Goal: Transaction & Acquisition: Purchase product/service

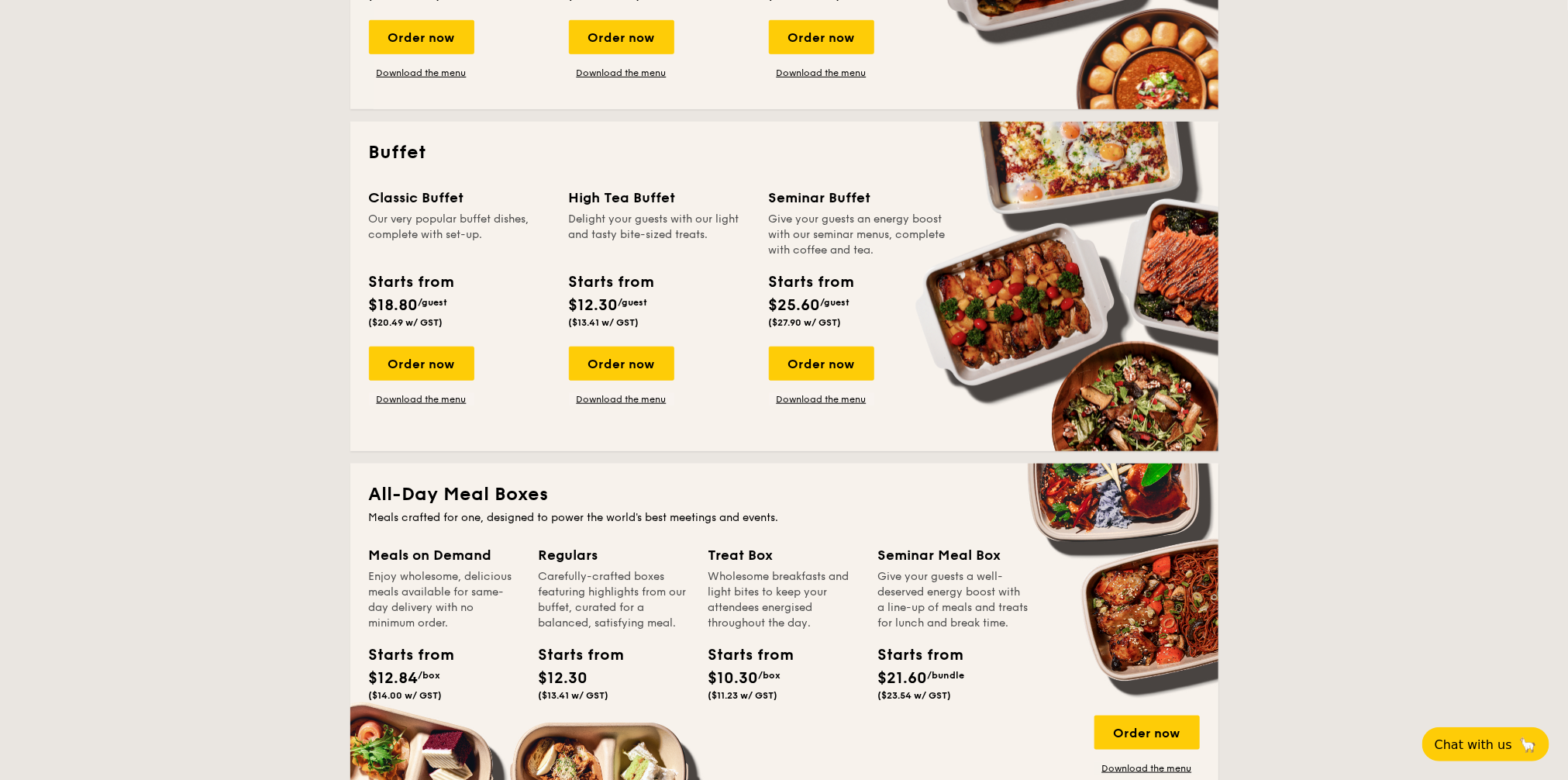
click at [447, 365] on div "Order now" at bounding box center [421, 363] width 105 height 34
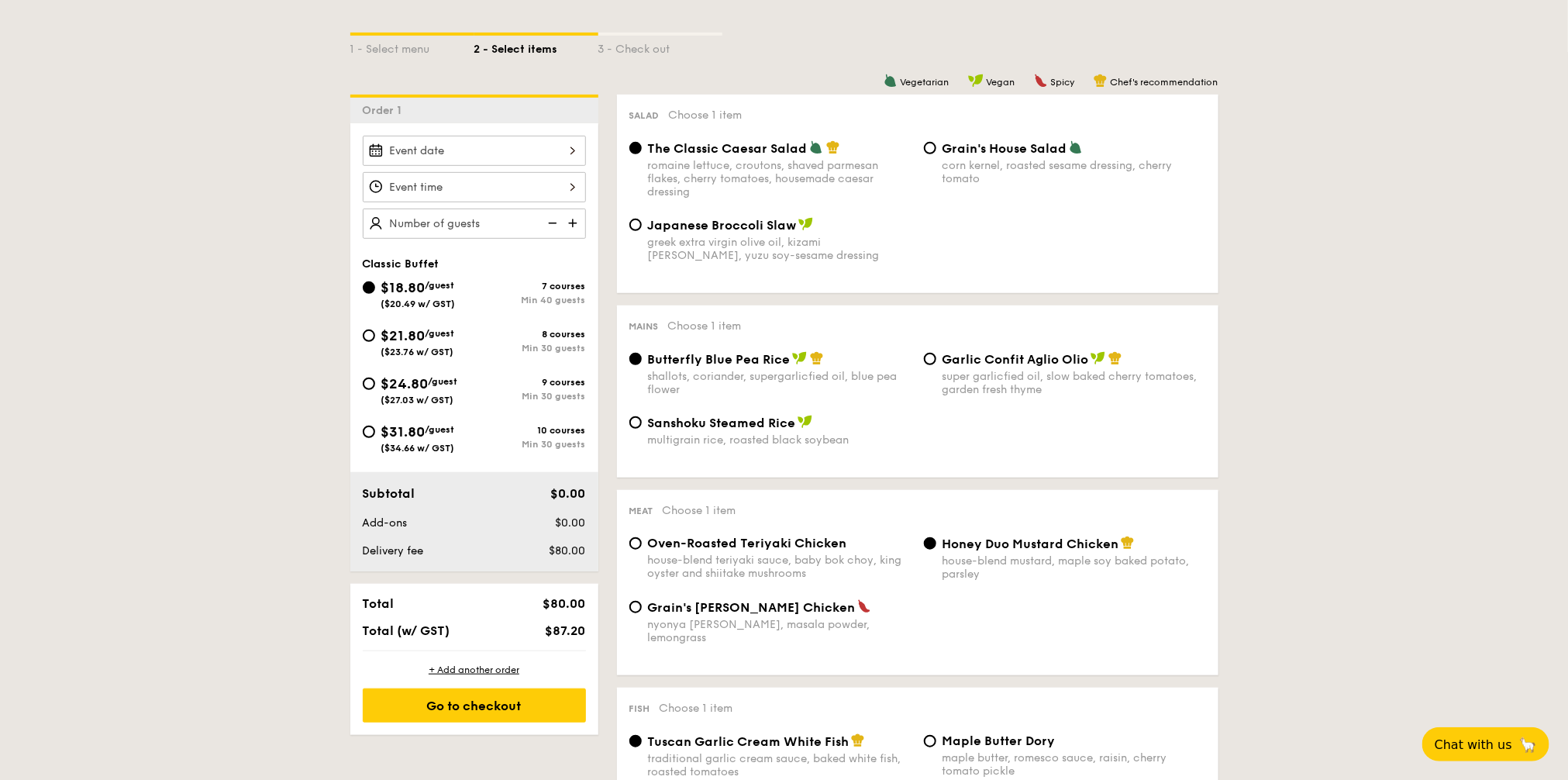
scroll to position [291, 0]
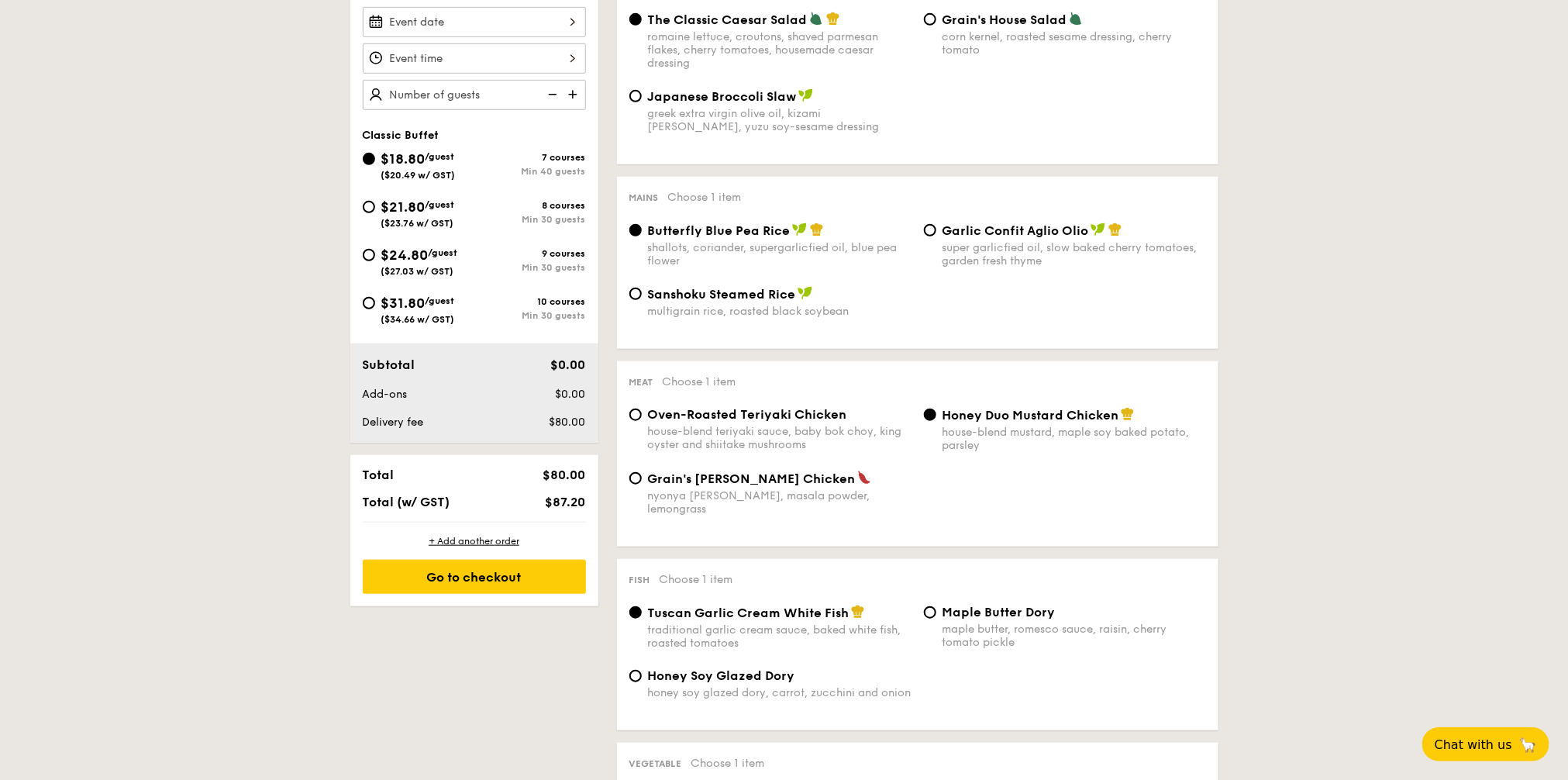
scroll to position [484, 0]
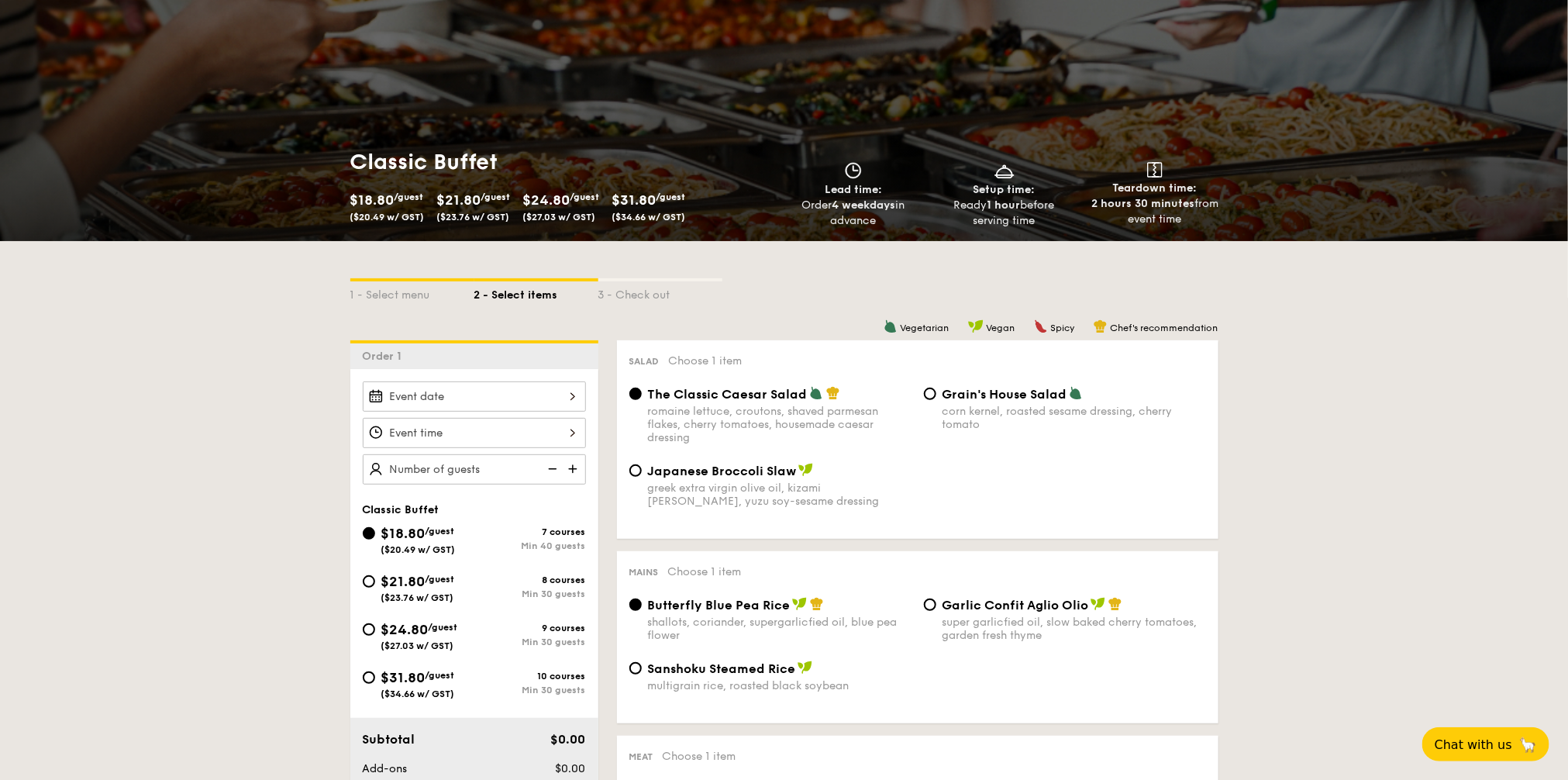
scroll to position [194, 0]
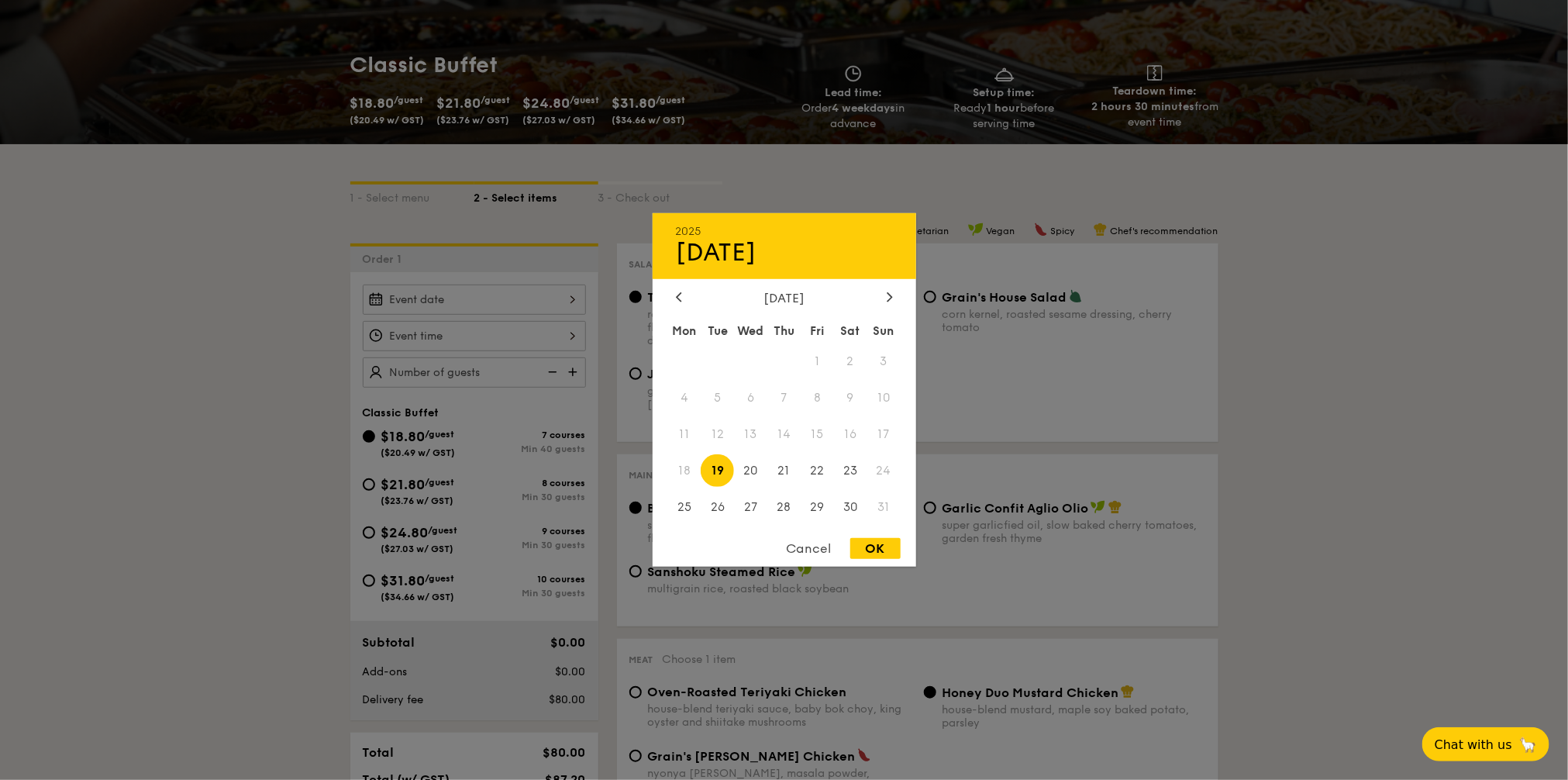
click at [477, 302] on div "2025 Aug [DATE] Tue Wed Thu Fri Sat Sun 1 2 3 4 5 6 7 8 9 10 11 12 13 14 15 16 …" at bounding box center [474, 300] width 223 height 30
click at [896, 302] on div at bounding box center [890, 297] width 14 height 14
click at [712, 363] on span "2" at bounding box center [718, 361] width 34 height 34
click at [867, 557] on div "OK" at bounding box center [875, 548] width 51 height 21
type input "[DATE]"
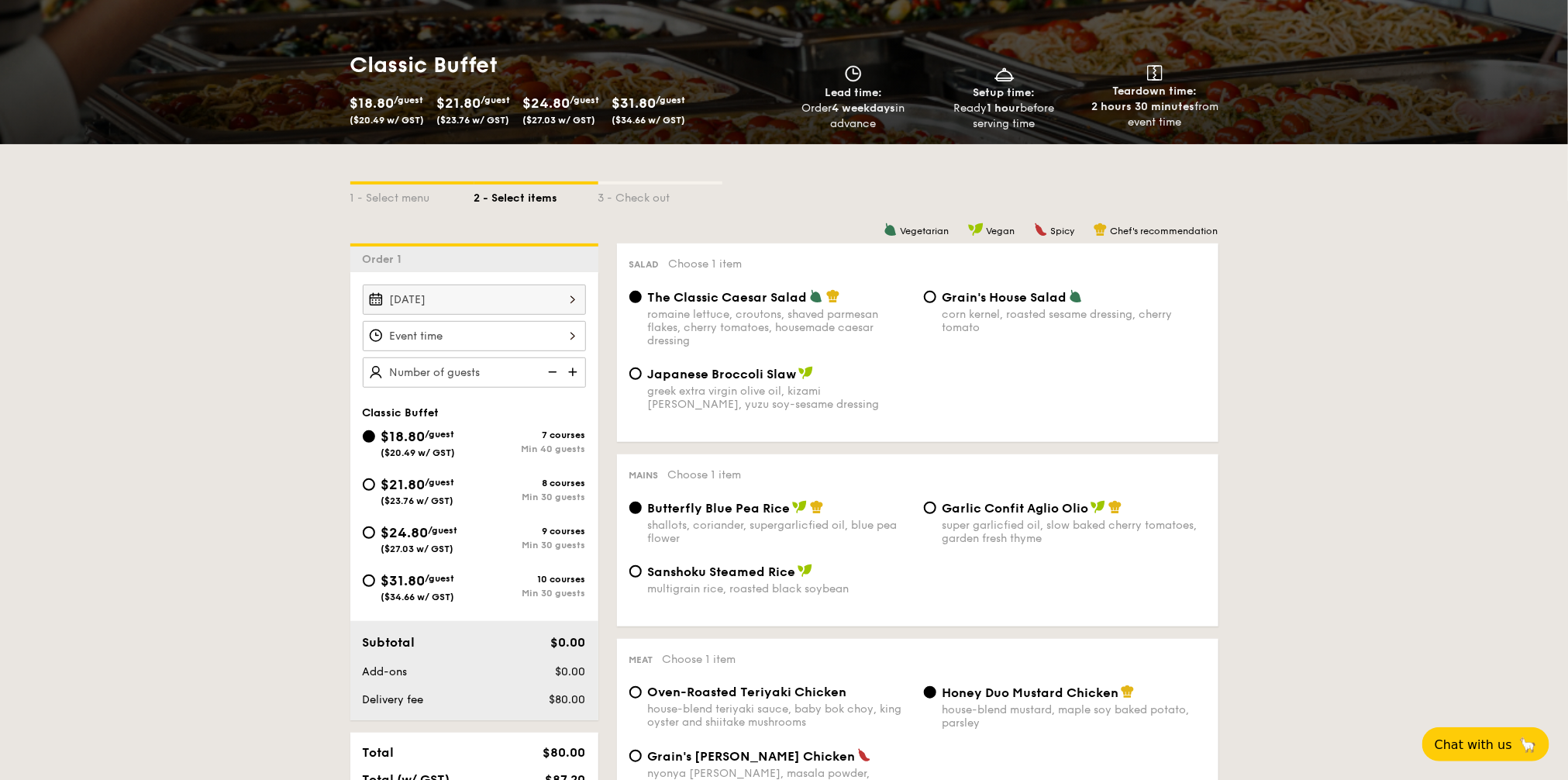
click at [463, 330] on div at bounding box center [474, 336] width 223 height 30
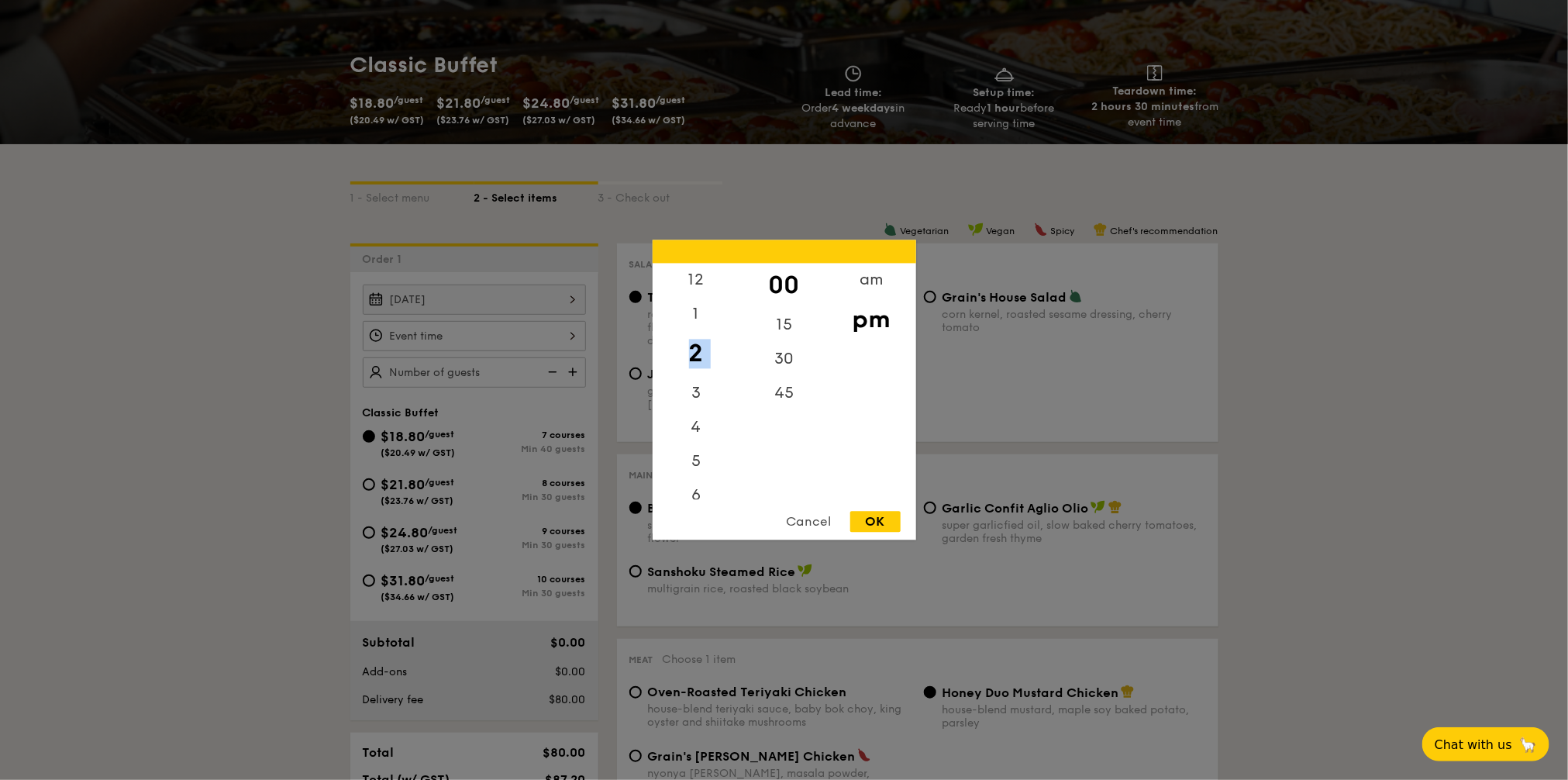
drag, startPoint x: 684, startPoint y: 353, endPoint x: 693, endPoint y: 397, distance: 44.9
click at [693, 402] on div "12 1 2 3 4 5 6 7 8 9 10 11" at bounding box center [697, 382] width 88 height 237
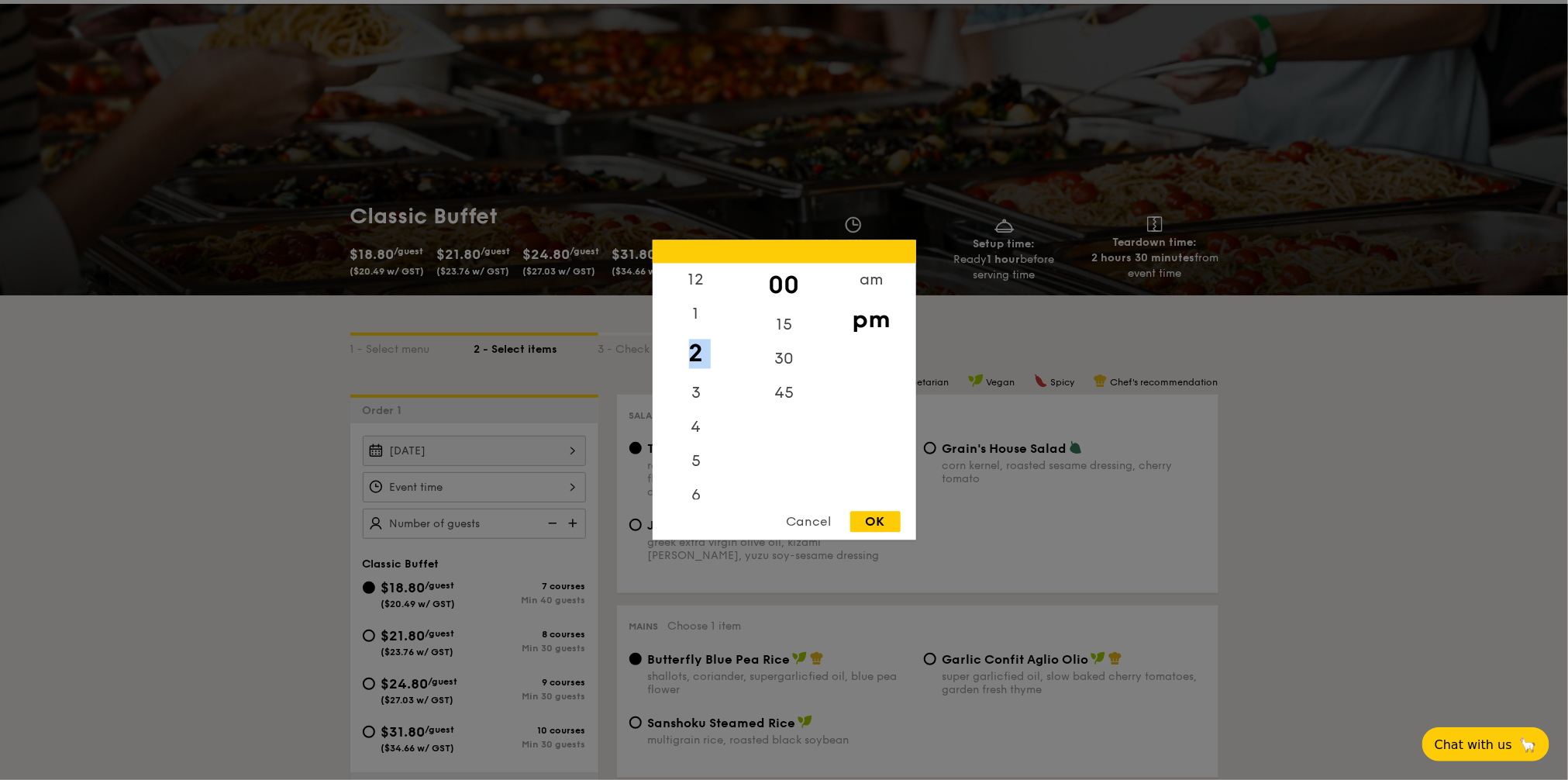
scroll to position [0, 0]
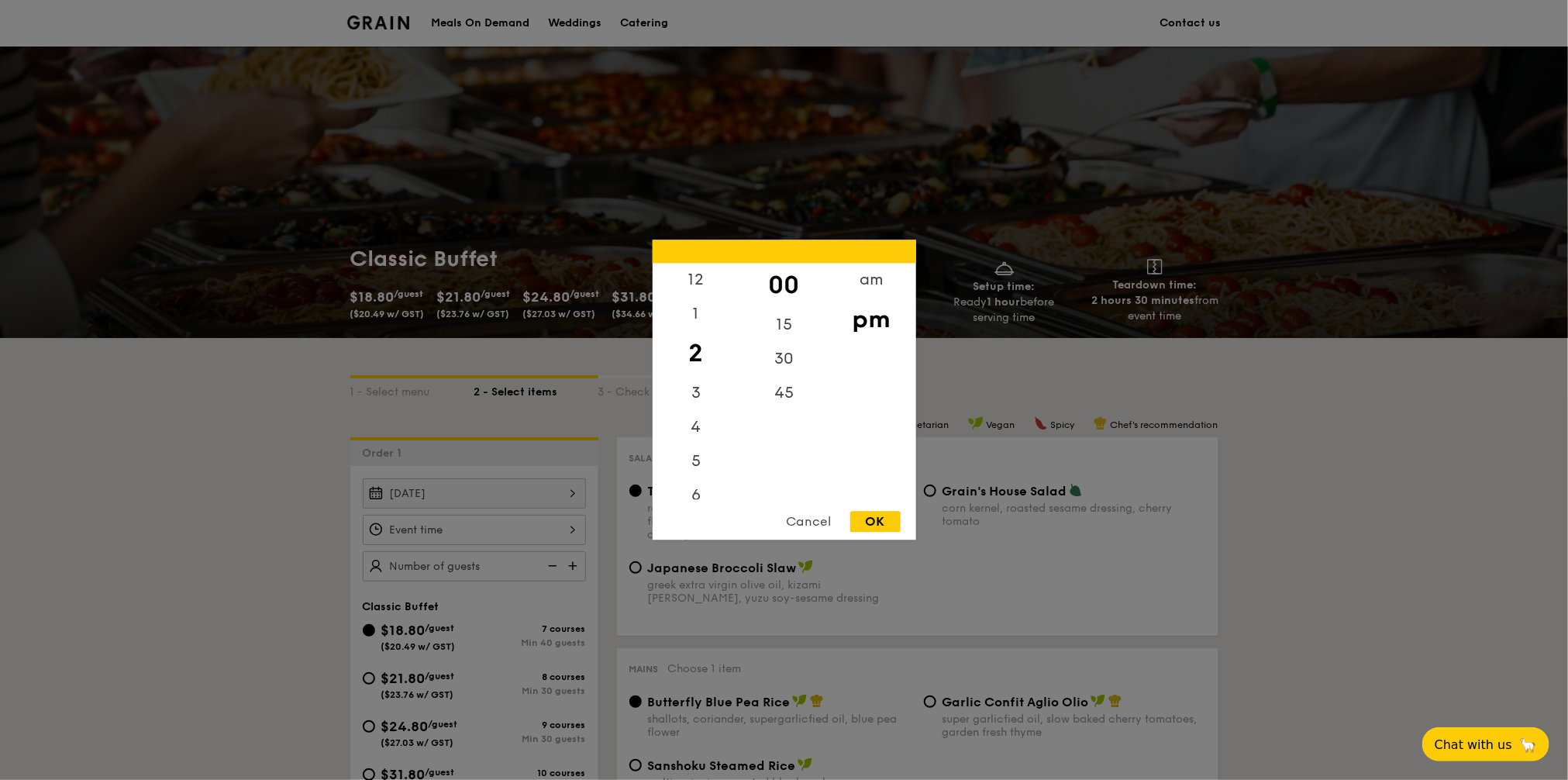
click at [701, 291] on div "12" at bounding box center [697, 280] width 88 height 34
click at [693, 483] on div "11" at bounding box center [697, 488] width 88 height 34
click at [696, 489] on div "11" at bounding box center [697, 488] width 88 height 34
click at [694, 454] on div "10" at bounding box center [697, 453] width 88 height 34
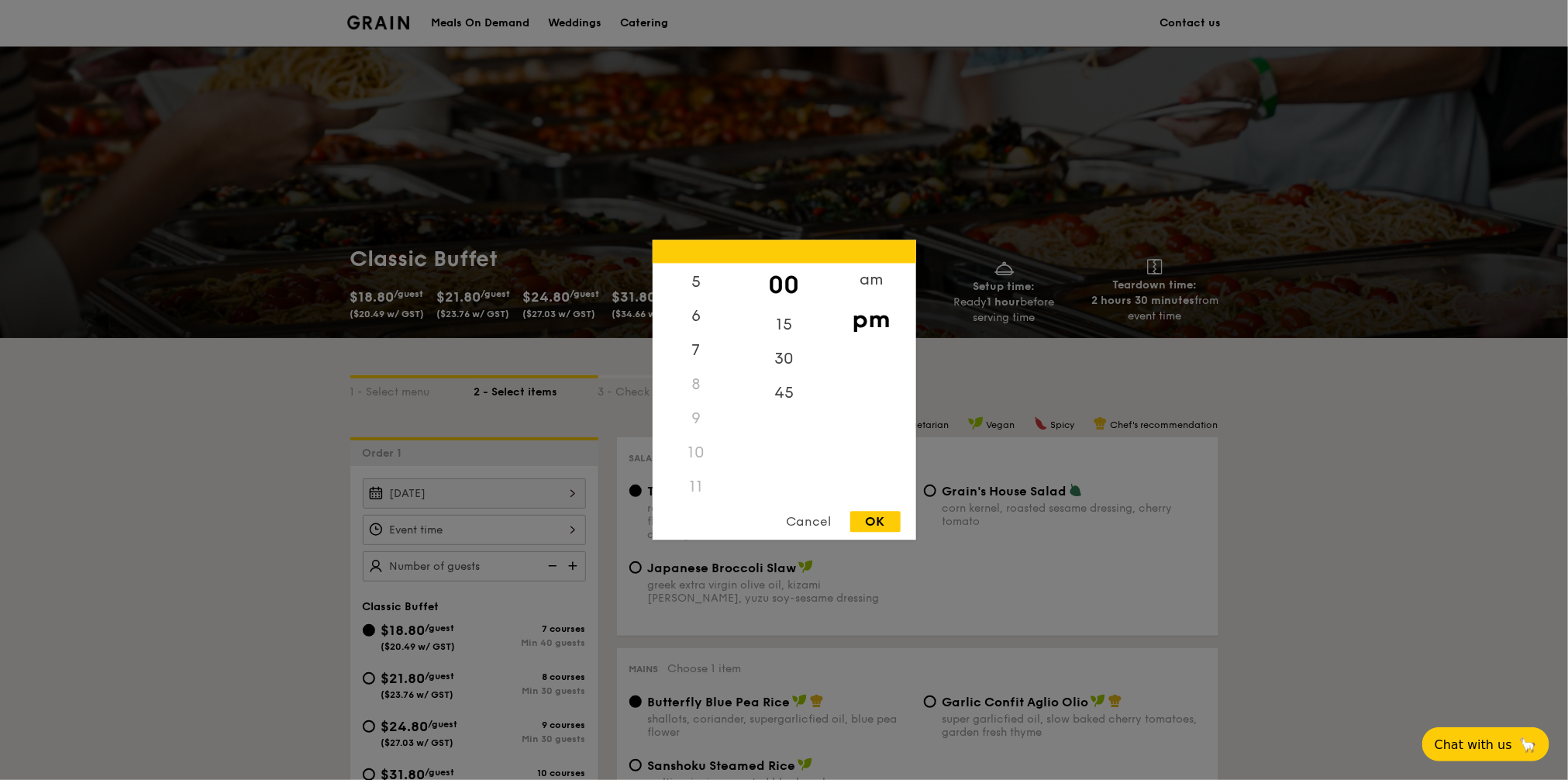
click at [694, 374] on div "8" at bounding box center [697, 385] width 88 height 34
click at [695, 347] on div "7" at bounding box center [697, 351] width 88 height 34
click at [870, 289] on div "am" at bounding box center [872, 280] width 88 height 34
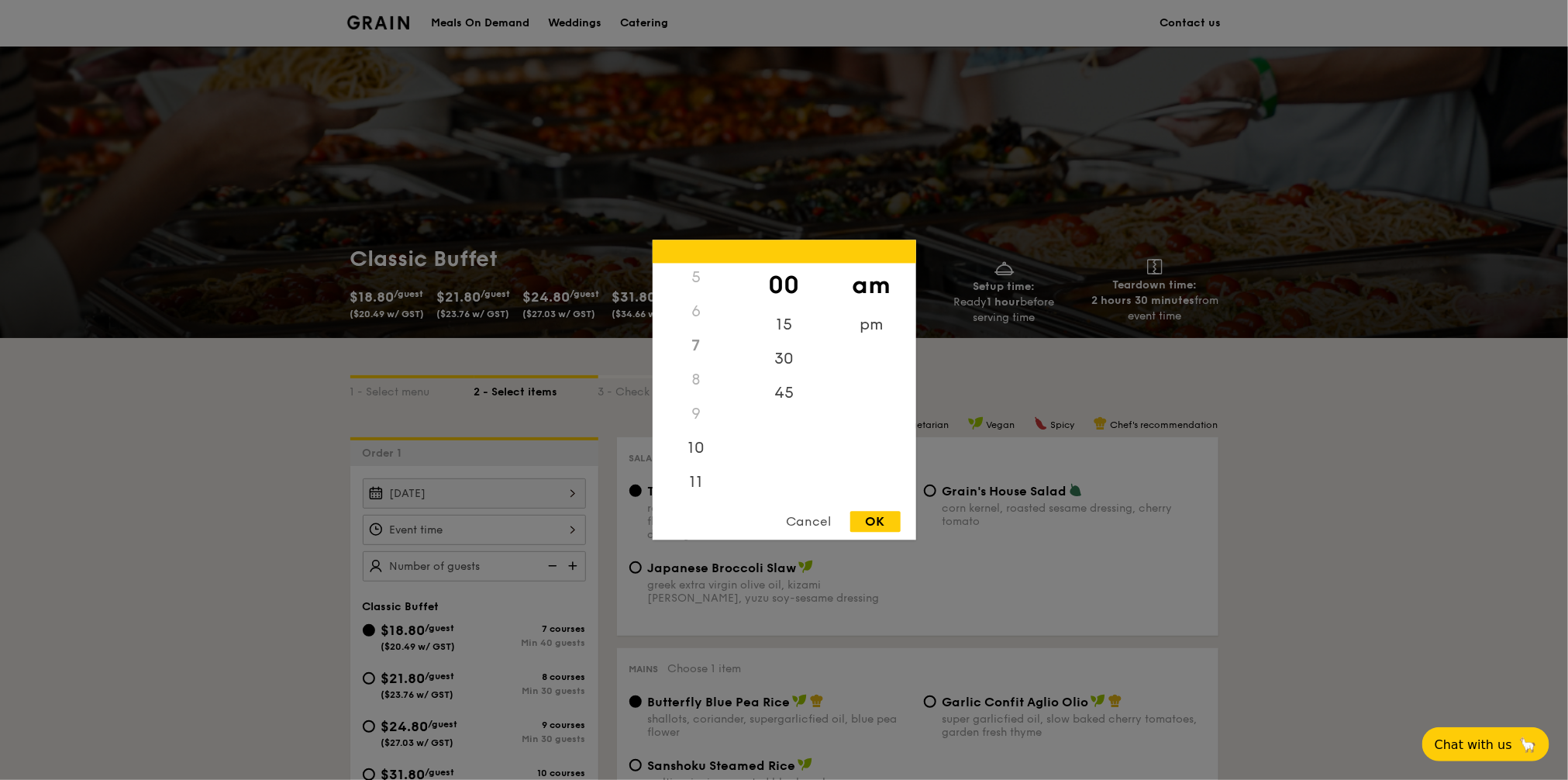
click at [699, 489] on div "11" at bounding box center [697, 483] width 88 height 34
click at [790, 374] on div "30" at bounding box center [784, 360] width 88 height 34
click at [878, 523] on div "OK" at bounding box center [875, 521] width 51 height 21
type input "11:30AM"
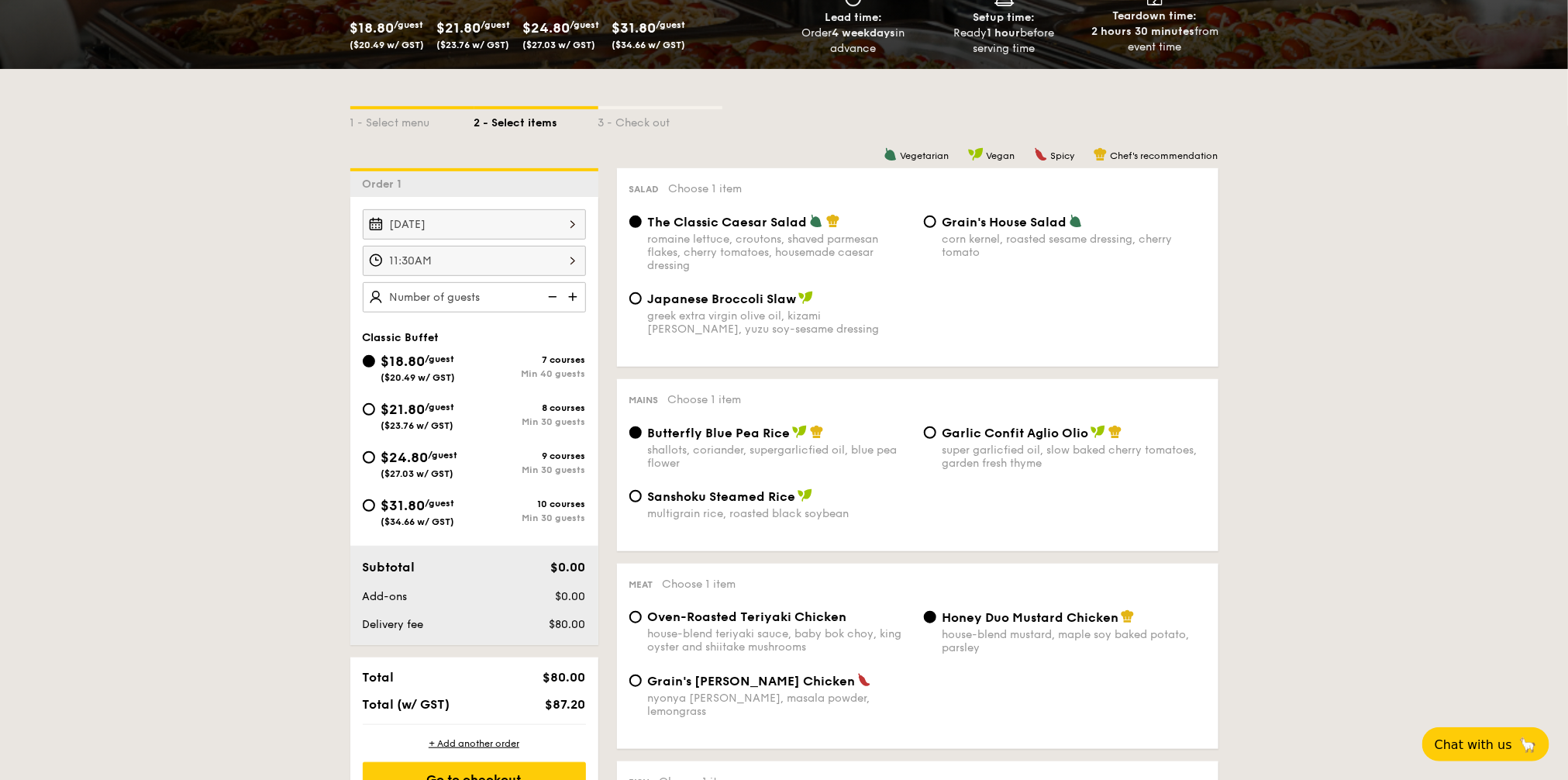
scroll to position [291, 0]
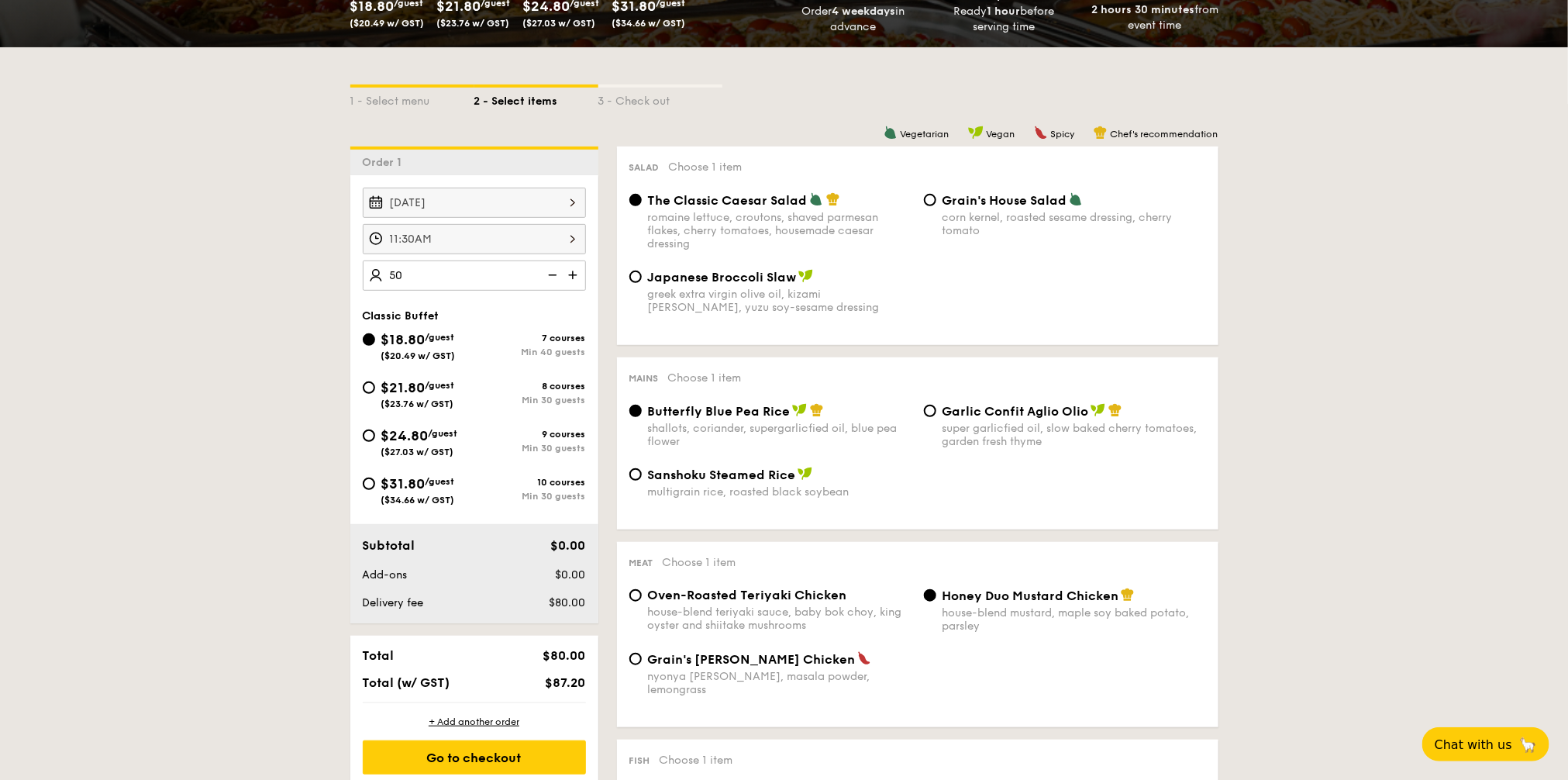
type input "50 guests"
click at [399, 391] on span "$21.80" at bounding box center [404, 387] width 44 height 17
click at [375, 391] on input "$21.80 /guest ($23.76 w/ GST) 8 courses Min 30 guests" at bounding box center [369, 387] width 13 height 13
radio input "true"
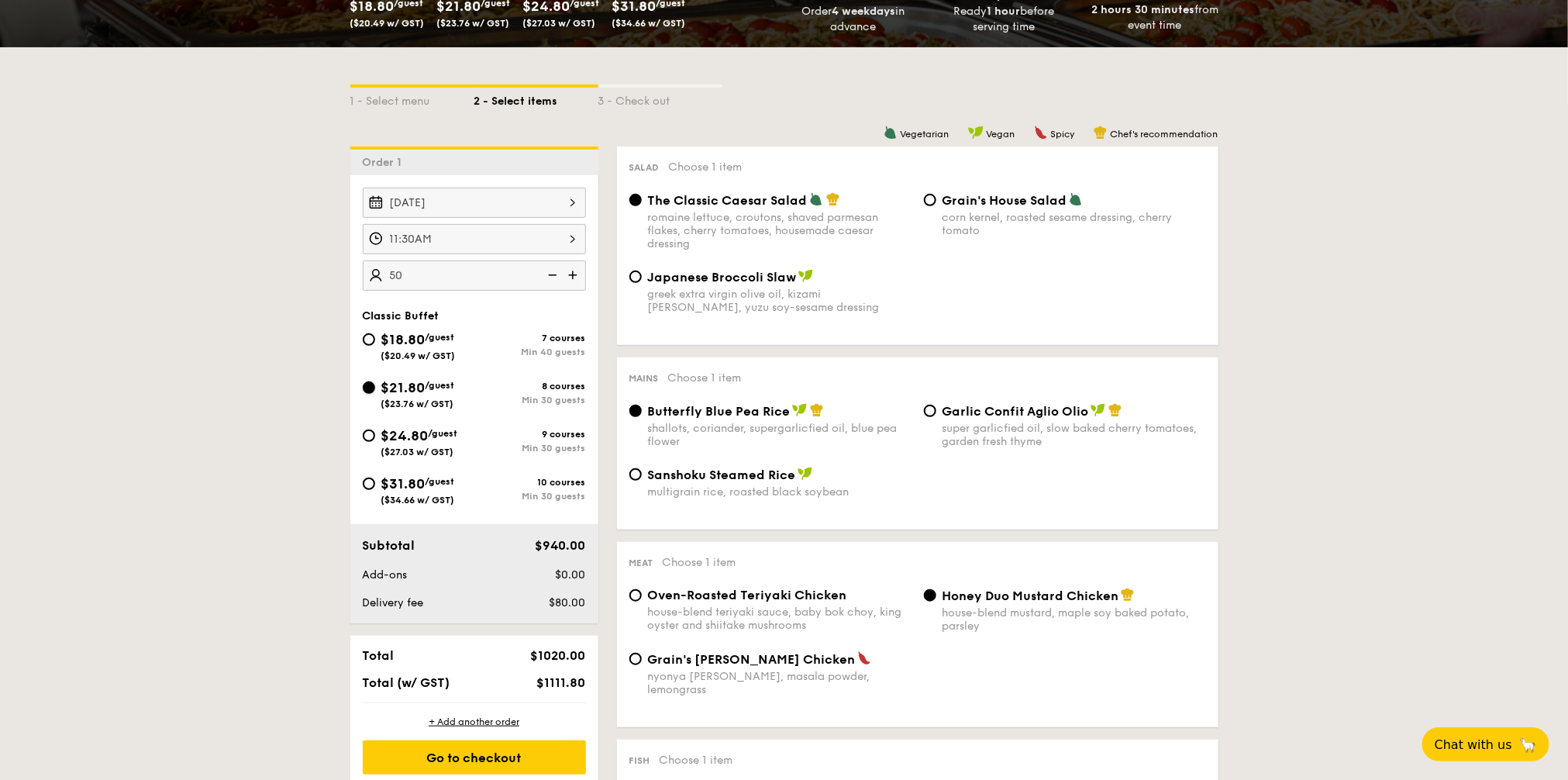
radio input "true"
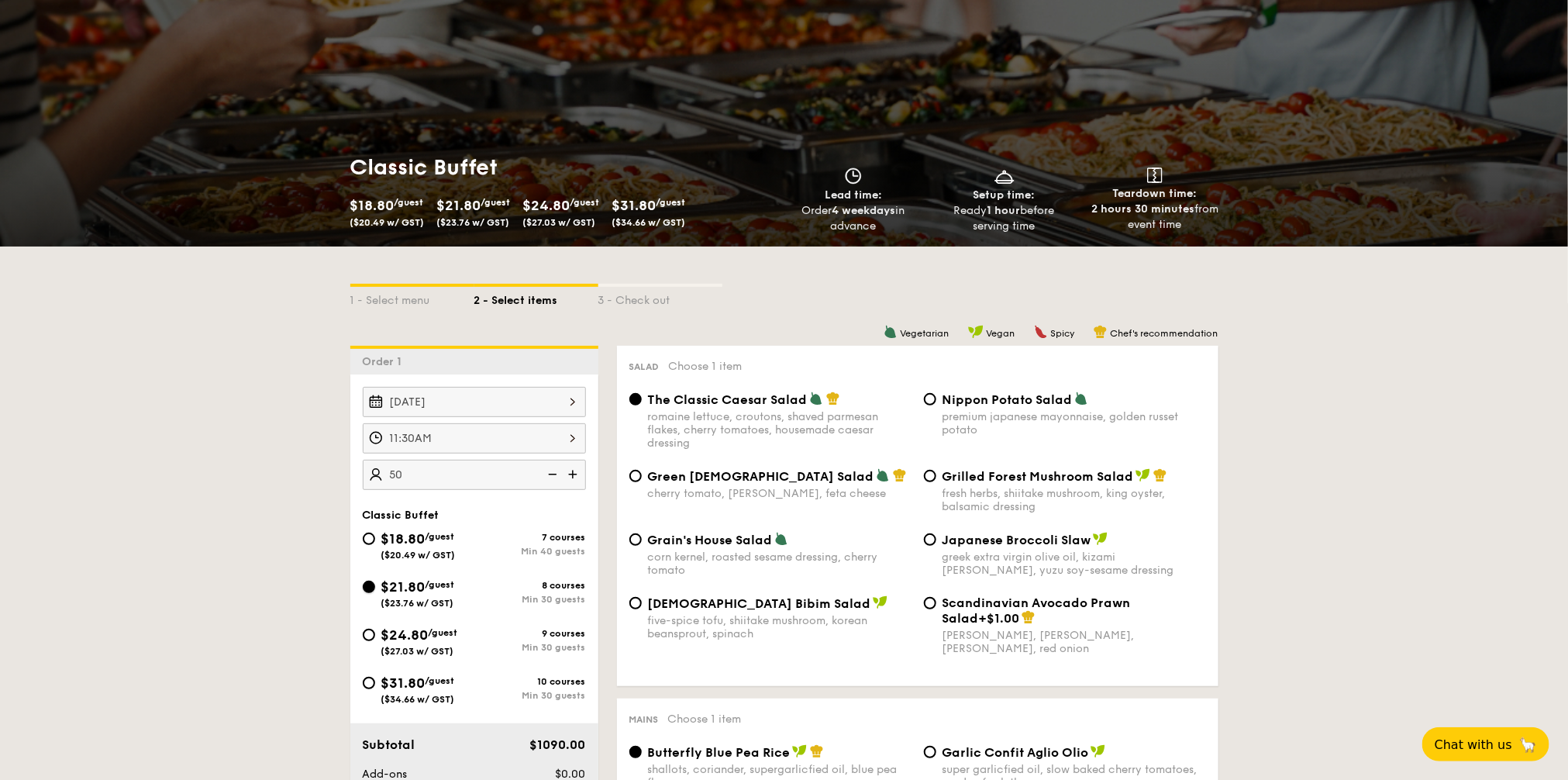
scroll to position [0, 0]
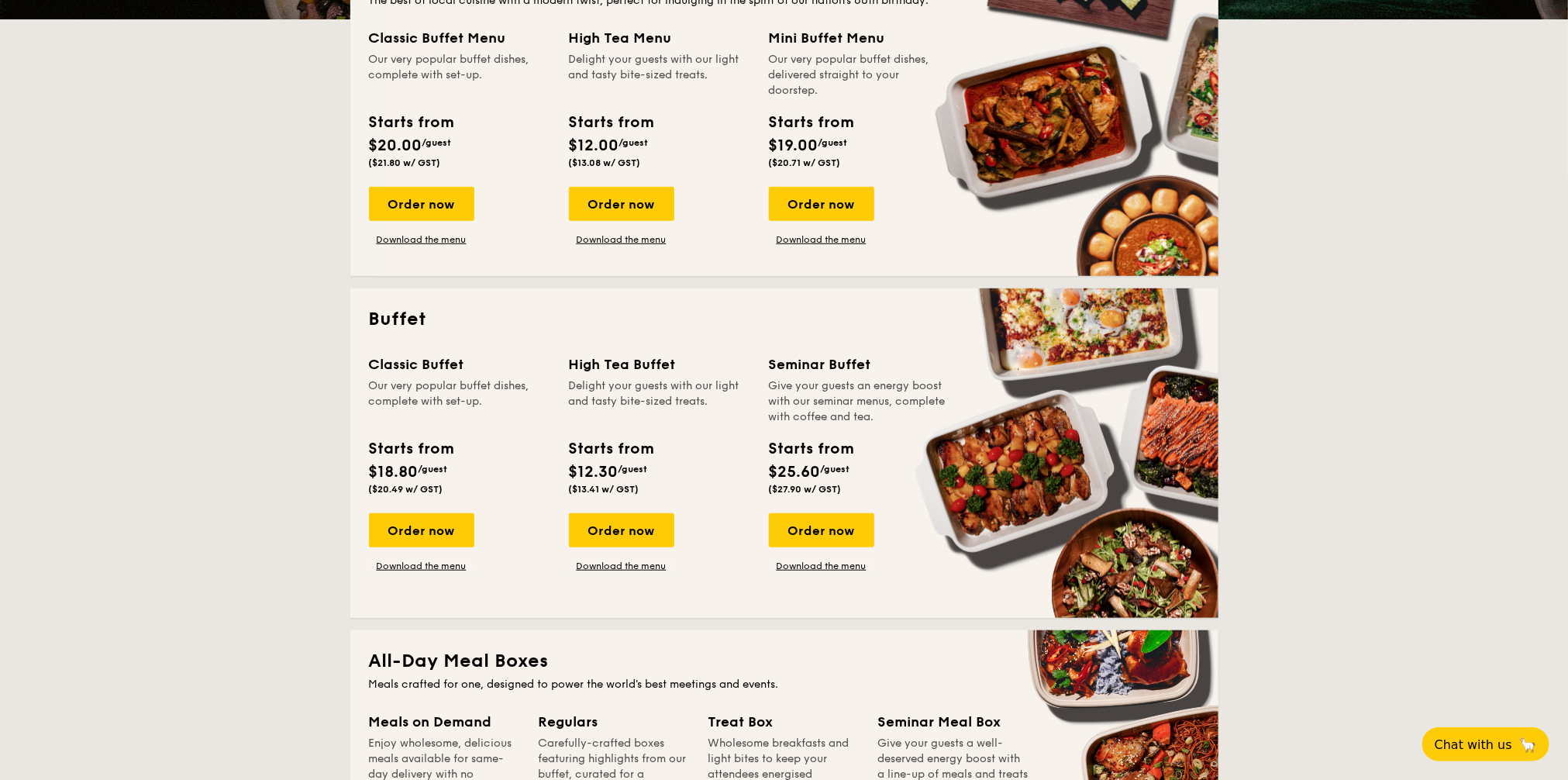
scroll to position [530, 0]
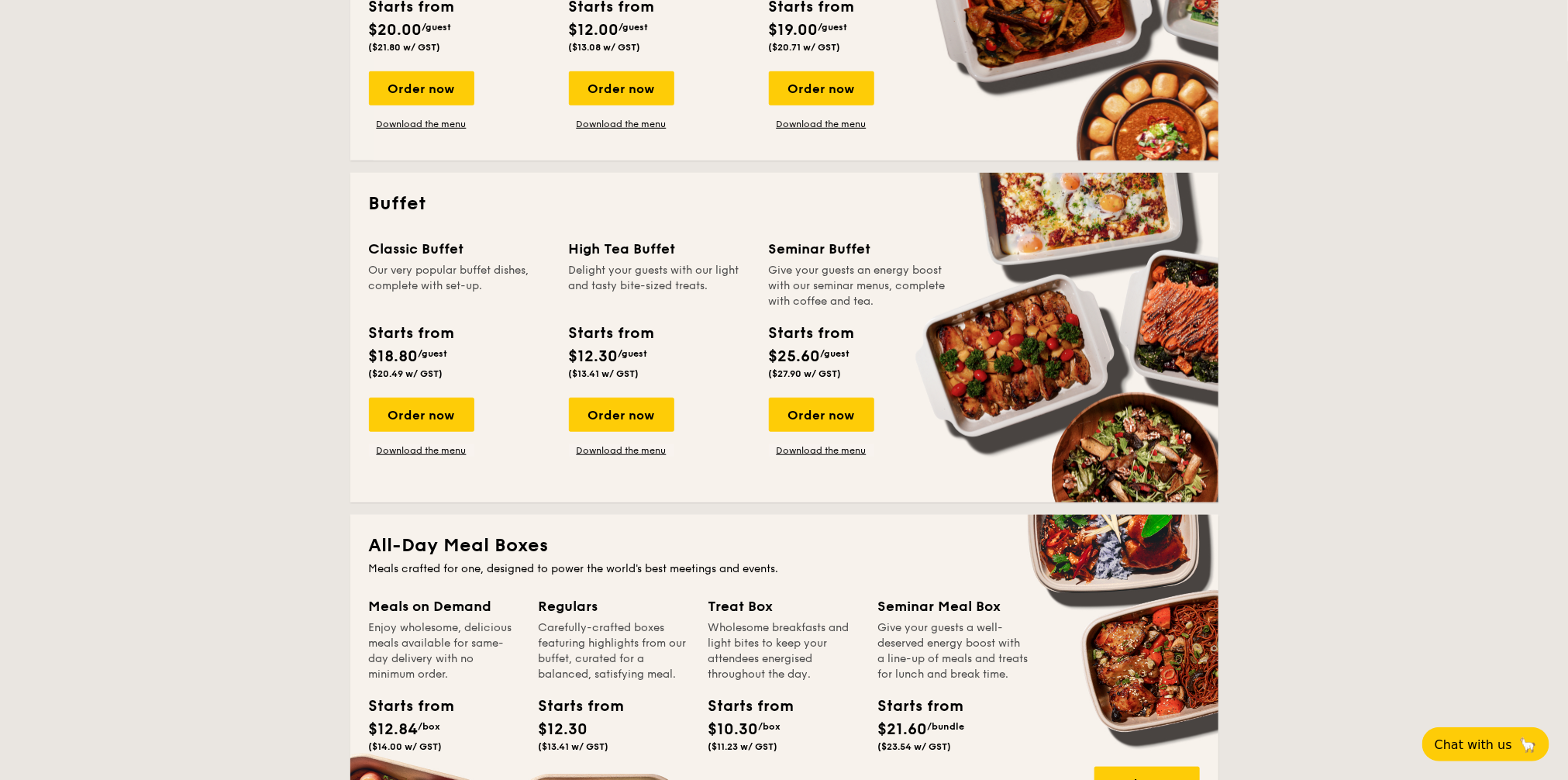
click at [461, 447] on link "Download the menu" at bounding box center [421, 450] width 105 height 13
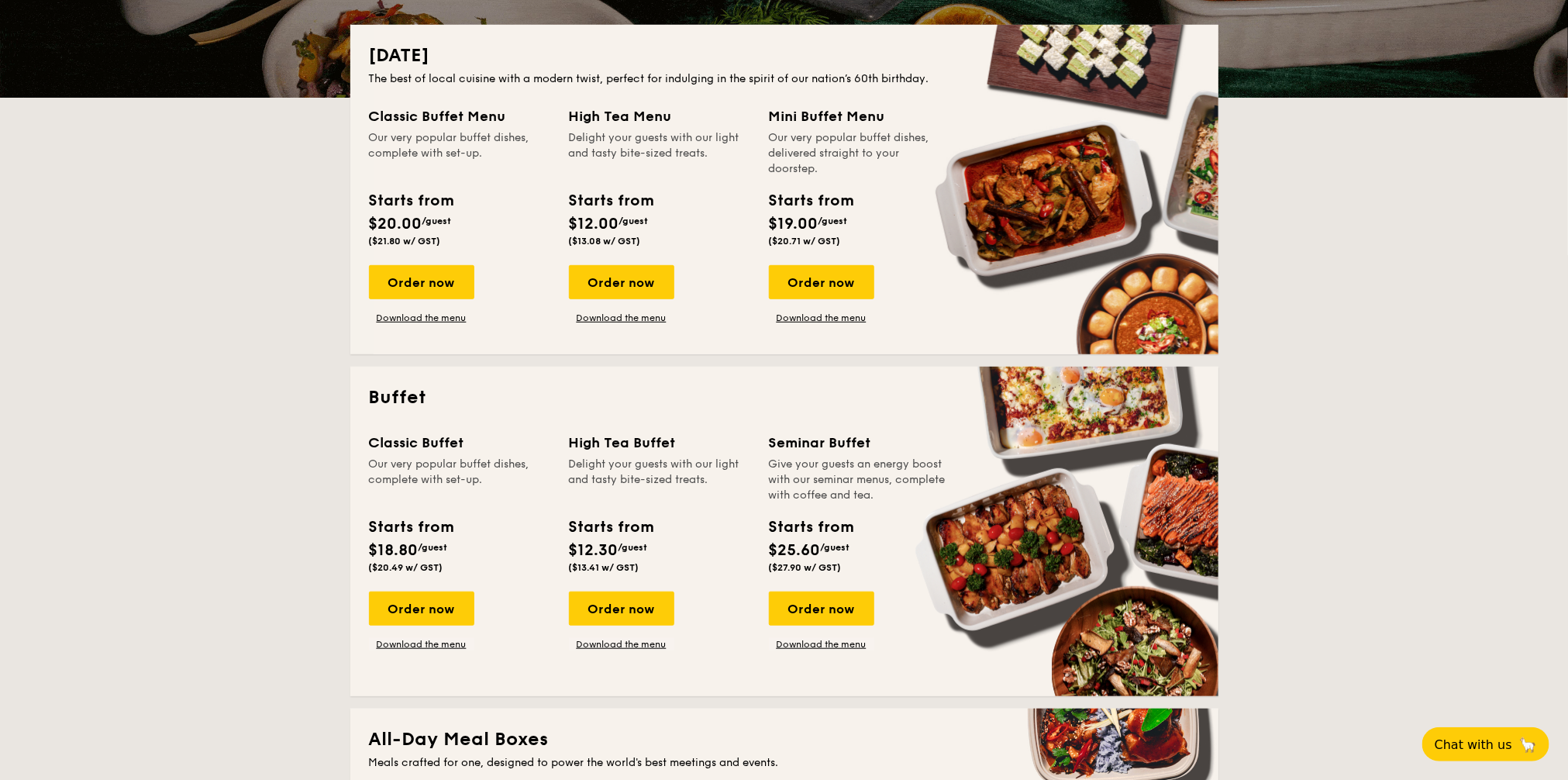
scroll to position [433, 0]
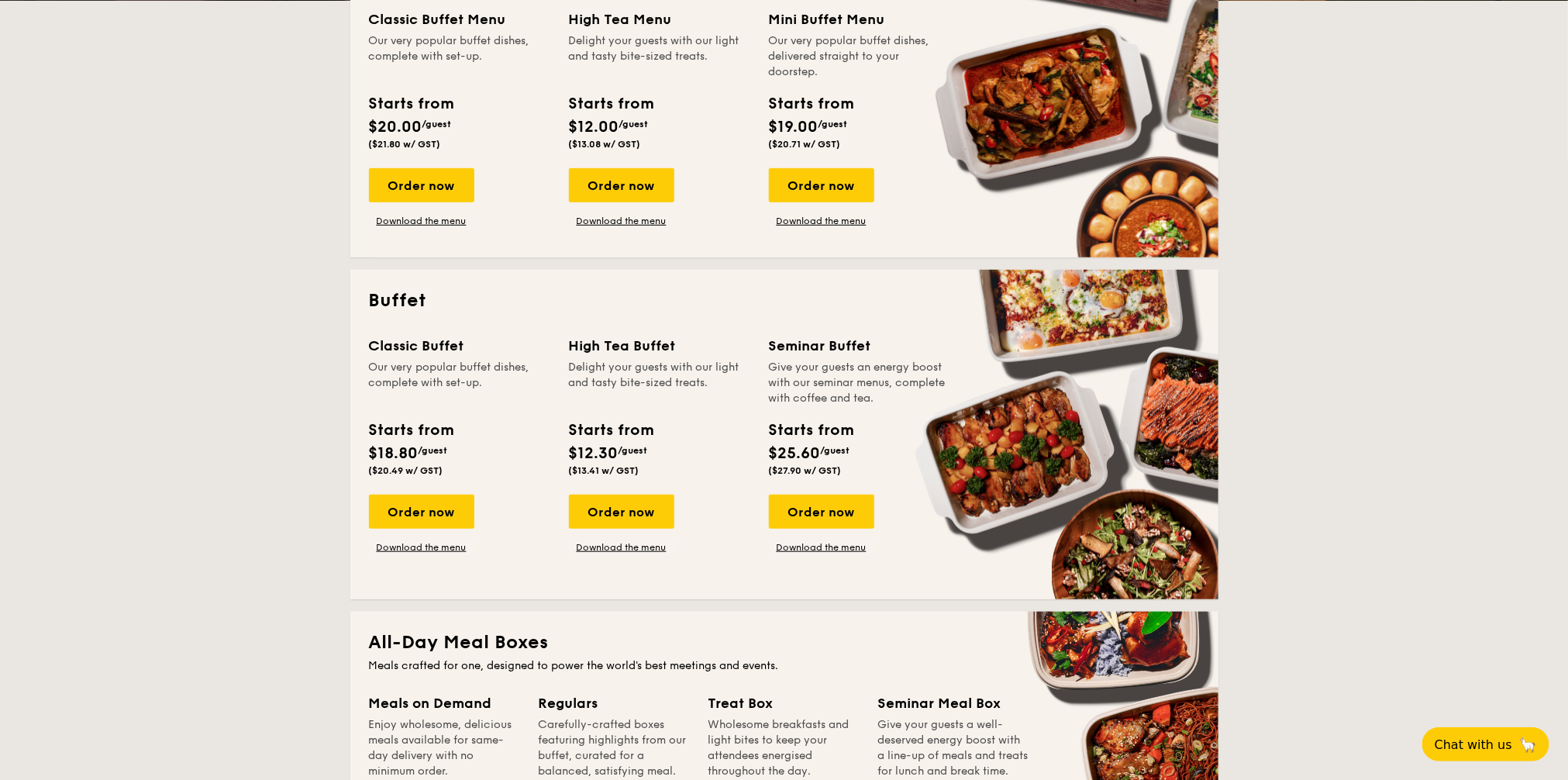
click at [437, 511] on div "Order now" at bounding box center [421, 511] width 105 height 34
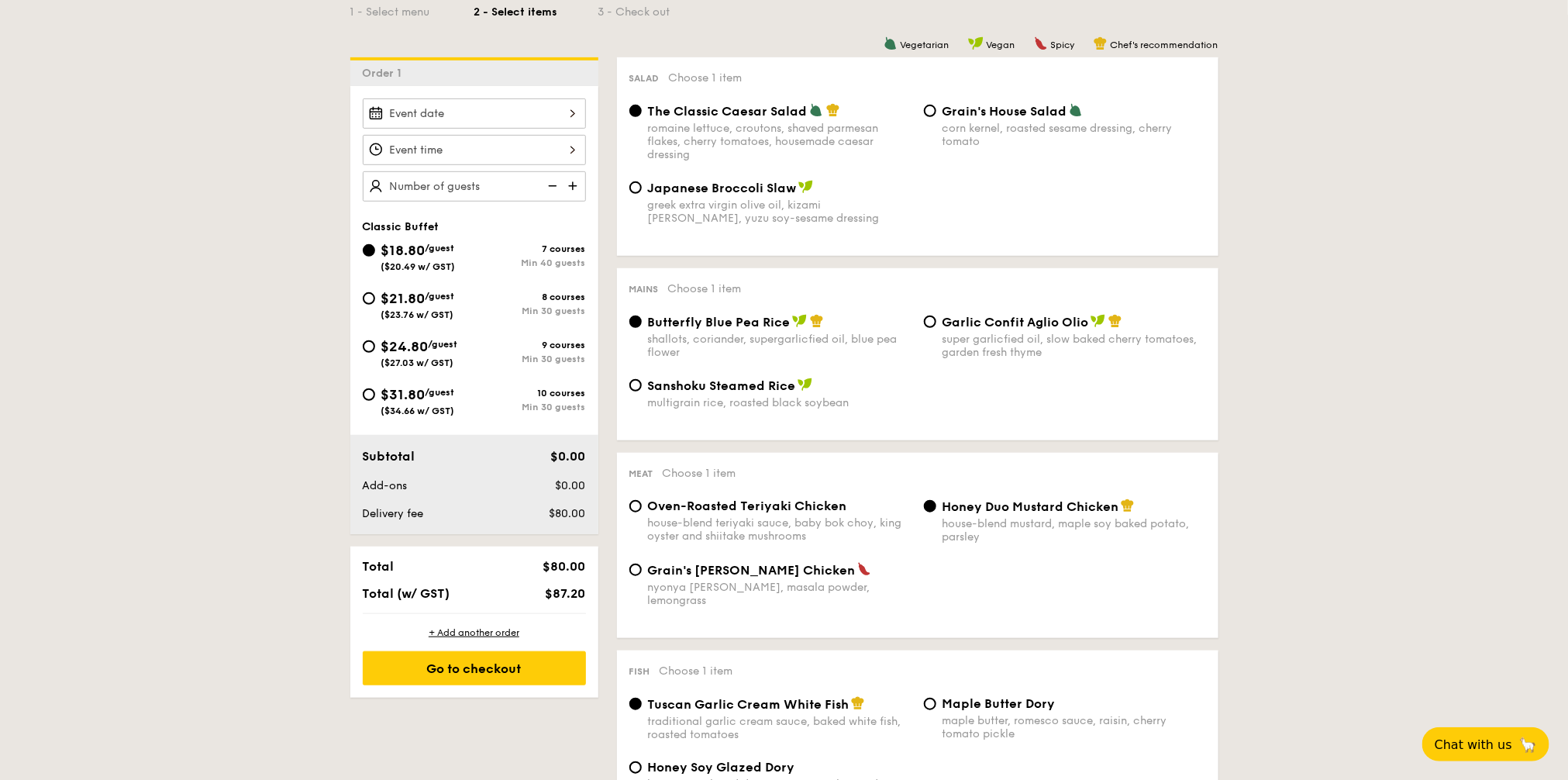
scroll to position [387, 0]
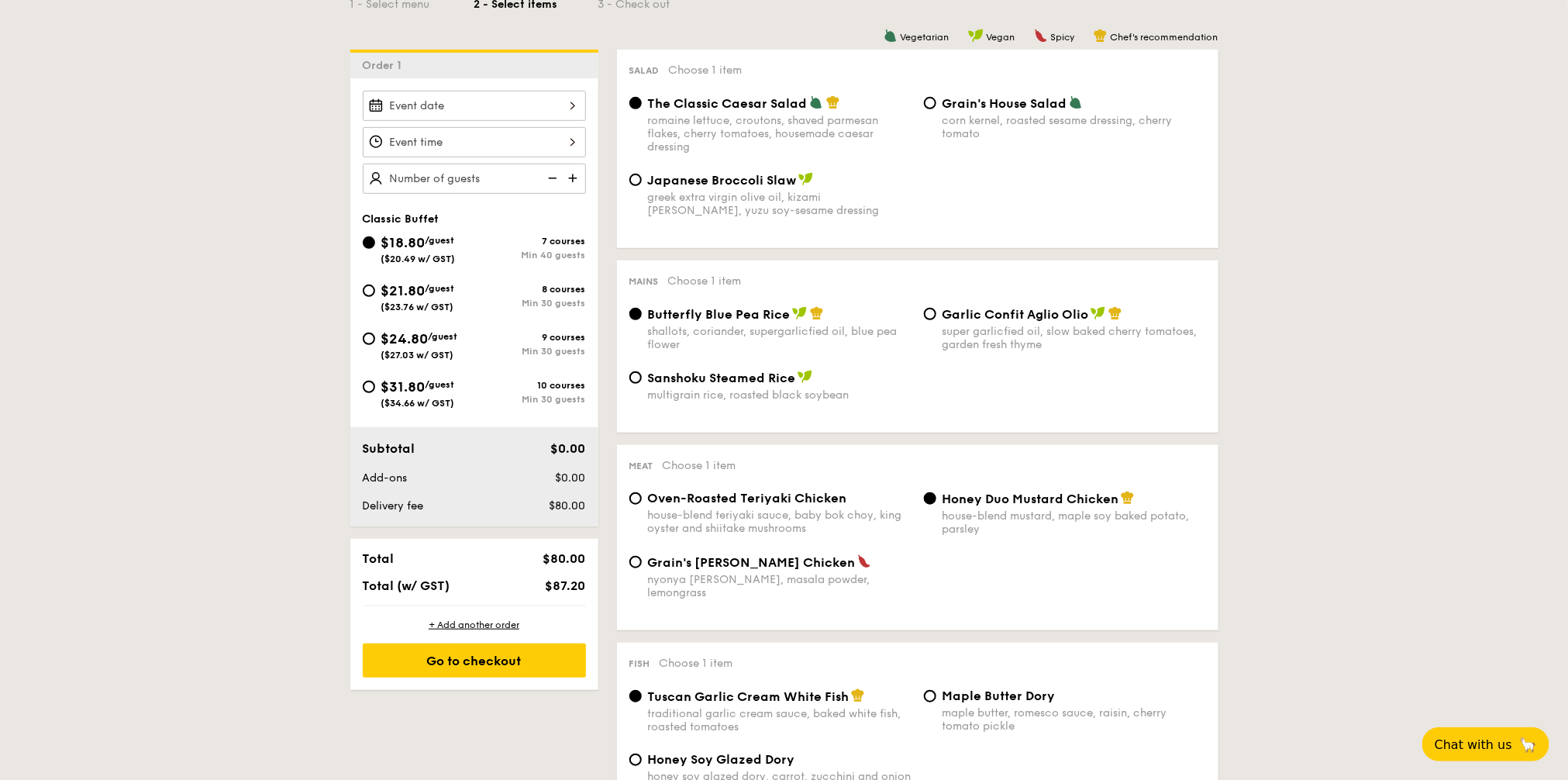
click at [376, 288] on div "$21.80 /guest ($23.76 w/ GST)" at bounding box center [419, 296] width 111 height 33
click at [375, 288] on input "$21.80 /guest ($23.76 w/ GST) 8 courses Min 30 guests" at bounding box center [369, 291] width 13 height 13
radio input "true"
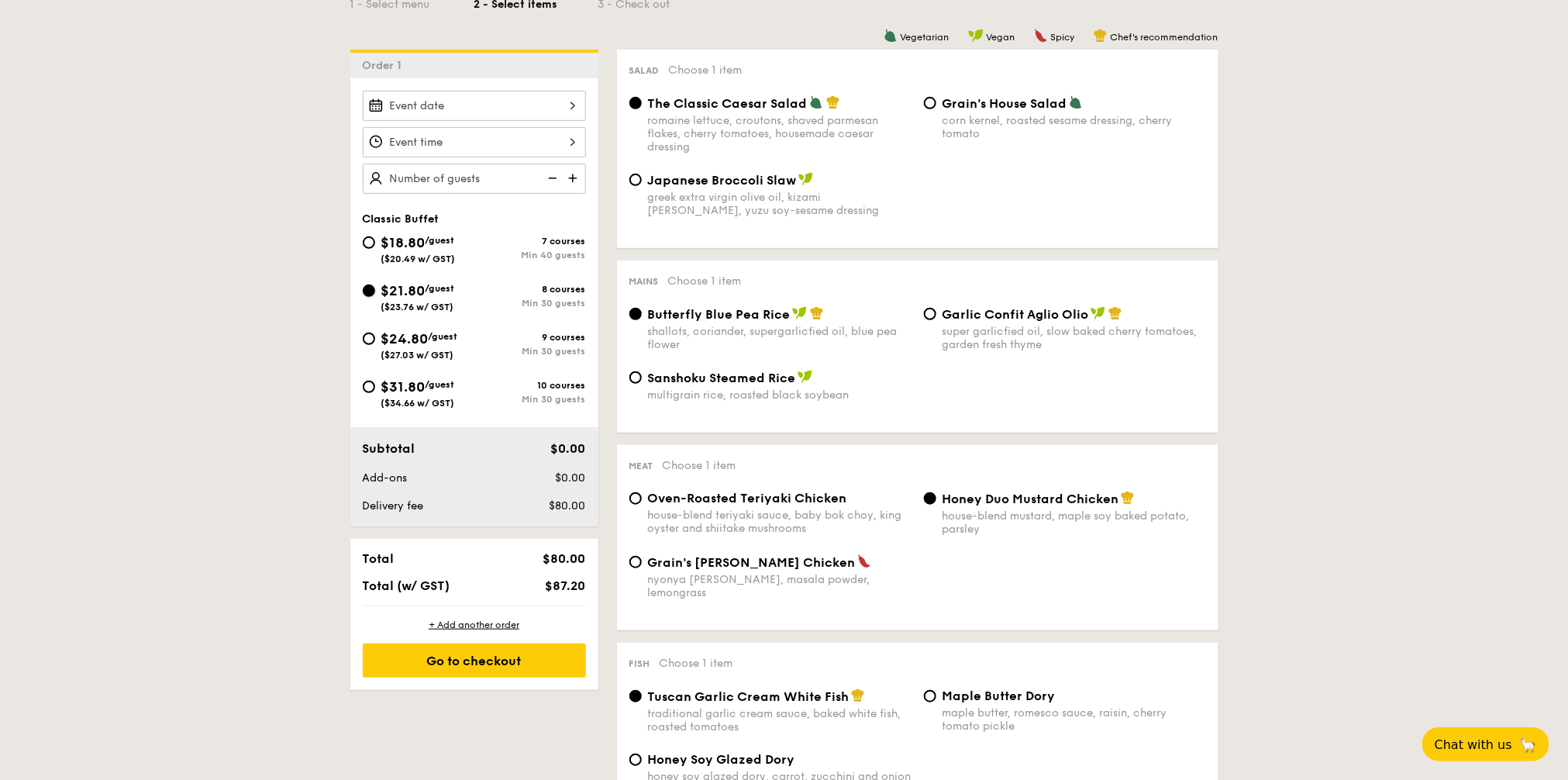
radio input "true"
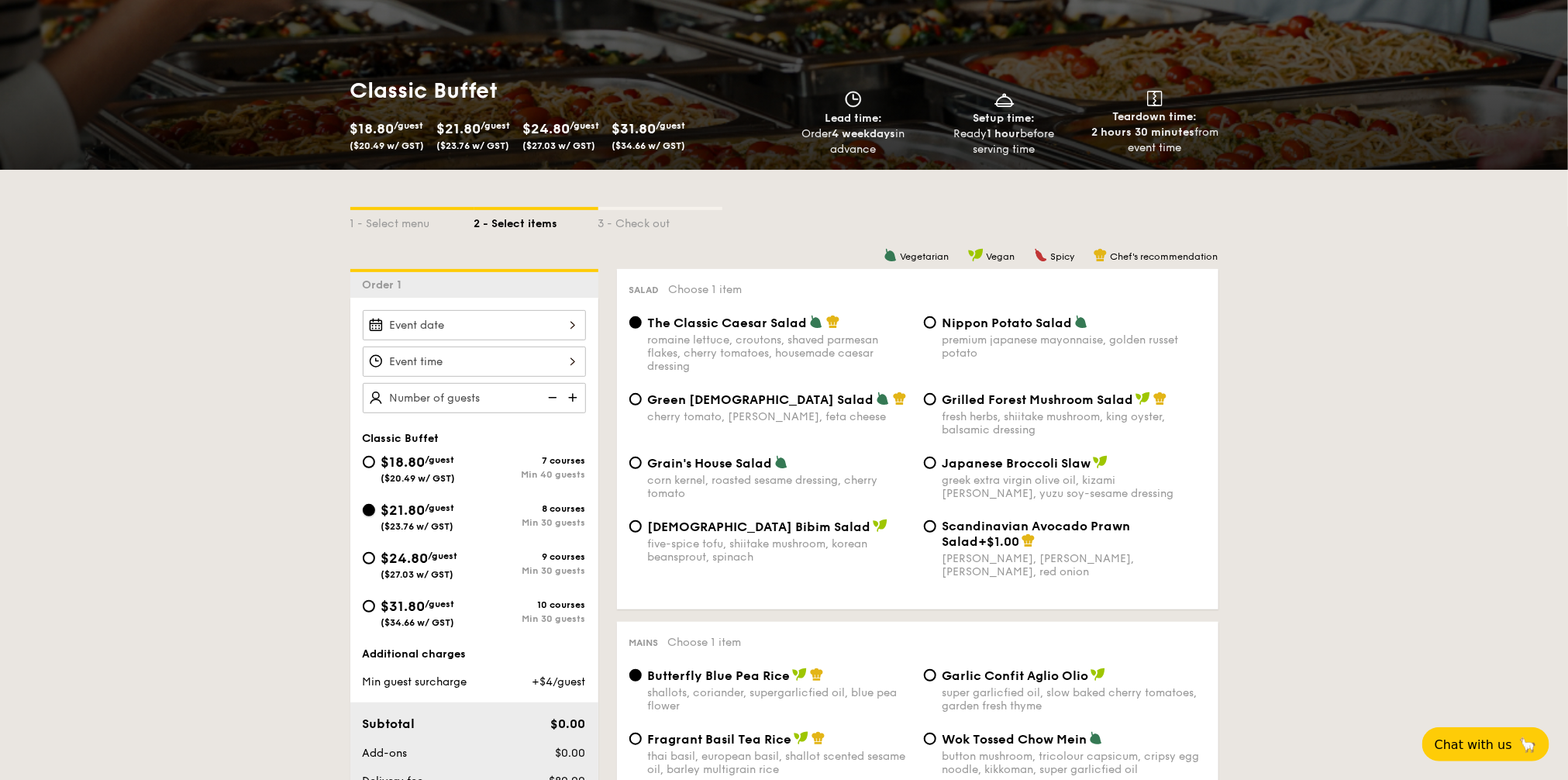
scroll to position [97, 0]
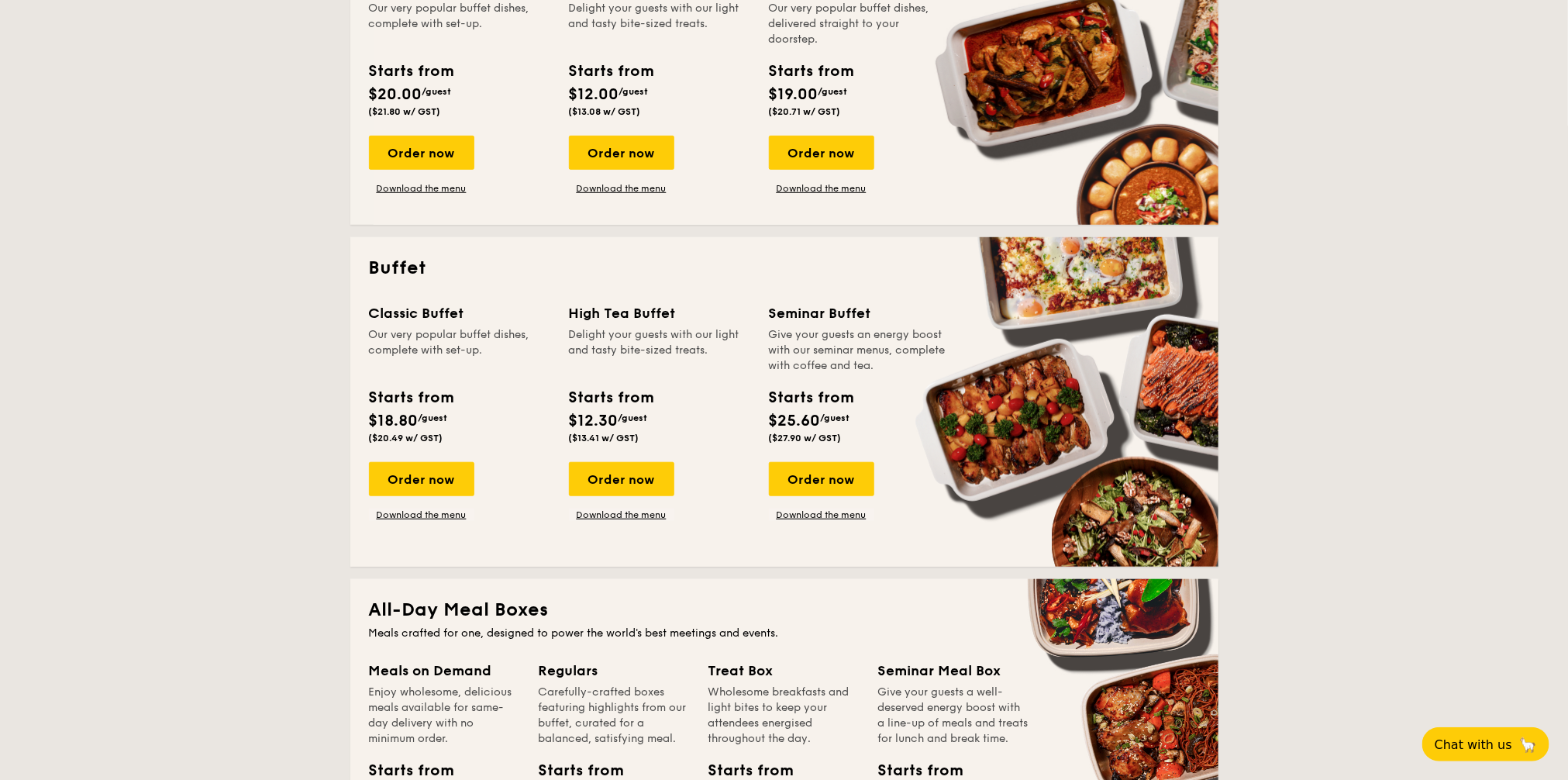
scroll to position [353, 0]
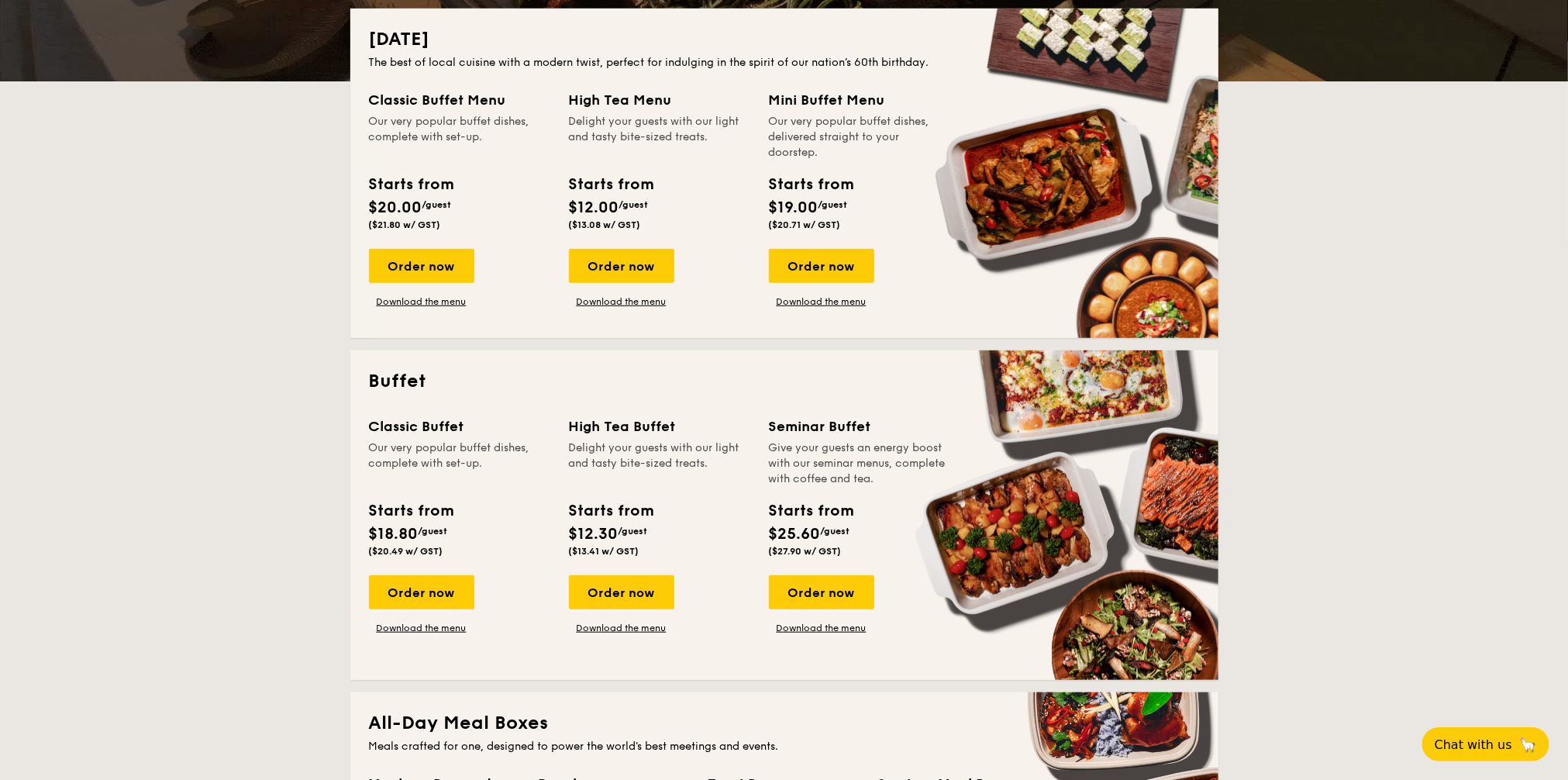
click at [821, 593] on div "Order now" at bounding box center [821, 592] width 105 height 34
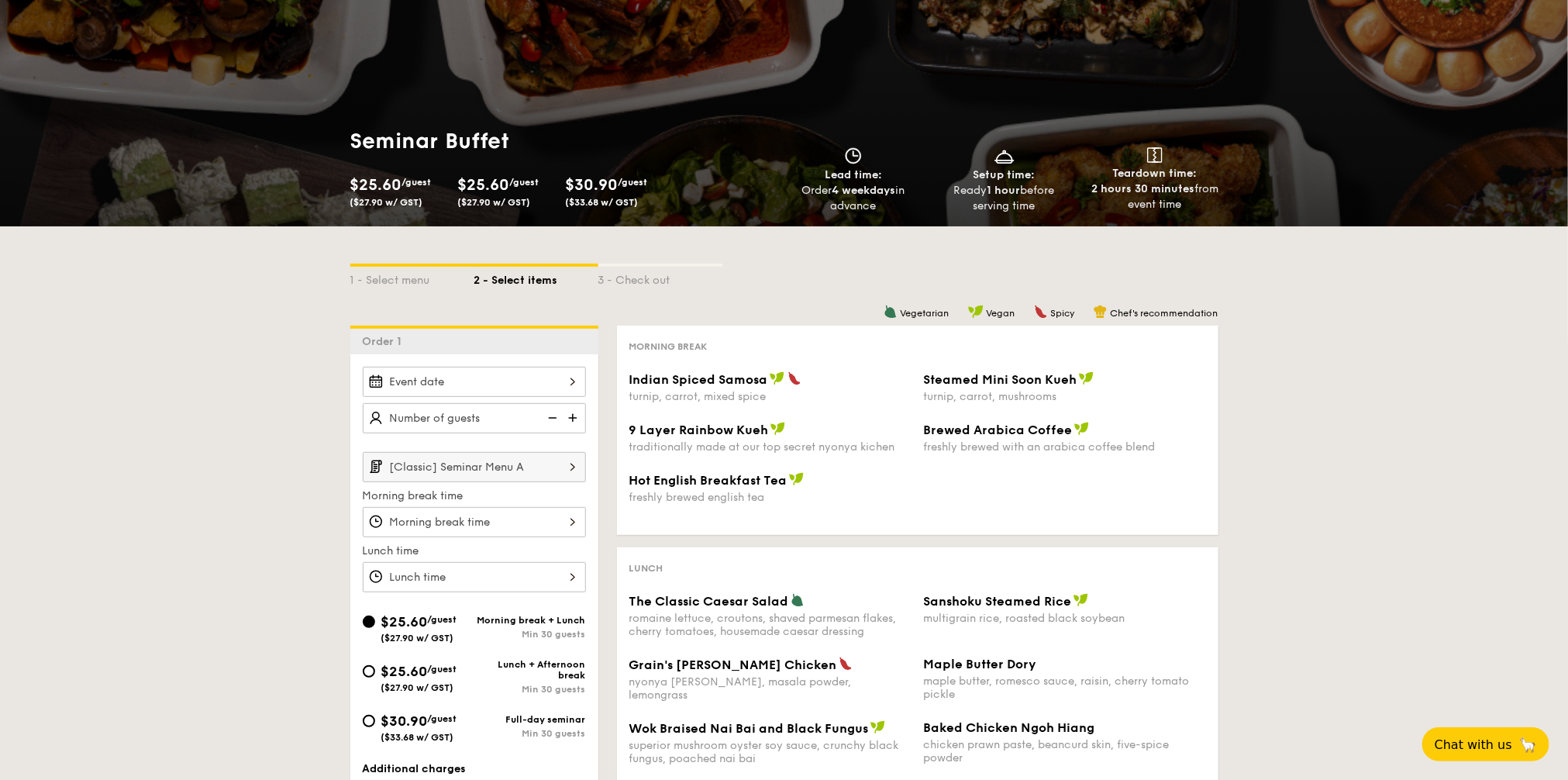
scroll to position [97, 0]
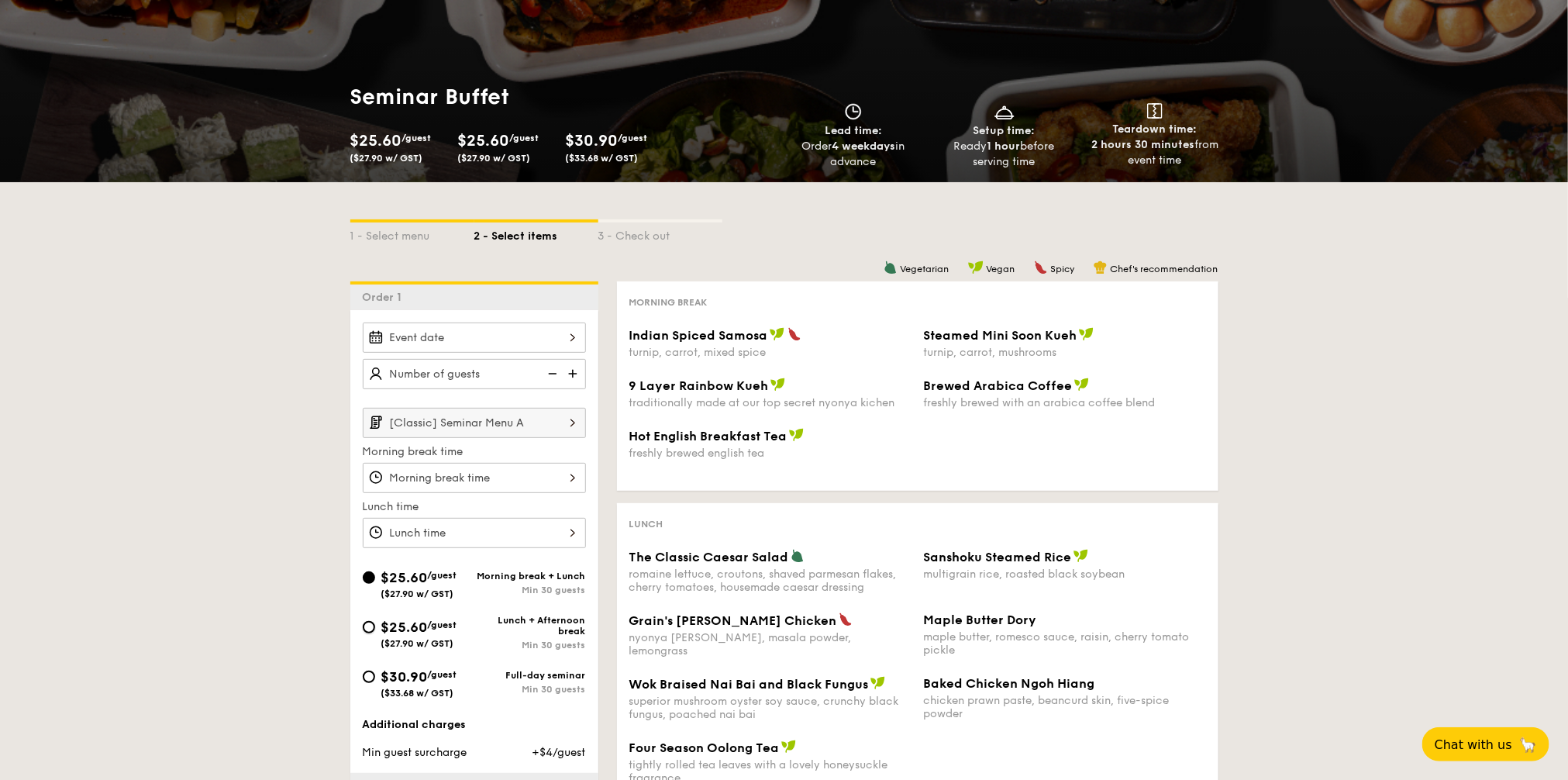
click at [373, 630] on input "$25.60 /guest ($27.90 w/ GST) Lunch + Afternoon break Min 30 guests" at bounding box center [369, 627] width 13 height 13
radio input "true"
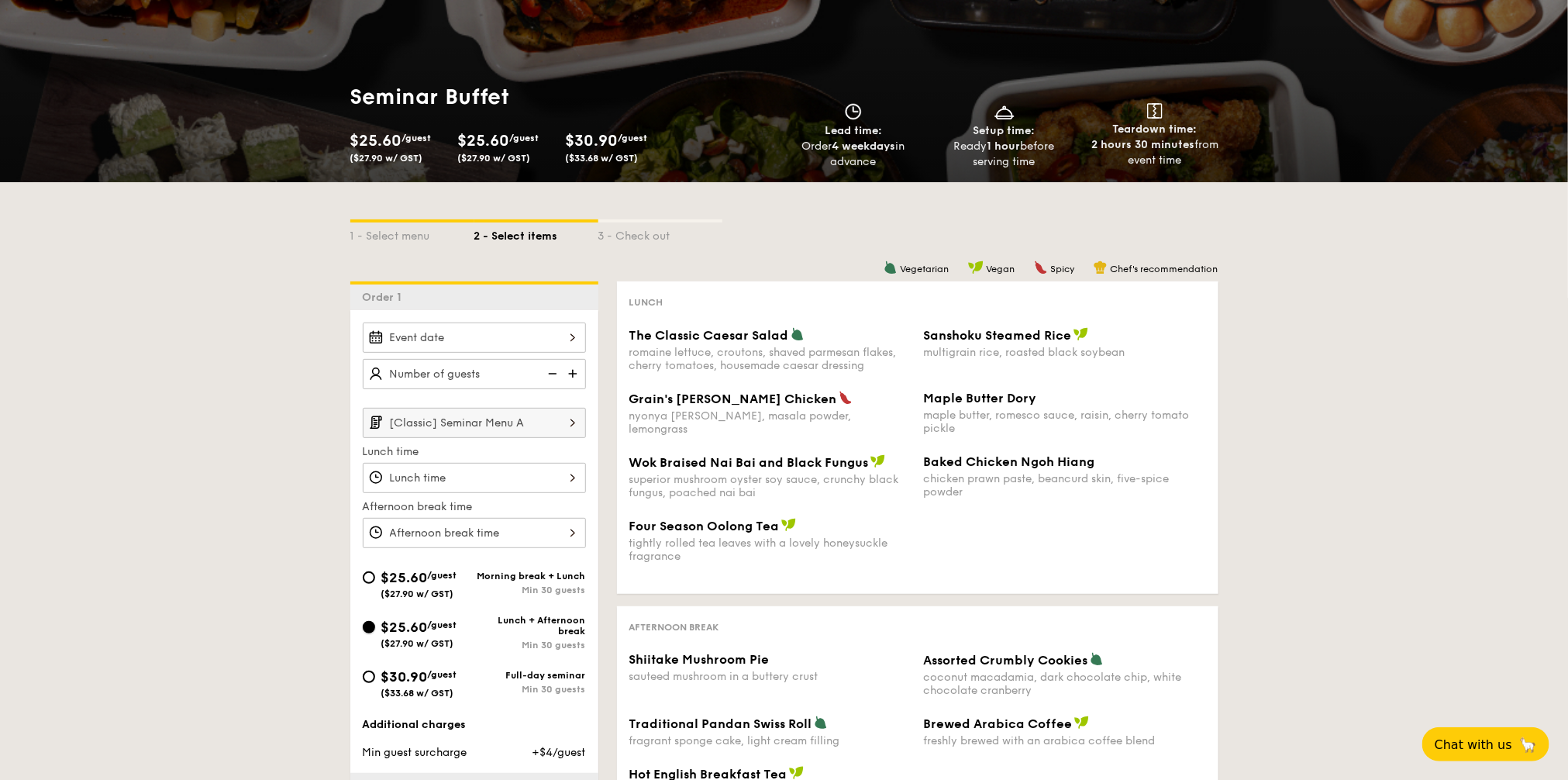
scroll to position [194, 0]
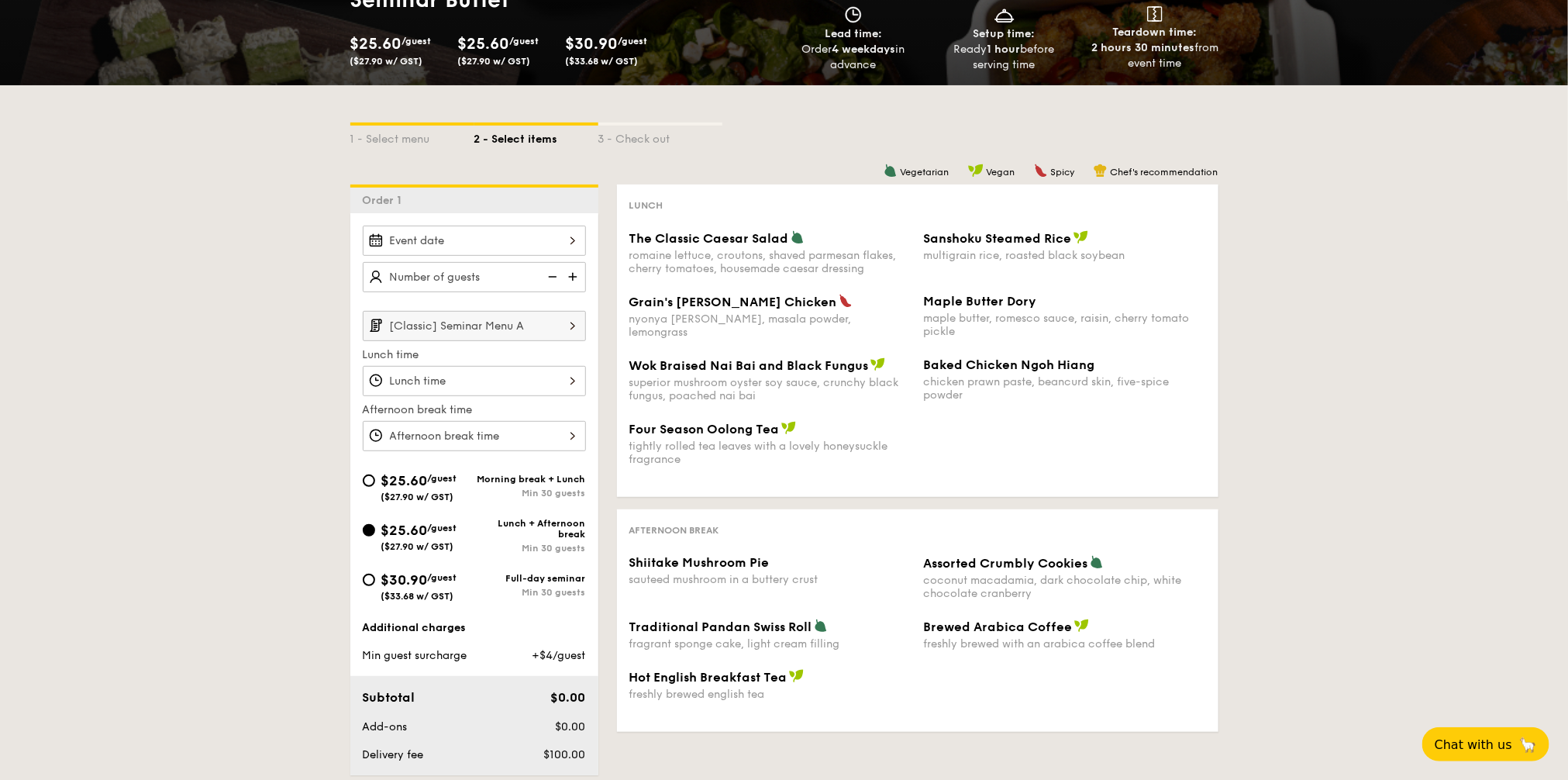
click at [1105, 460] on div "Four Season Oolong Tea tightly rolled tea leaves with a lovely honeysuckle frag…" at bounding box center [918, 452] width 589 height 63
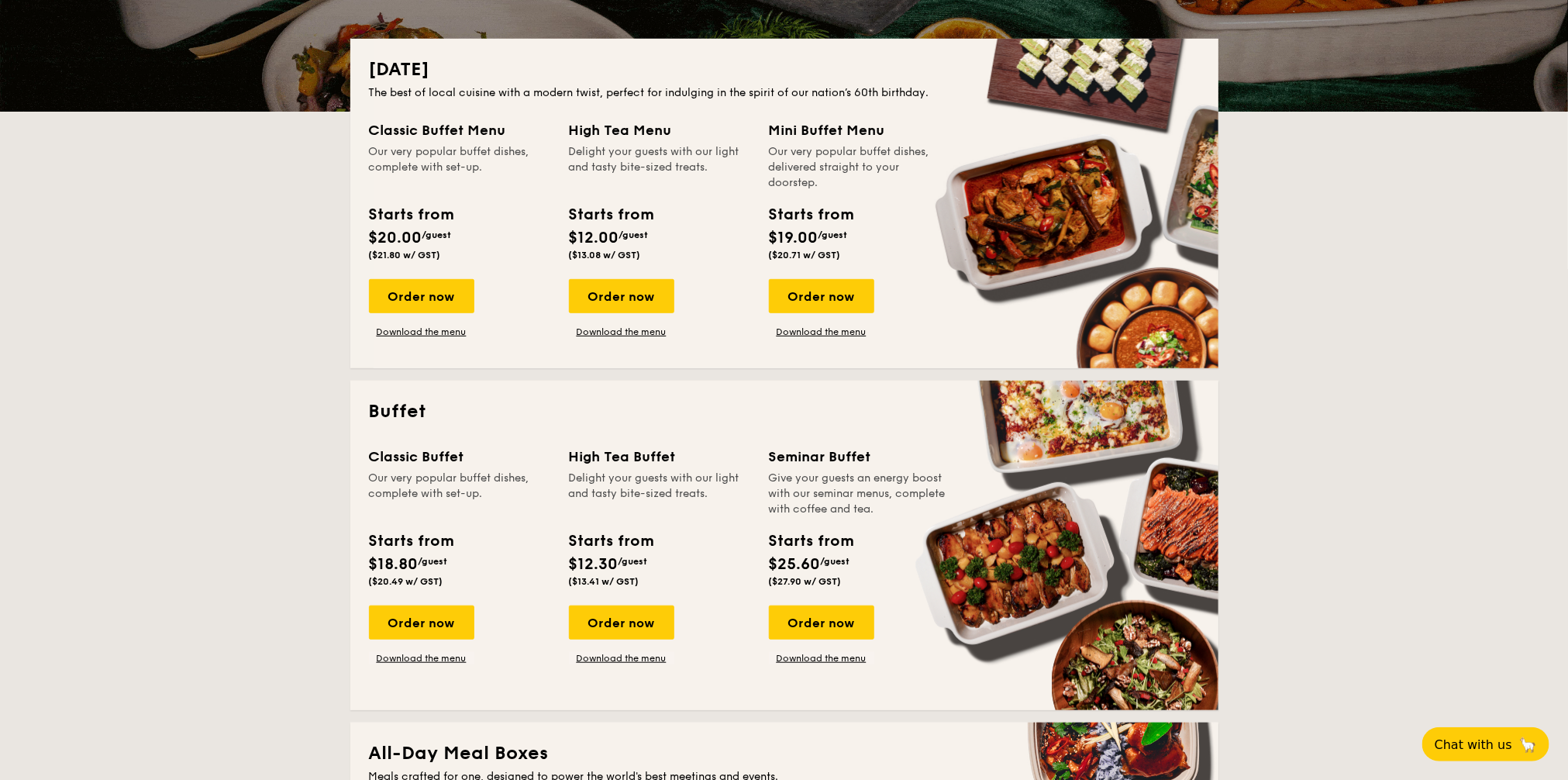
scroll to position [353, 0]
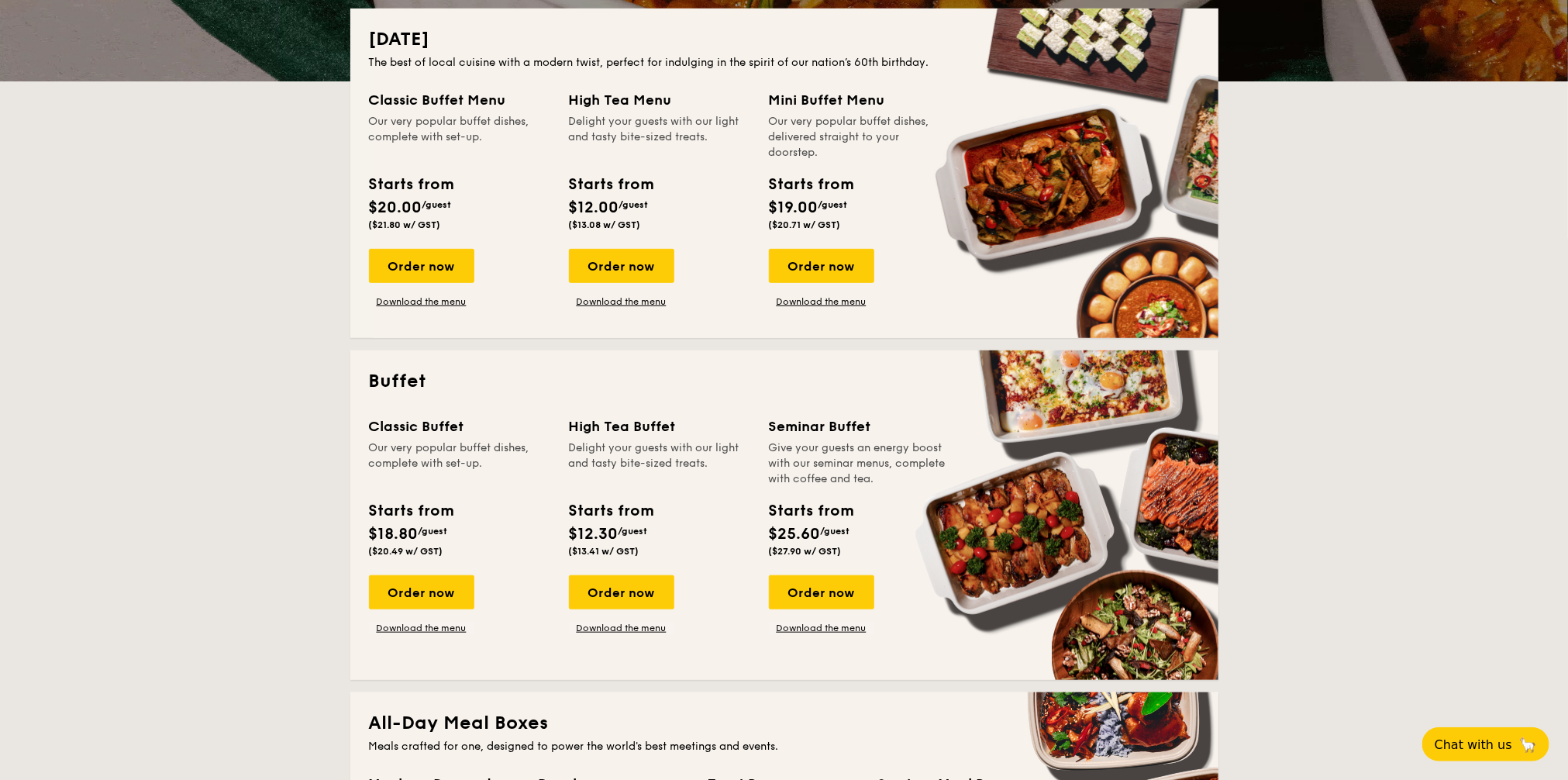
click at [425, 589] on div "Order now" at bounding box center [421, 592] width 105 height 34
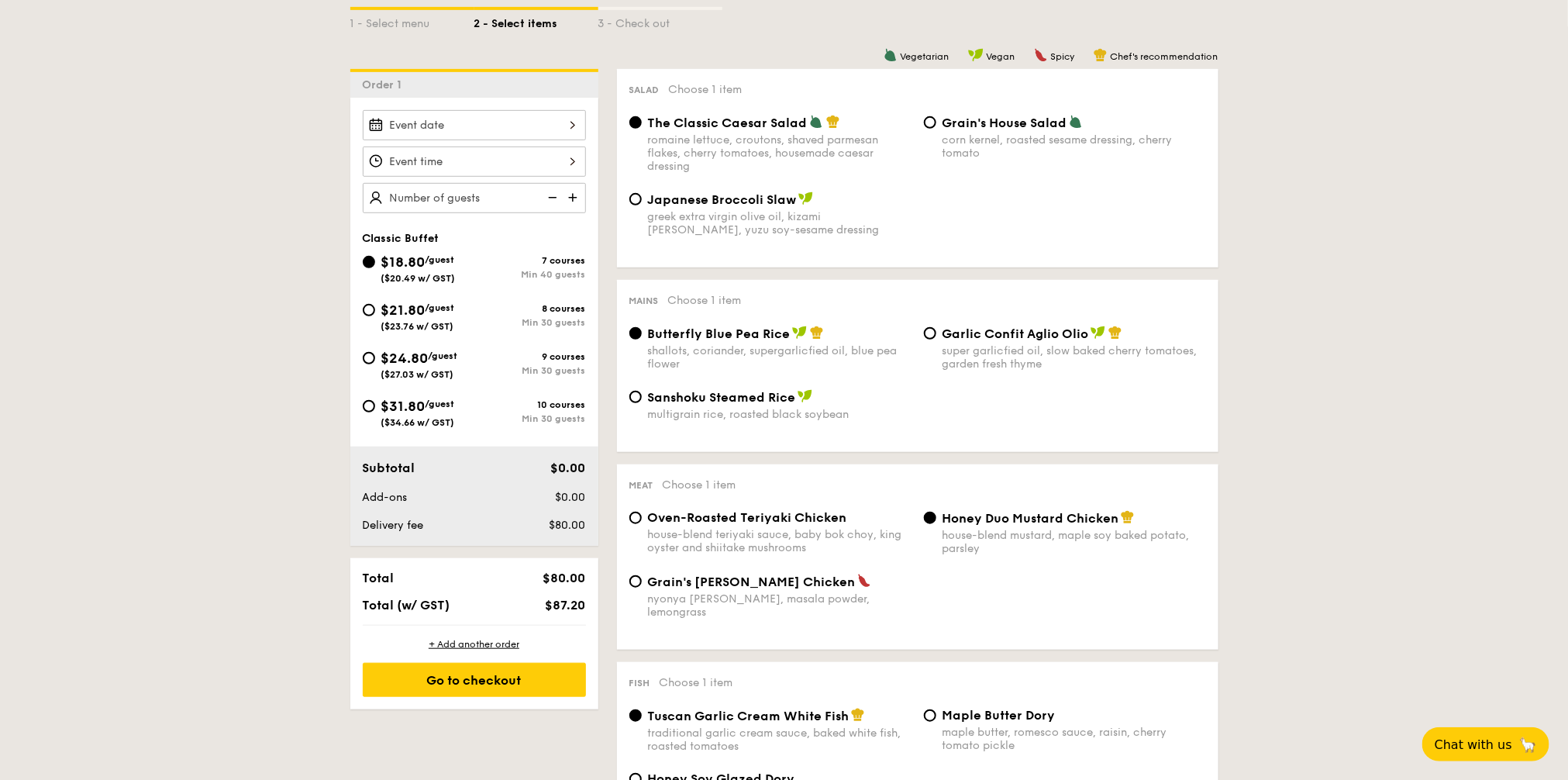
scroll to position [387, 0]
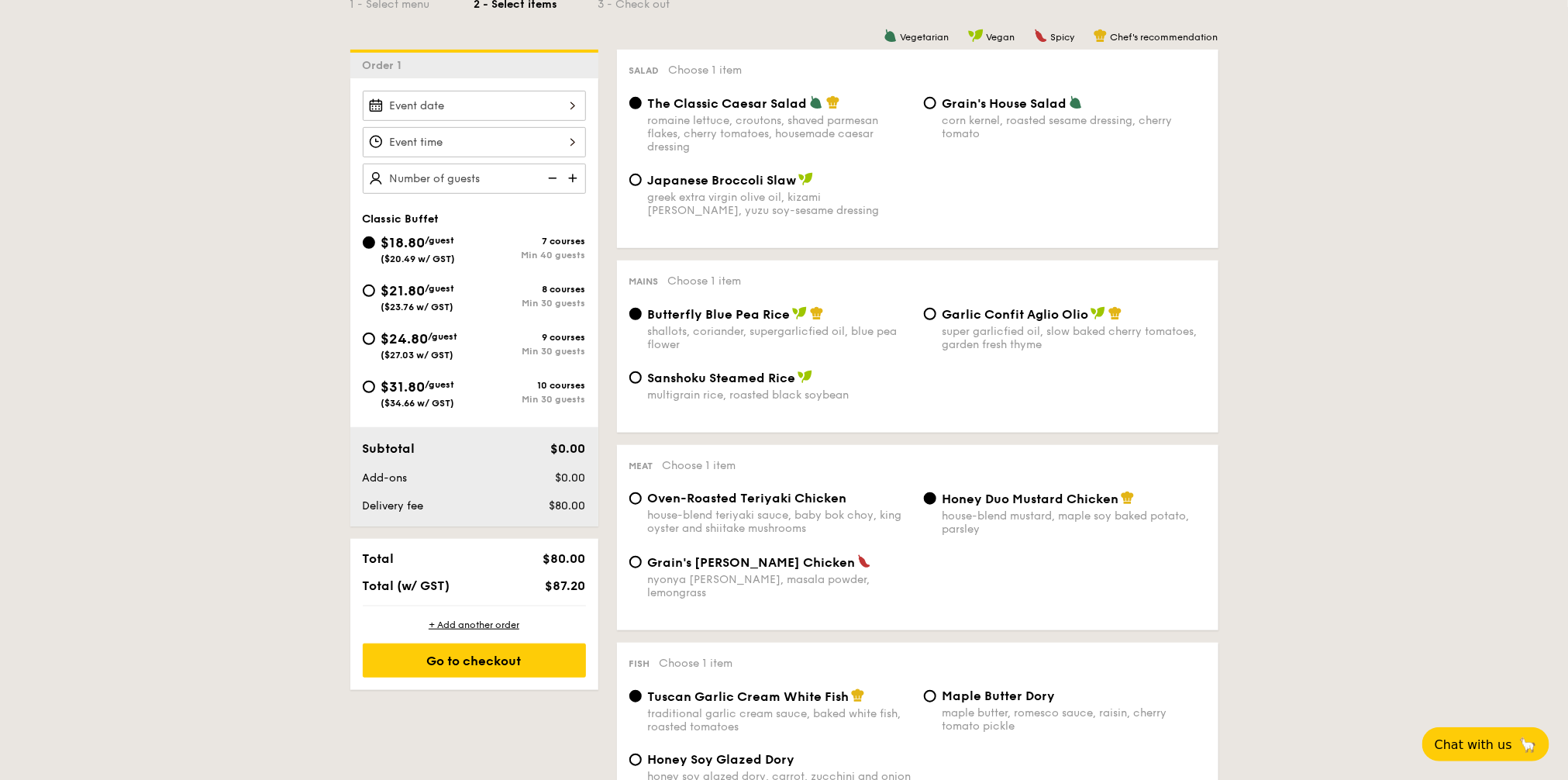
click at [417, 280] on div "$21.80 /guest ($23.76 w/ GST)" at bounding box center [418, 296] width 73 height 33
click at [375, 285] on input "$21.80 /guest ($23.76 w/ GST) 8 courses Min 30 guests" at bounding box center [369, 291] width 13 height 13
radio input "true"
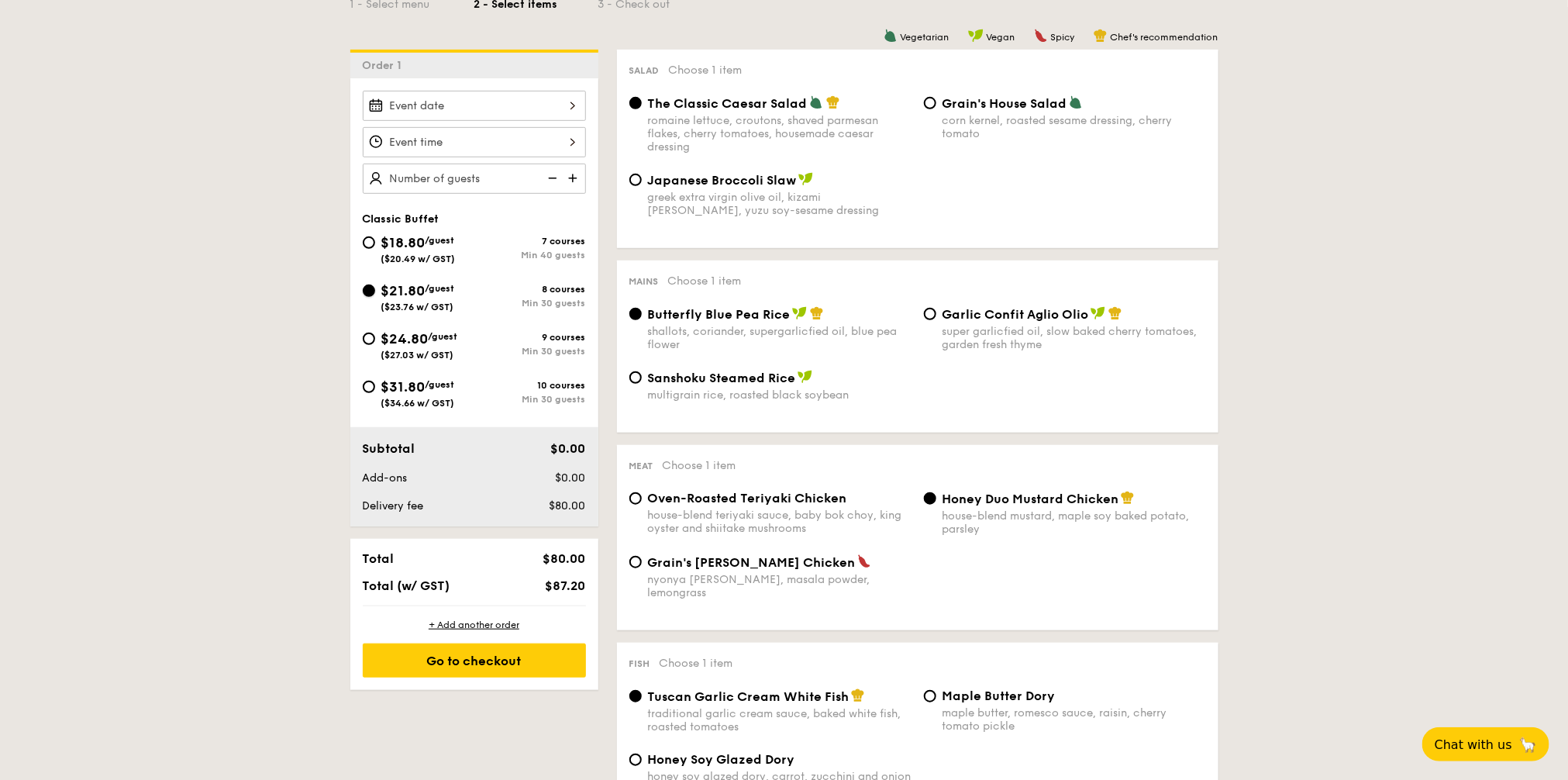
radio input "true"
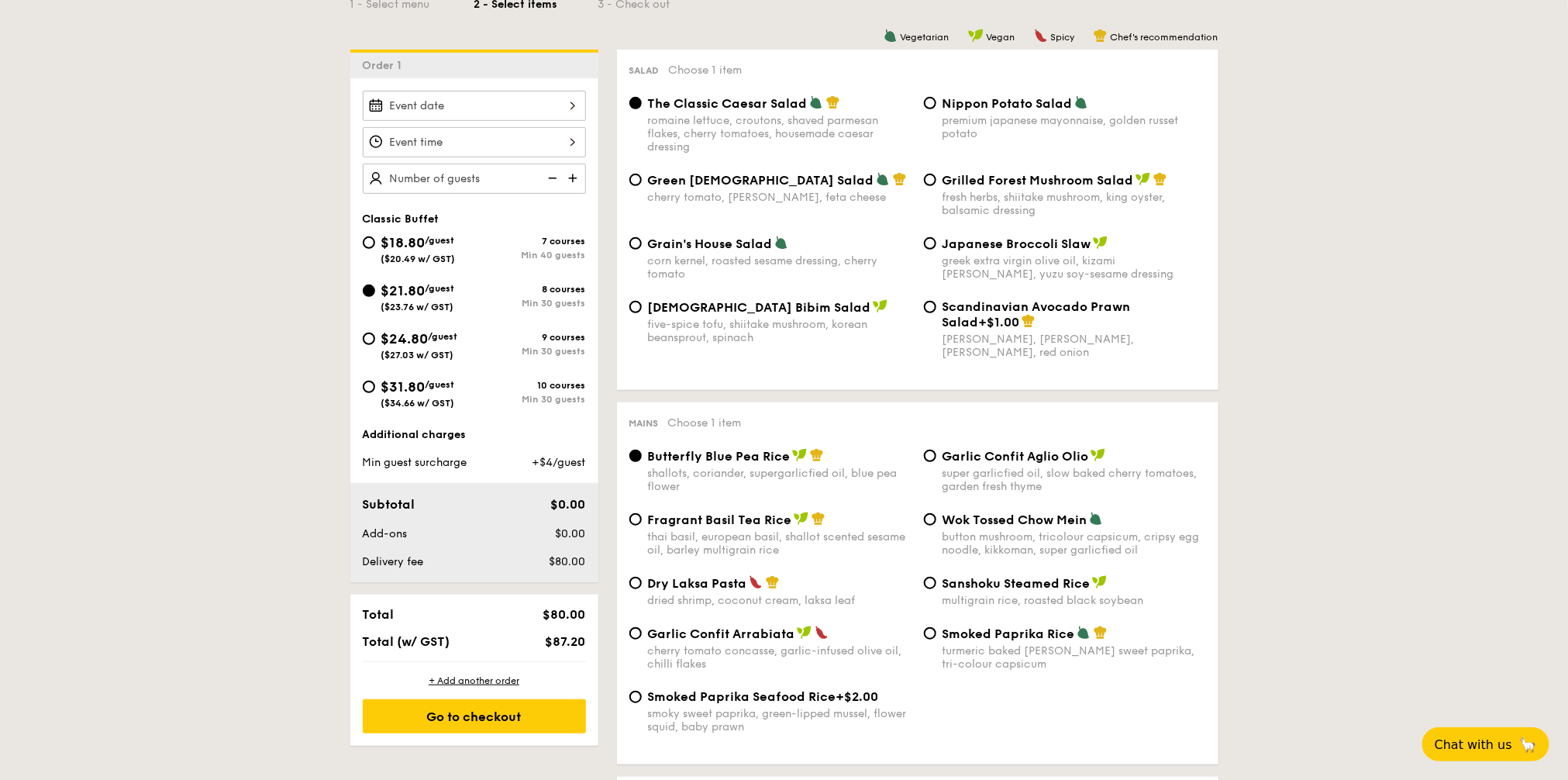
click at [379, 253] on div "$18.80 /guest ($20.49 w/ GST)" at bounding box center [419, 248] width 111 height 33
click at [375, 248] on input "$18.80 /guest ($20.49 w/ GST) 7 courses Min 40 guests" at bounding box center [369, 243] width 13 height 13
radio input "true"
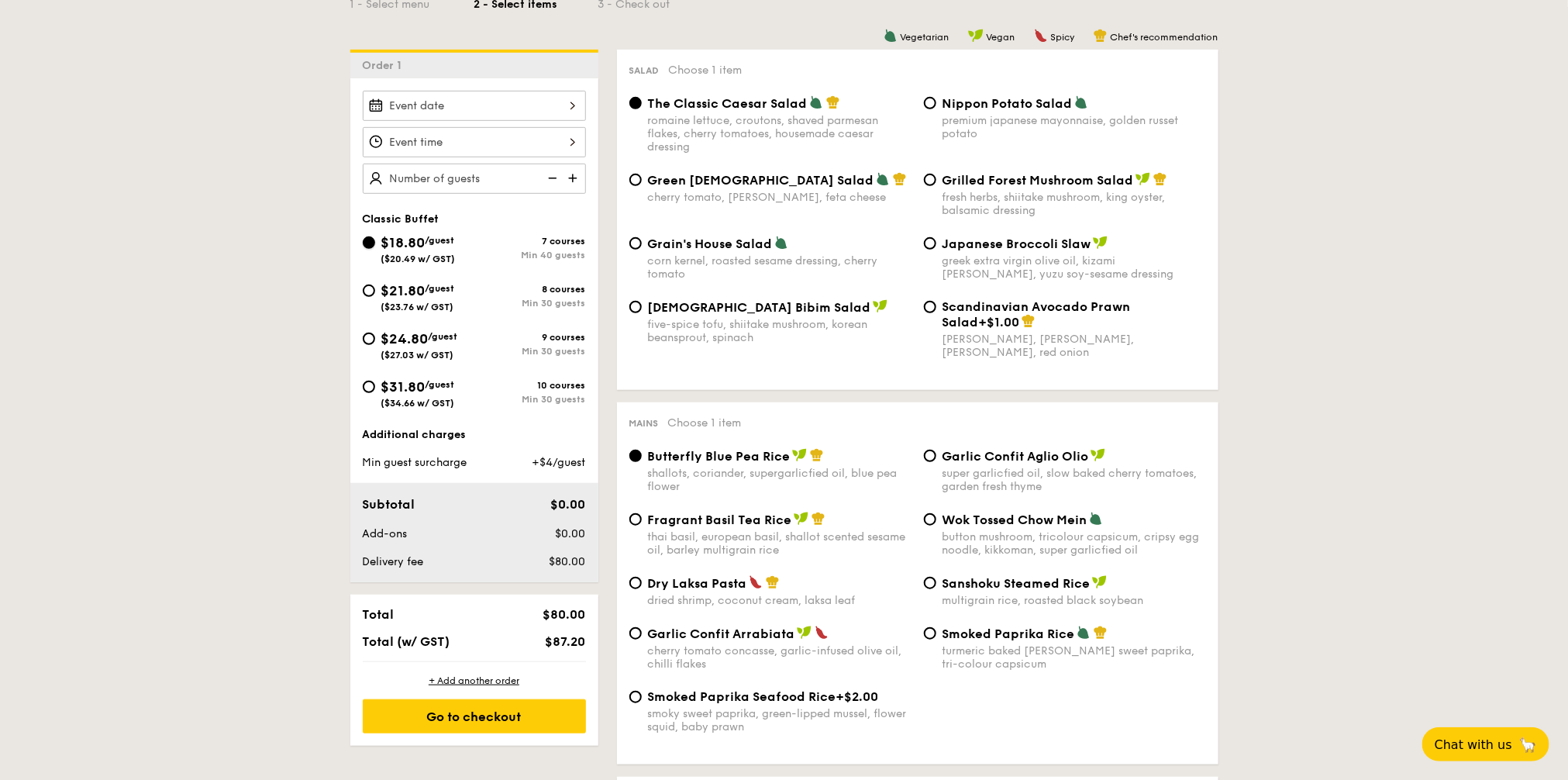
radio input "true"
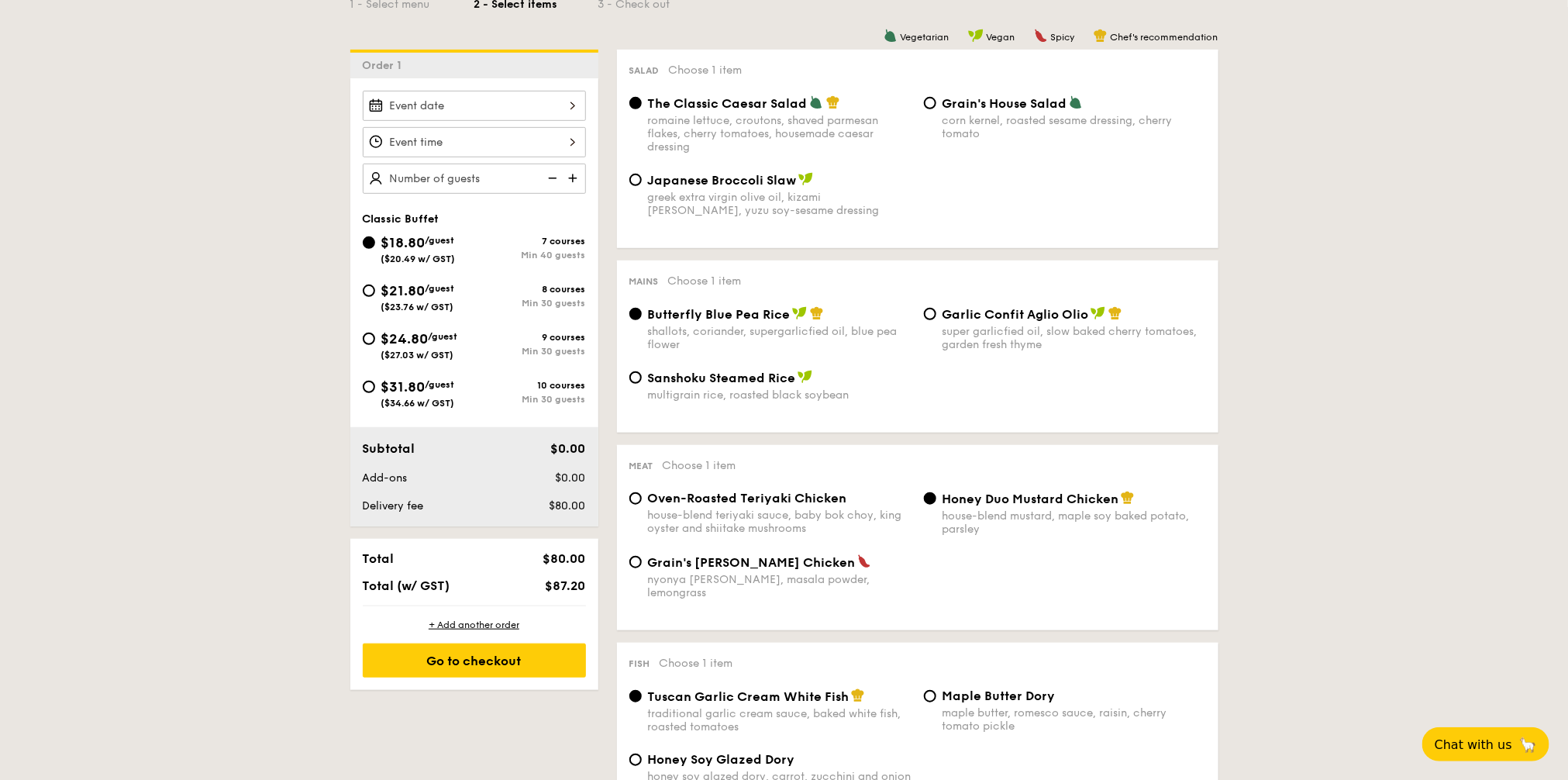
click at [371, 296] on div "$21.80 /guest ($23.76 w/ GST)" at bounding box center [419, 296] width 111 height 33
click at [371, 296] on input "$21.80 /guest ($23.76 w/ GST) 8 courses Min 30 guests" at bounding box center [369, 291] width 13 height 13
radio input "true"
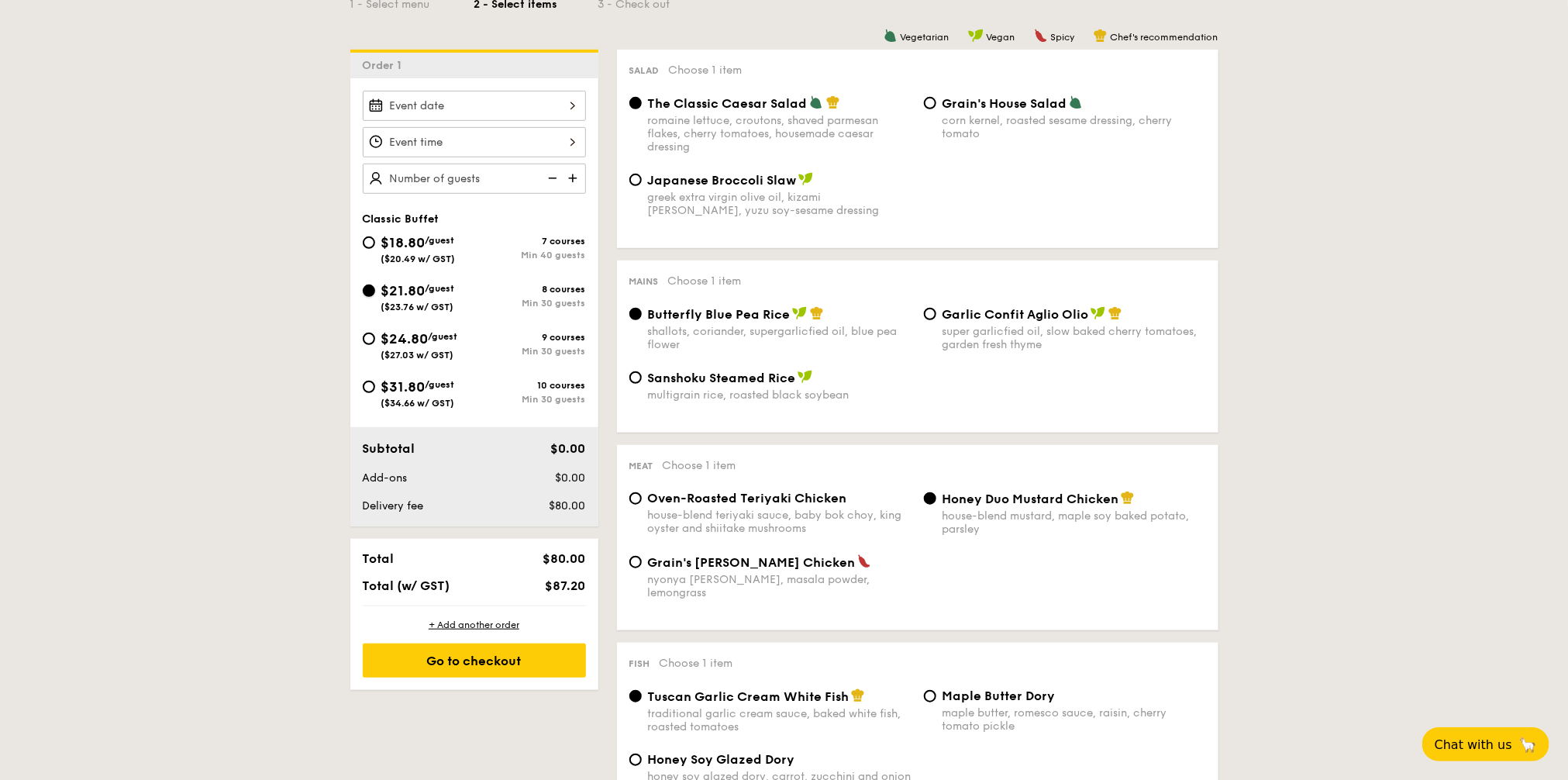
radio input "true"
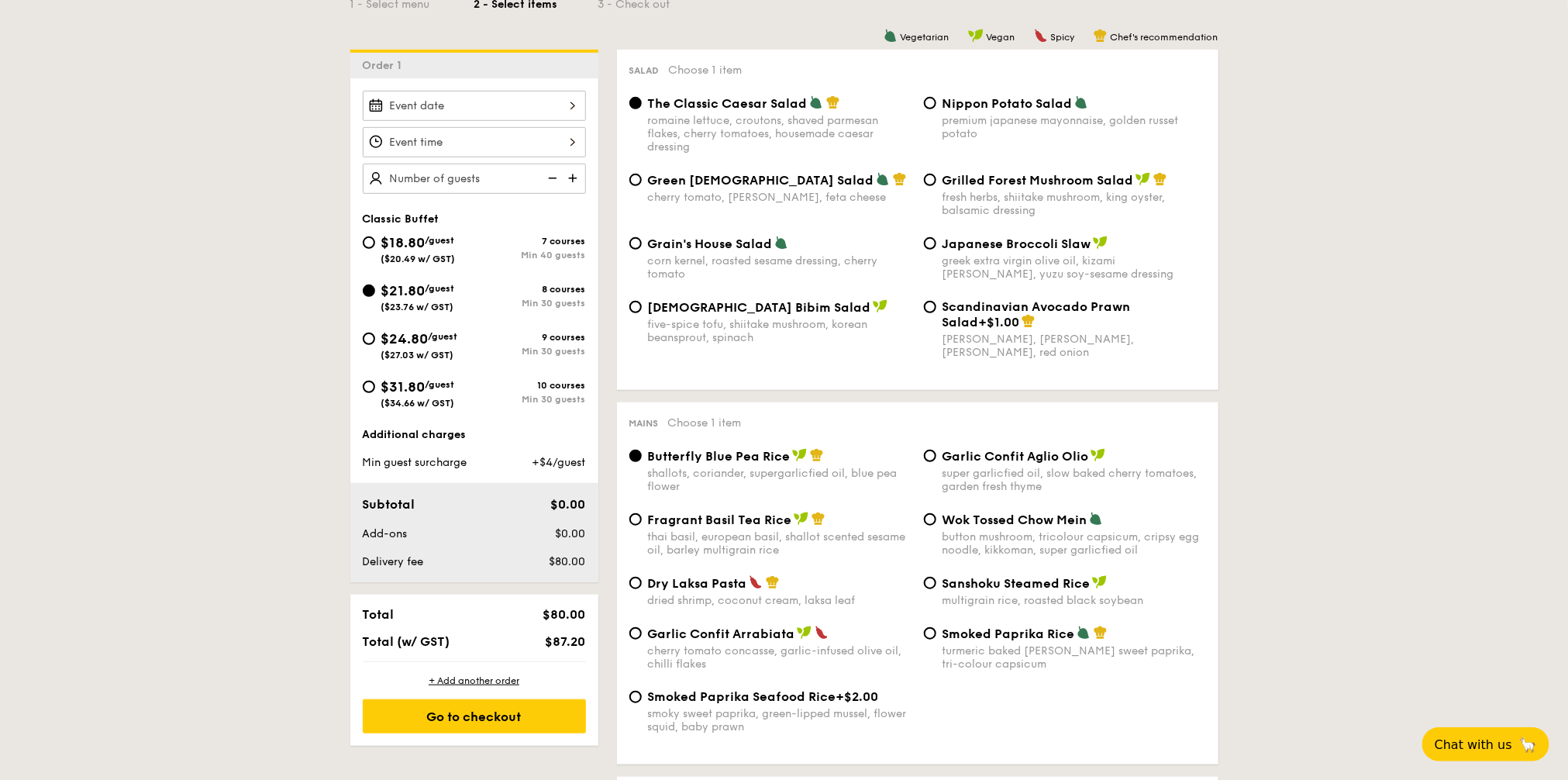
click at [438, 248] on div "$18.80 /guest ($20.49 w/ GST)" at bounding box center [419, 248] width 74 height 33
click at [375, 248] on input "$18.80 /guest ($20.49 w/ GST) 7 courses Min 40 guests" at bounding box center [369, 243] width 13 height 13
radio input "true"
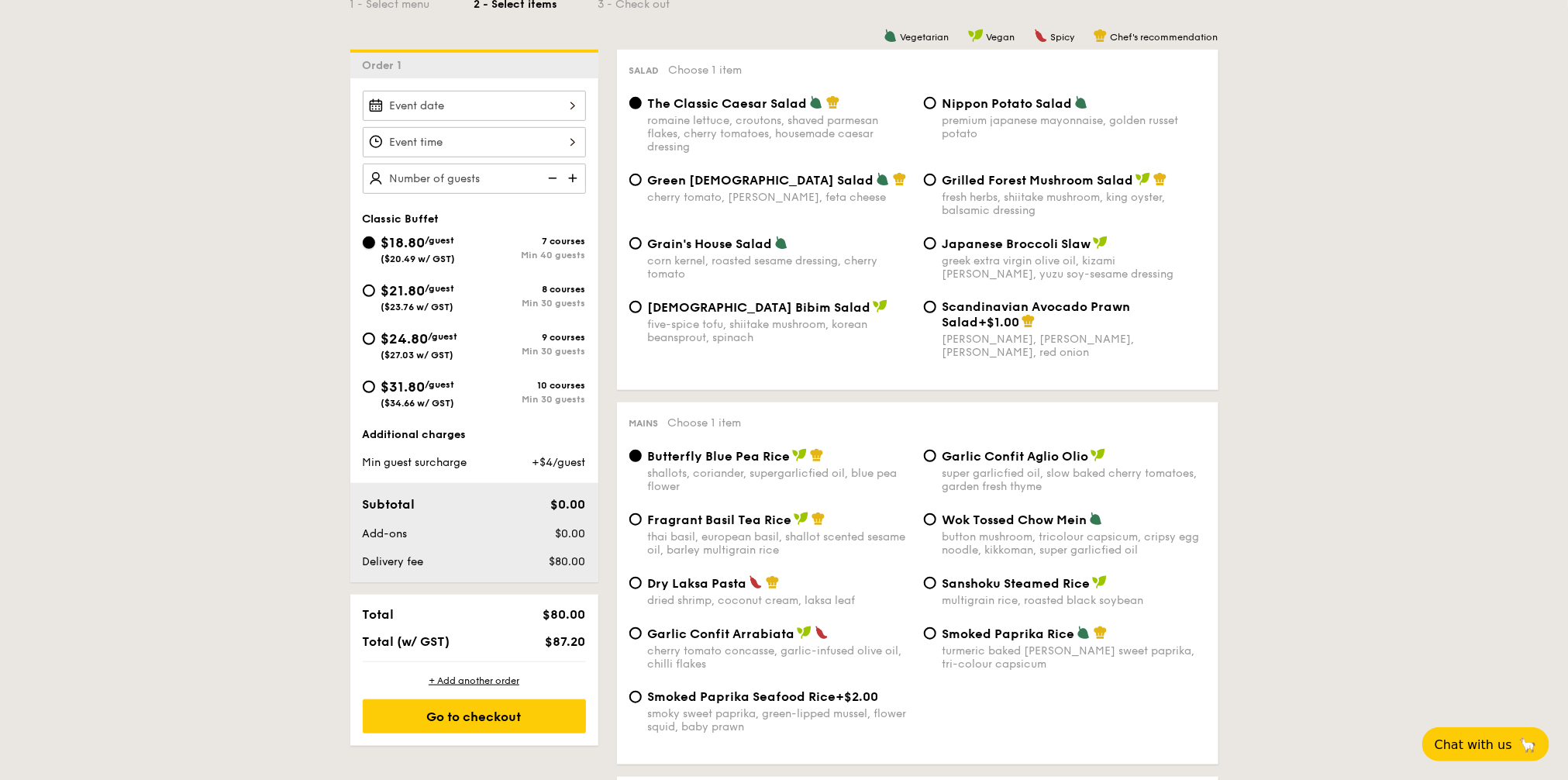
radio input "true"
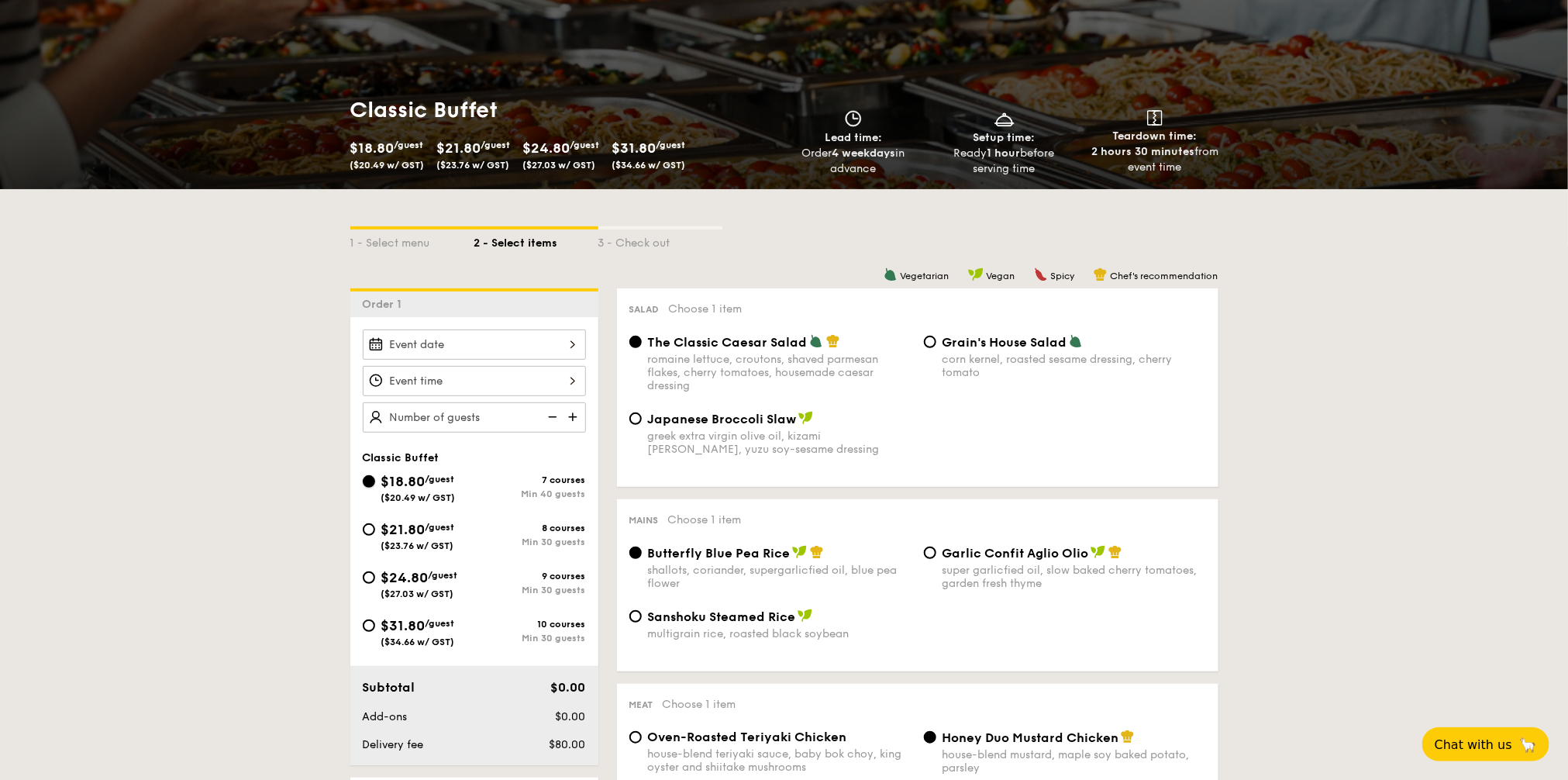
scroll to position [194, 0]
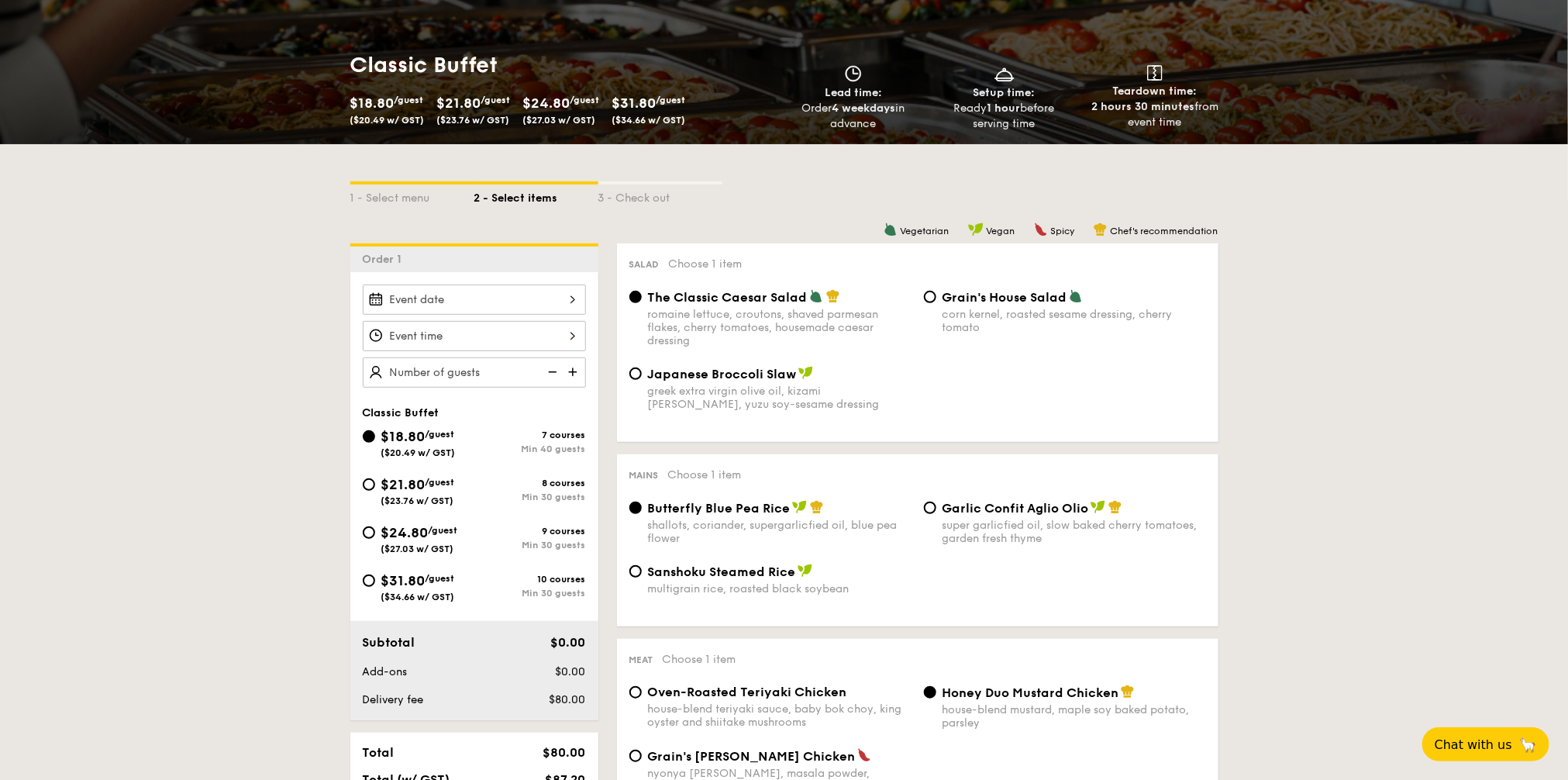
click at [393, 488] on span "$21.80" at bounding box center [404, 484] width 44 height 17
click at [375, 488] on input "$21.80 /guest ($23.76 w/ GST) 8 courses Min 30 guests" at bounding box center [369, 484] width 13 height 13
radio input "true"
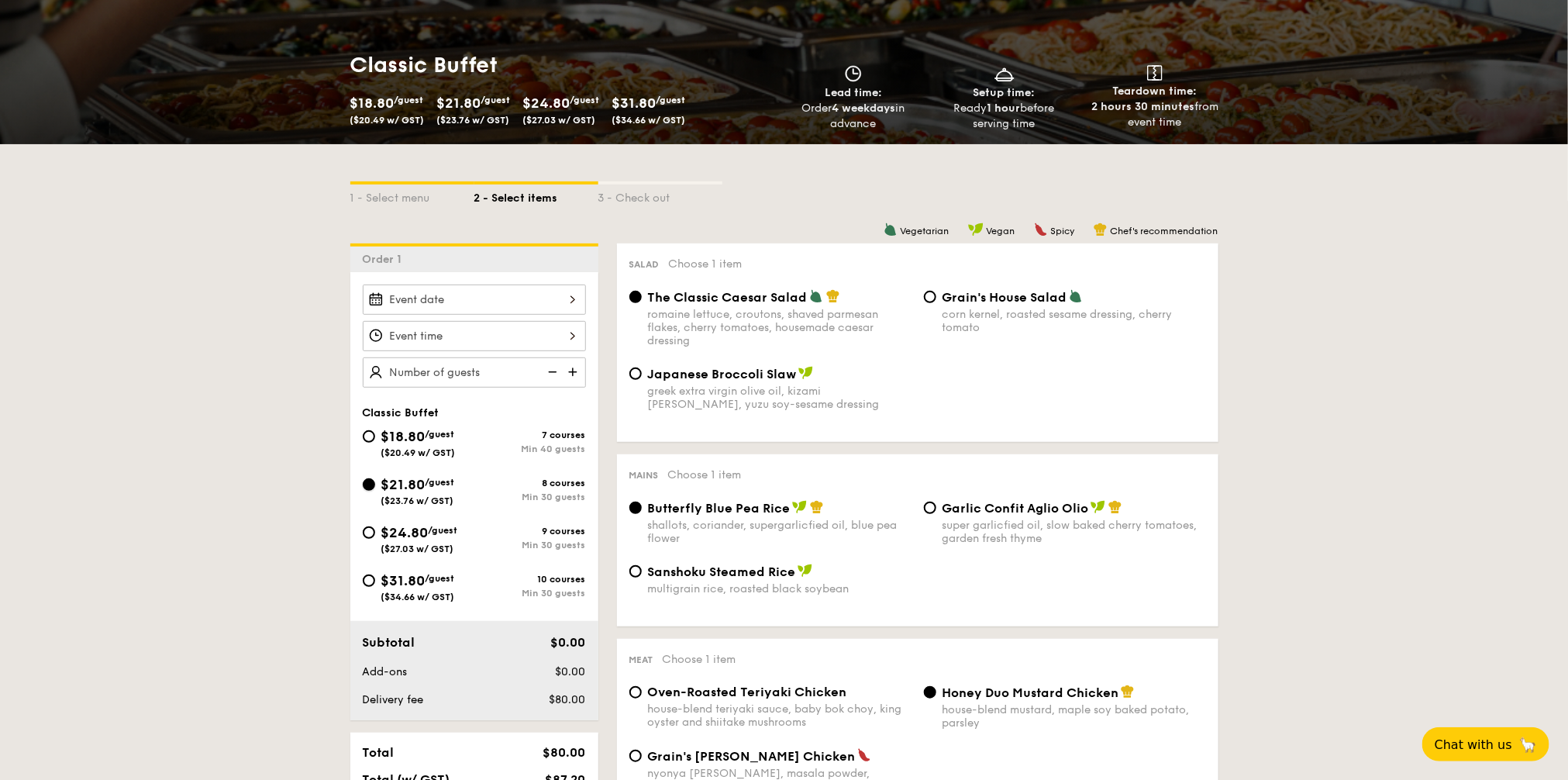
radio input "true"
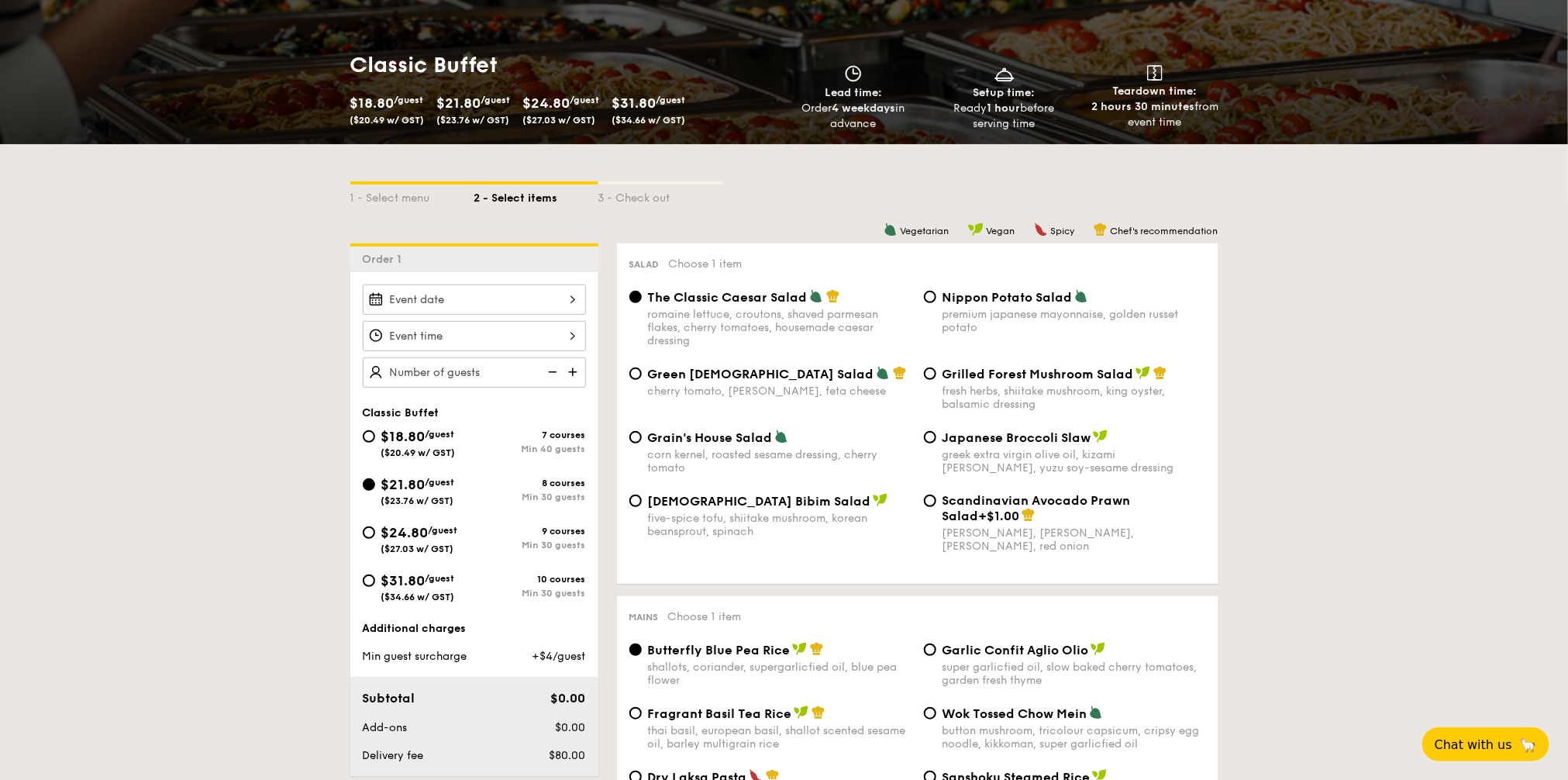
click at [415, 447] on span "($20.49 w/ GST)" at bounding box center [419, 452] width 74 height 11
click at [375, 442] on input "$18.80 /guest ($20.49 w/ GST) 7 courses Min 40 guests" at bounding box center [369, 436] width 13 height 13
radio input "true"
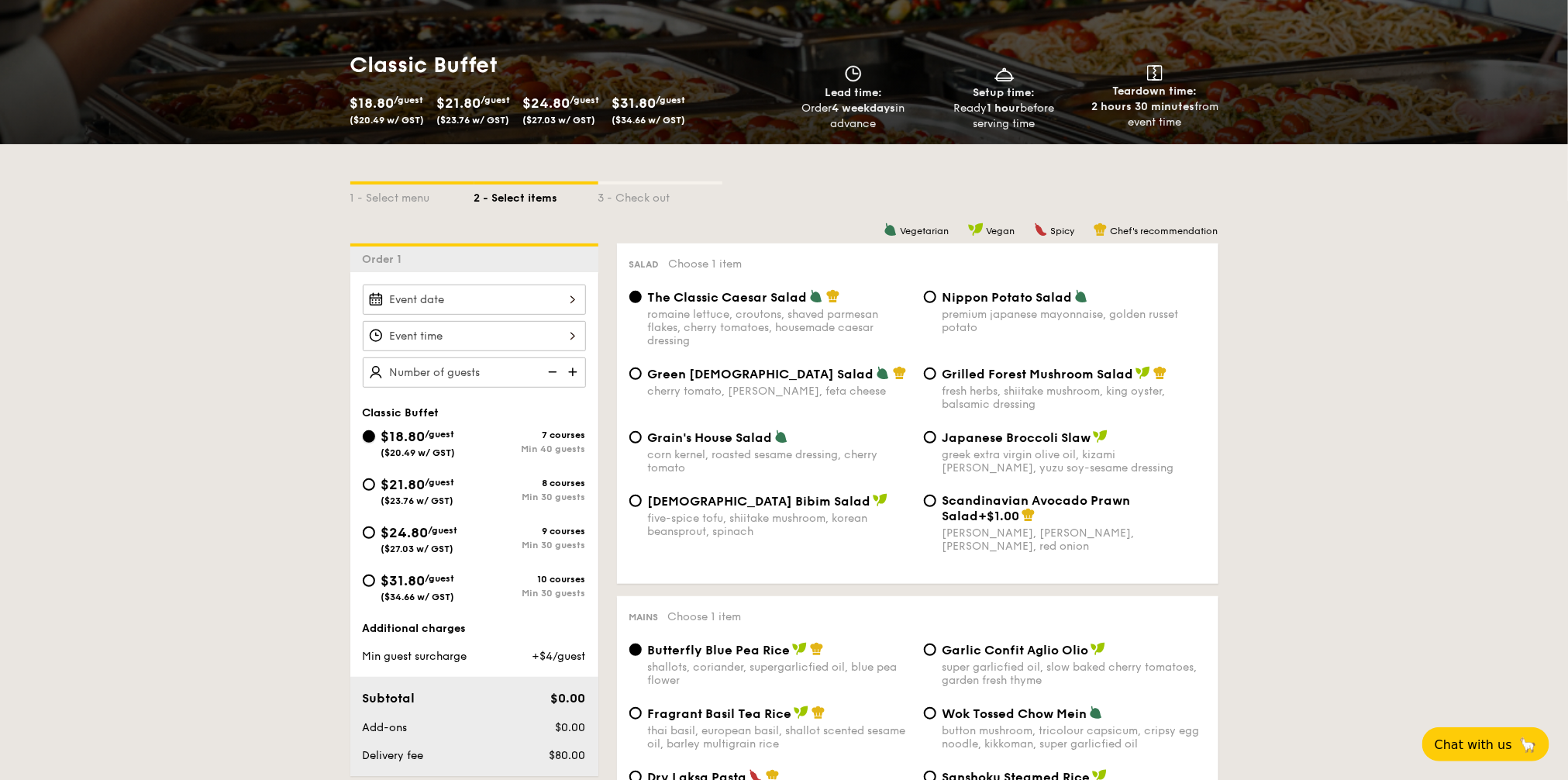
radio input "true"
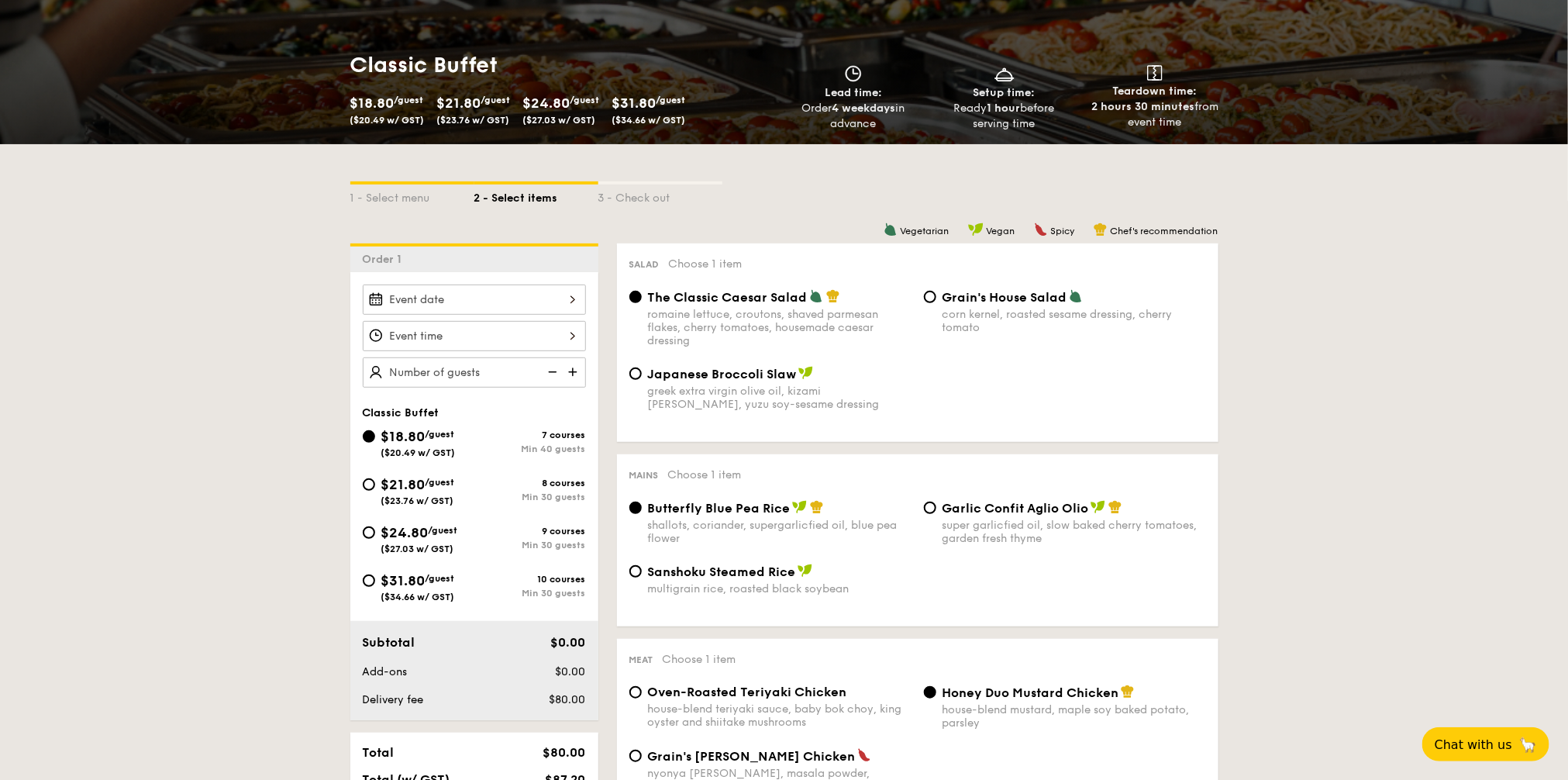
click at [429, 525] on span "$24.80" at bounding box center [405, 532] width 47 height 17
click at [375, 526] on input "$24.80 /guest ($27.03 w/ GST) 9 courses Min 30 guests" at bounding box center [369, 532] width 13 height 13
radio input "true"
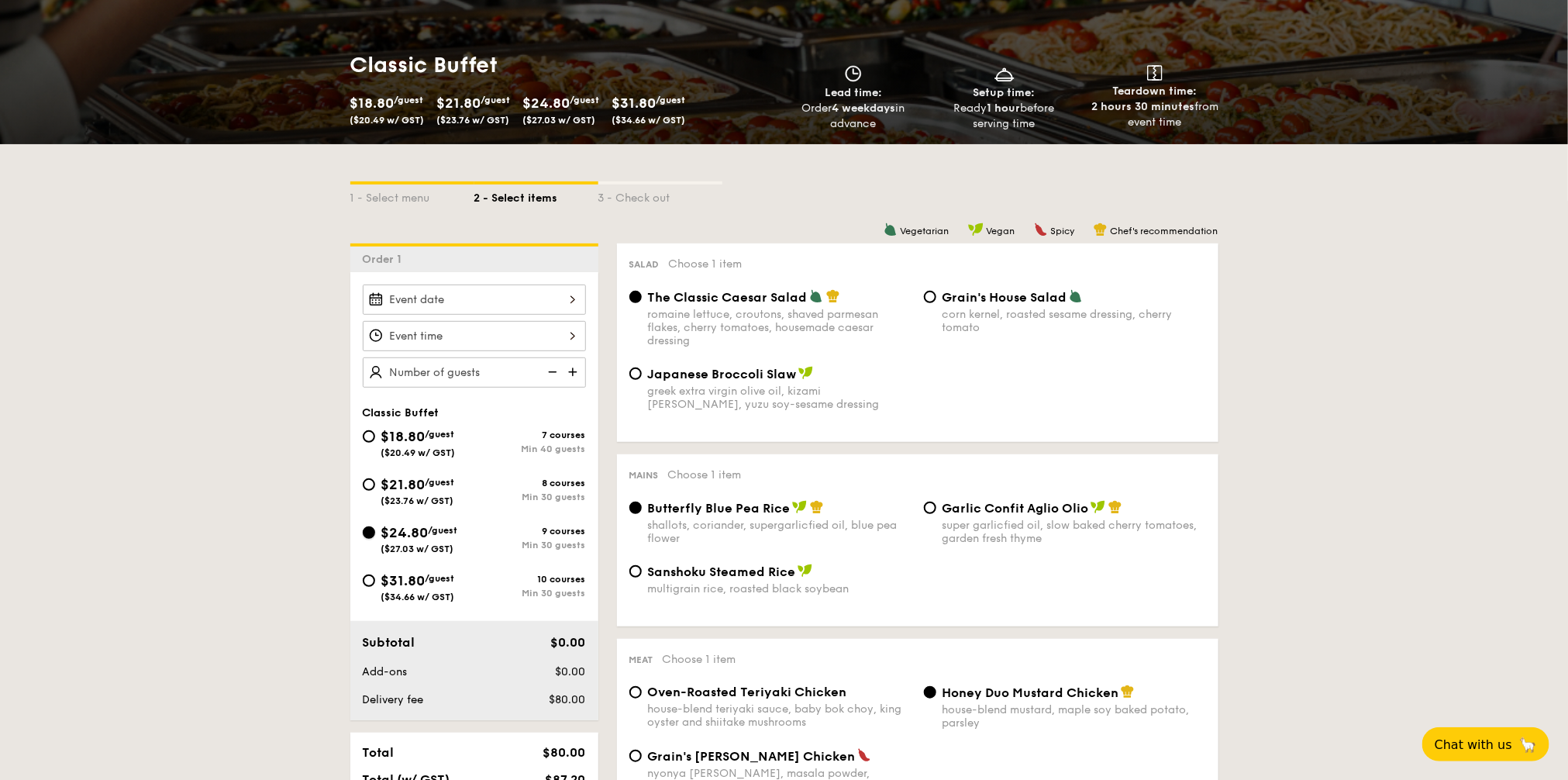
radio input "true"
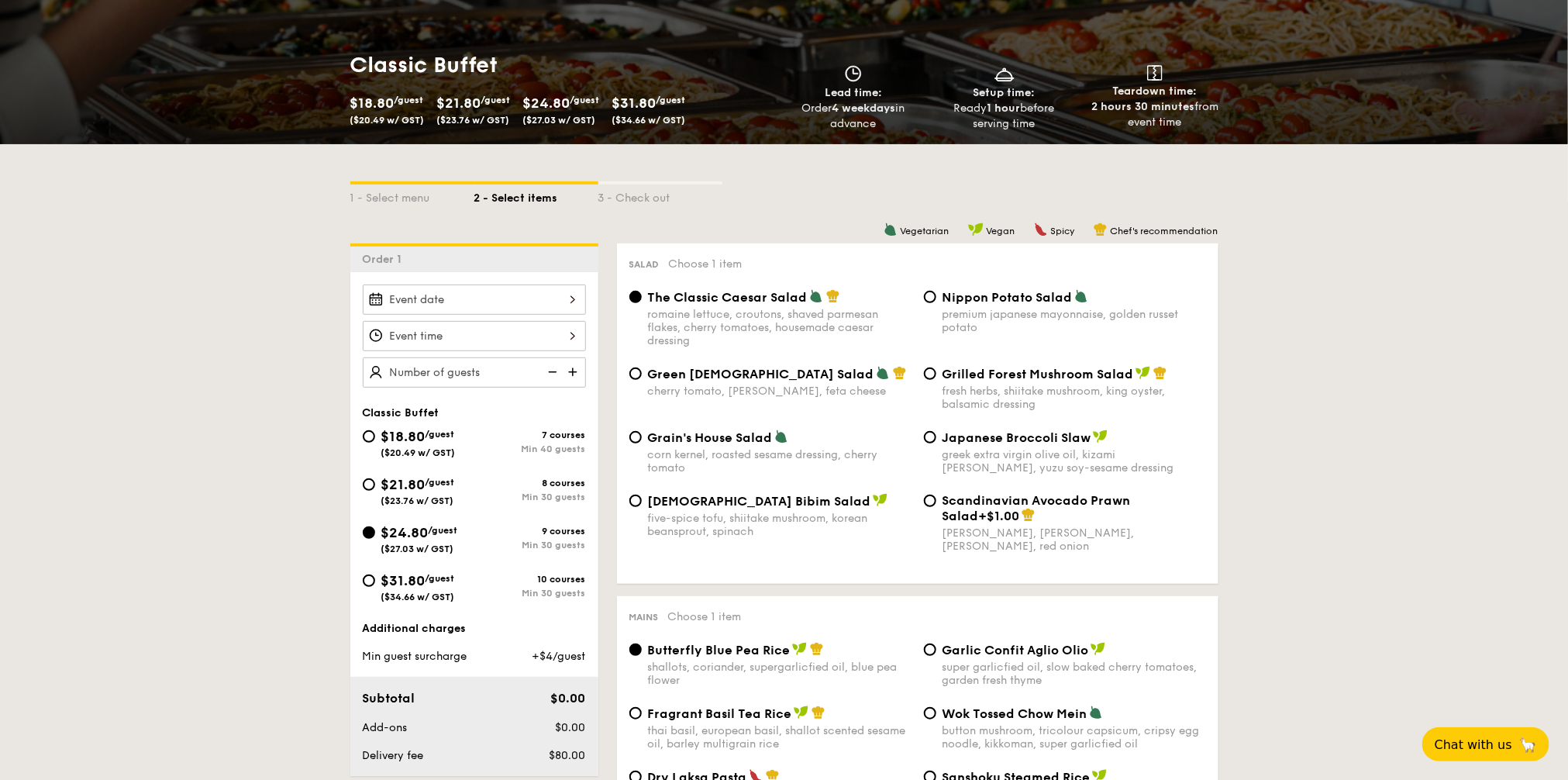
click at [423, 543] on span "($27.03 w/ GST)" at bounding box center [418, 548] width 72 height 11
click at [375, 538] on input "$24.80 /guest ($27.03 w/ GST) 9 courses Min 30 guests" at bounding box center [369, 532] width 13 height 13
click at [432, 498] on span "($23.76 w/ GST)" at bounding box center [418, 500] width 72 height 11
click at [375, 490] on input "$21.80 /guest ($23.76 w/ GST) 8 courses Min 30 guests" at bounding box center [369, 484] width 13 height 13
radio input "true"
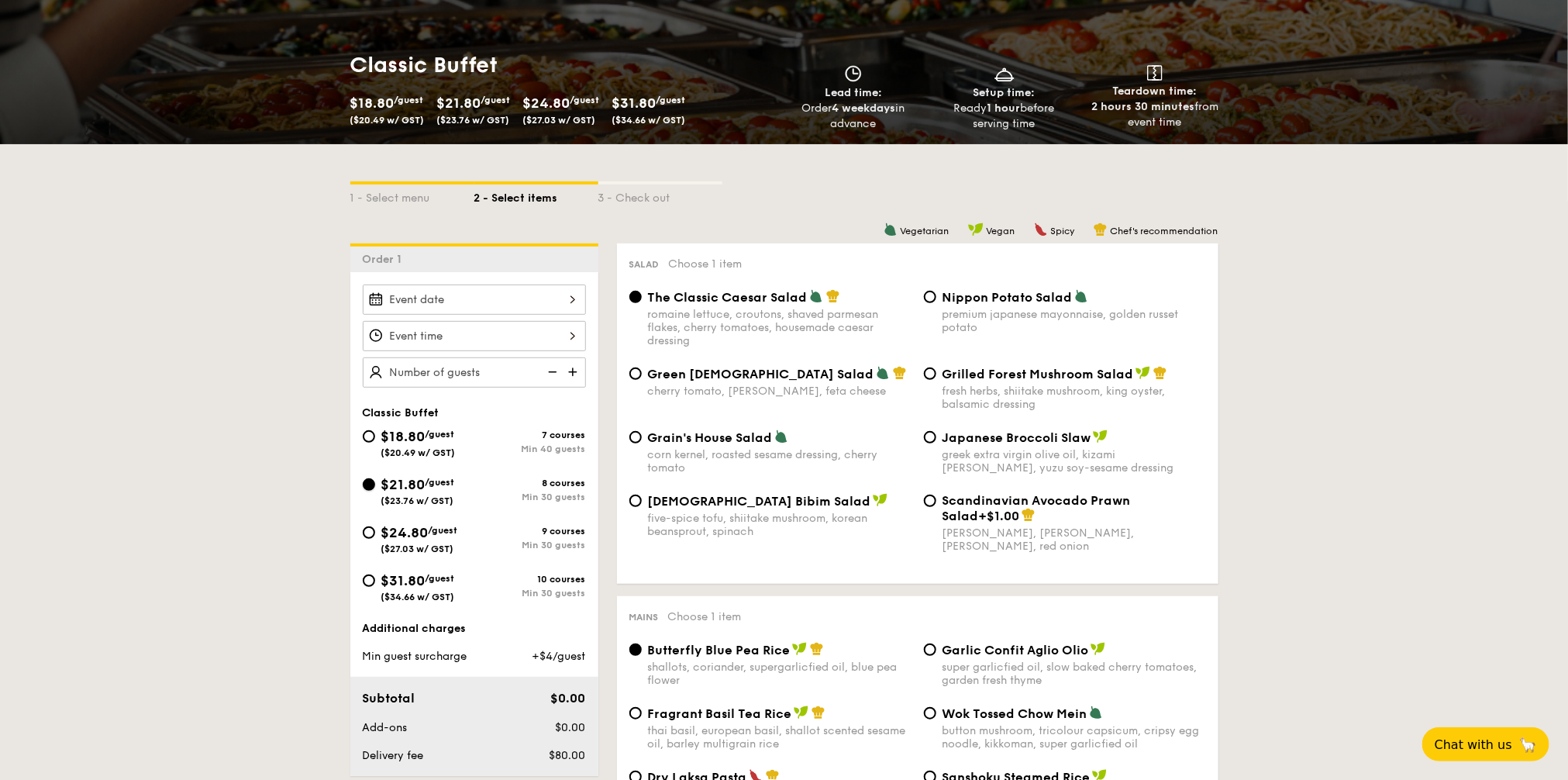
radio input "true"
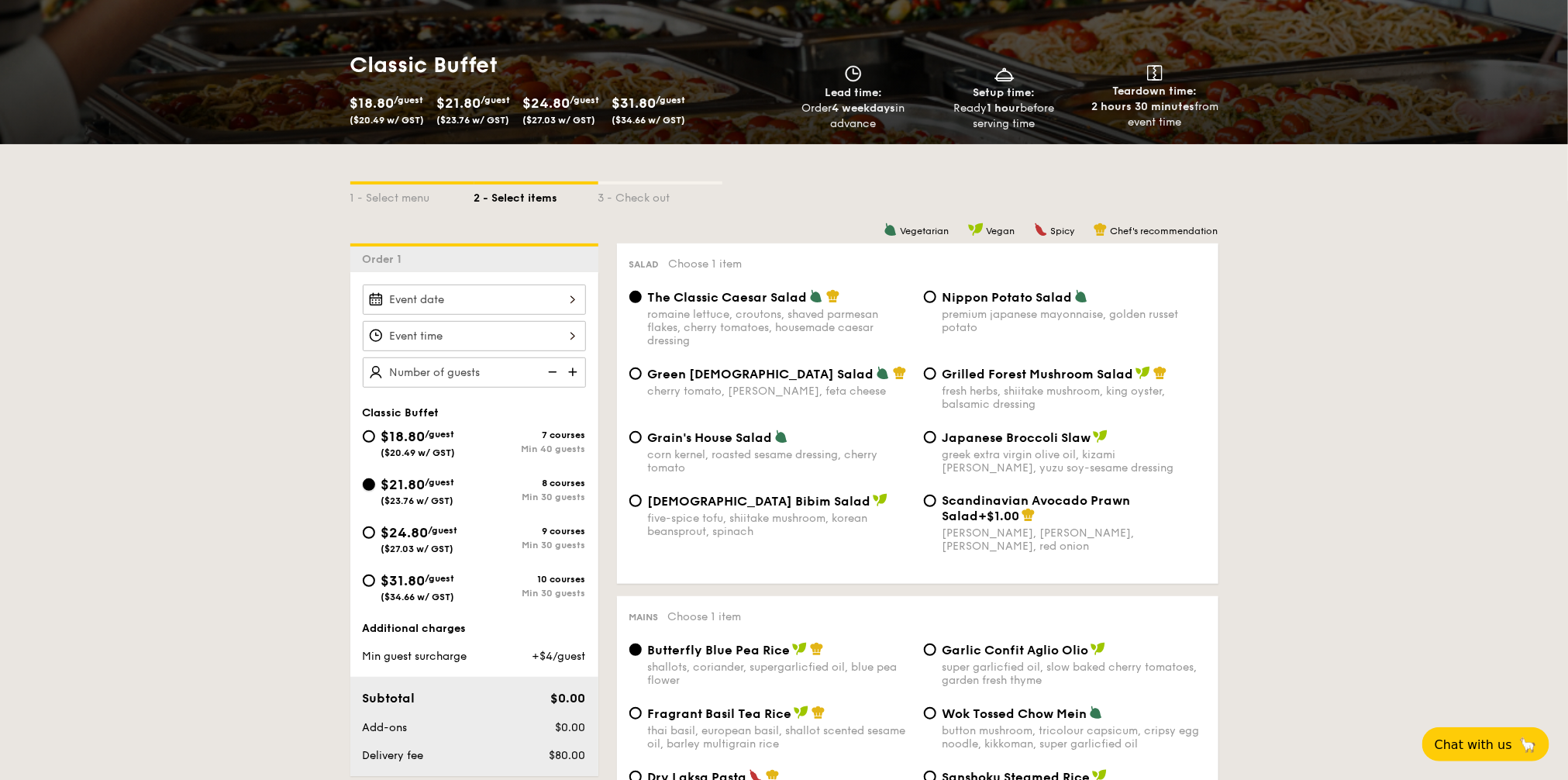
radio input "true"
click at [978, 365] on div "The Classic Caesar Salad romaine lettuce, croutons, shaved parmesan flakes, che…" at bounding box center [918, 327] width 589 height 77
click at [971, 375] on span "Grilled Forest Mushroom Salad" at bounding box center [1038, 373] width 191 height 14
click at [937, 375] on input "Grilled Forest Mushroom Salad fresh herbs, shiitake mushroom, king oyster, bals…" at bounding box center [930, 373] width 13 height 13
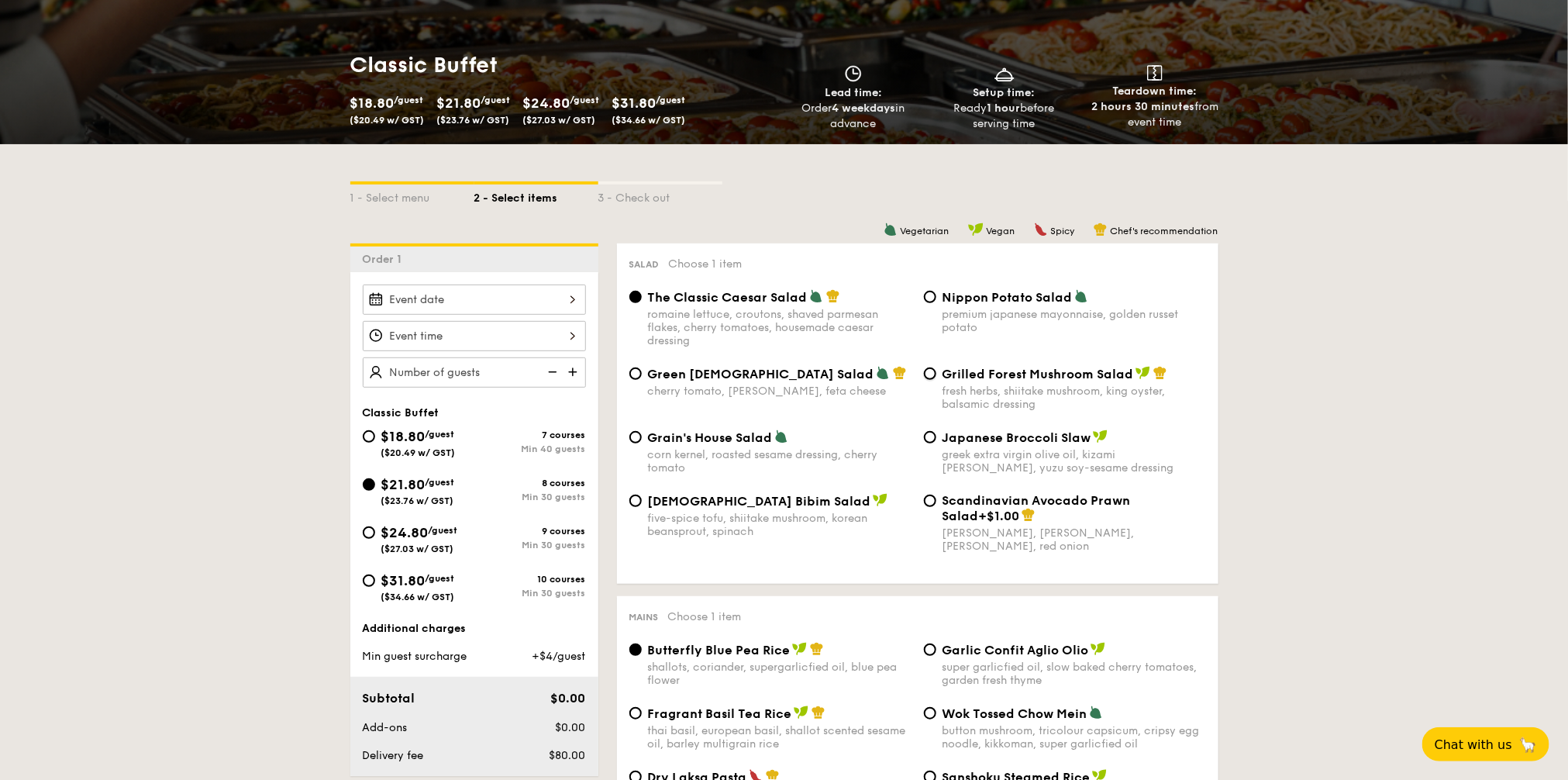
radio input "true"
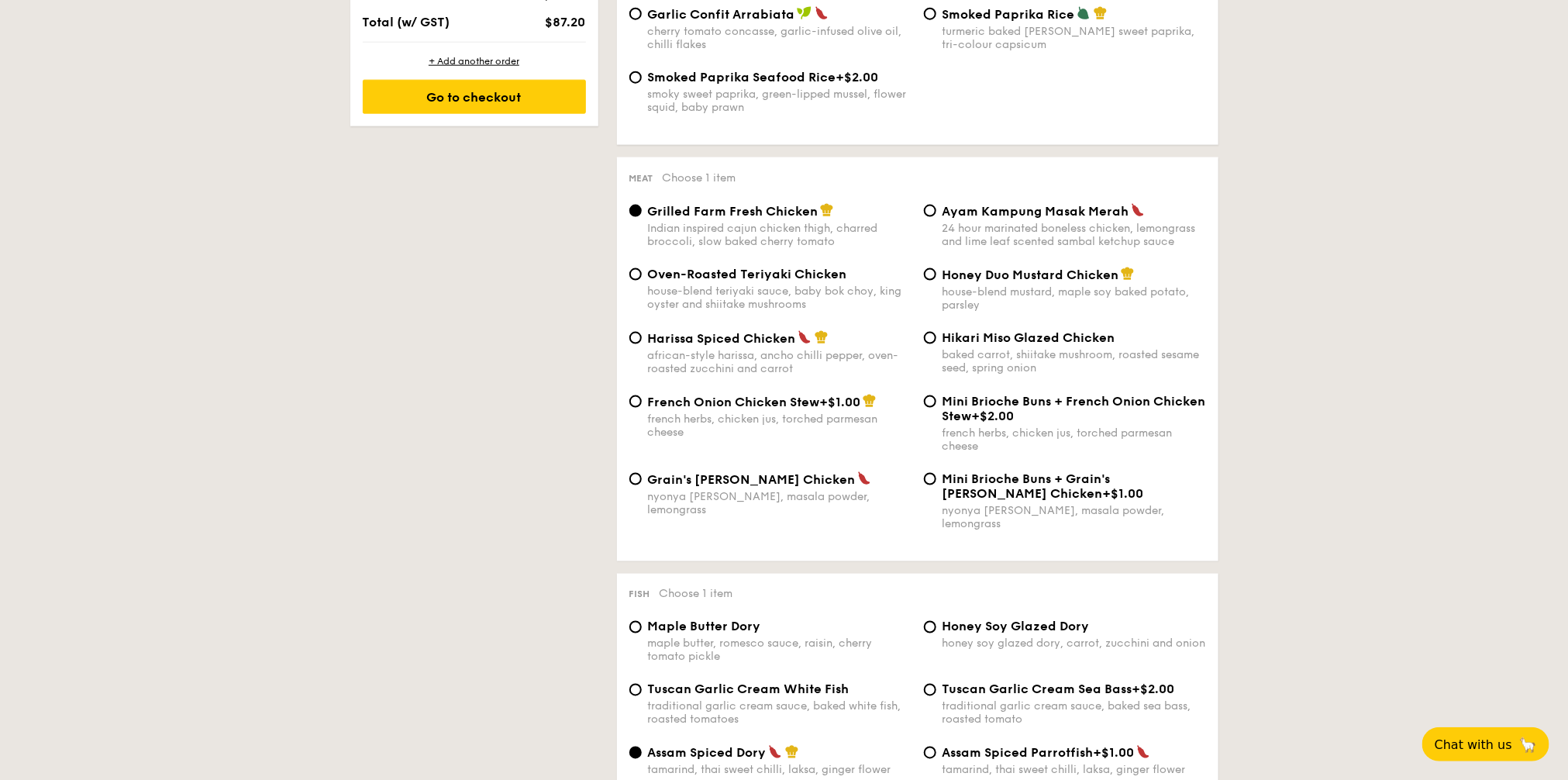
scroll to position [1066, 0]
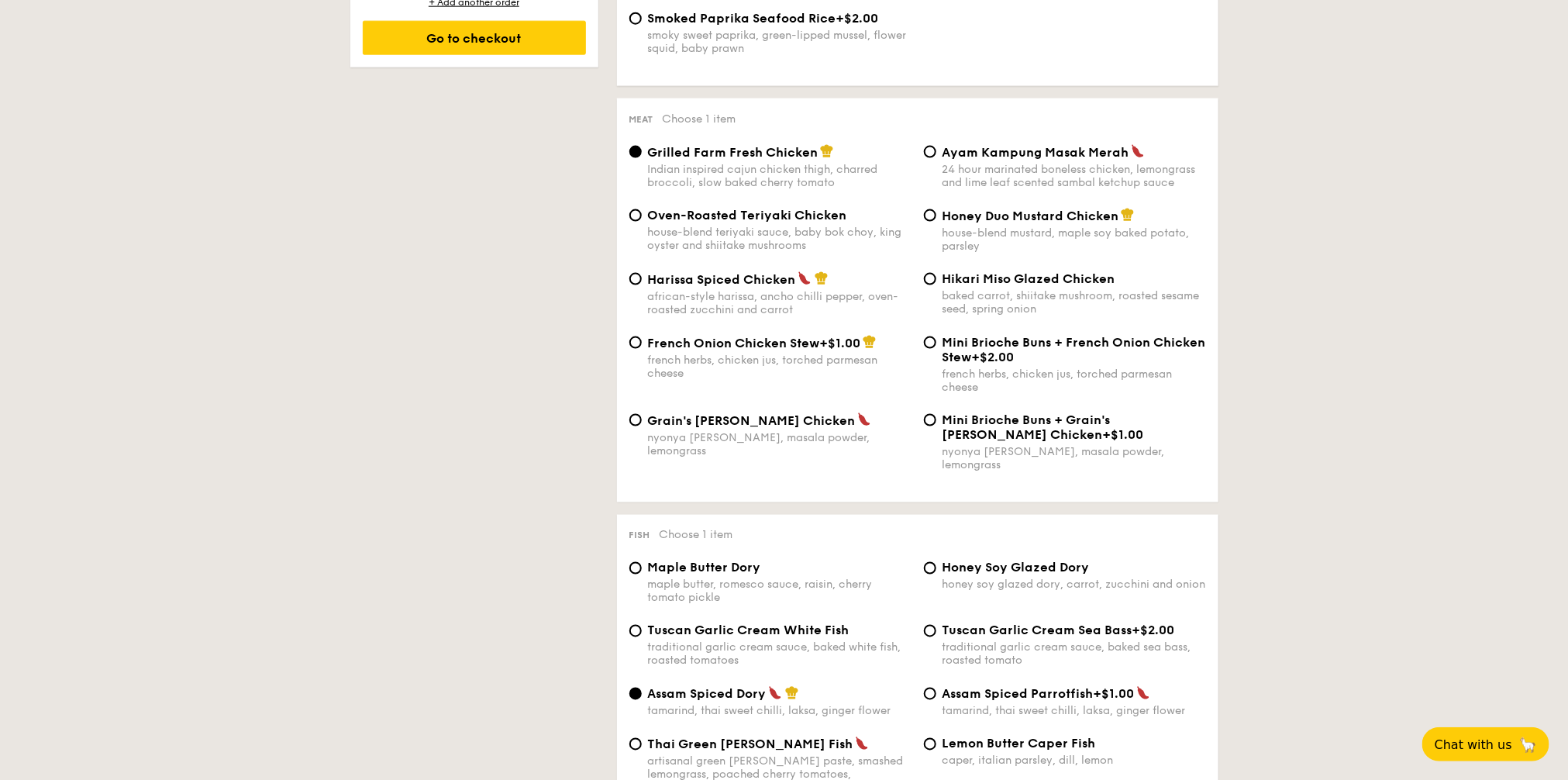
click at [987, 156] on span "Ayam Kampung Masak Merah" at bounding box center [1036, 152] width 187 height 14
click at [937, 156] on input "Ayam Kampung Masak Merah 24 hour marinated boneless chicken, lemongrass and lim…" at bounding box center [930, 152] width 13 height 13
radio input "true"
click at [993, 160] on span "Ayam Kampung Masak Merah" at bounding box center [1036, 152] width 187 height 14
click at [937, 158] on input "Ayam Kampung Masak Merah 24 hour marinated boneless chicken, lemongrass and lim…" at bounding box center [930, 152] width 13 height 13
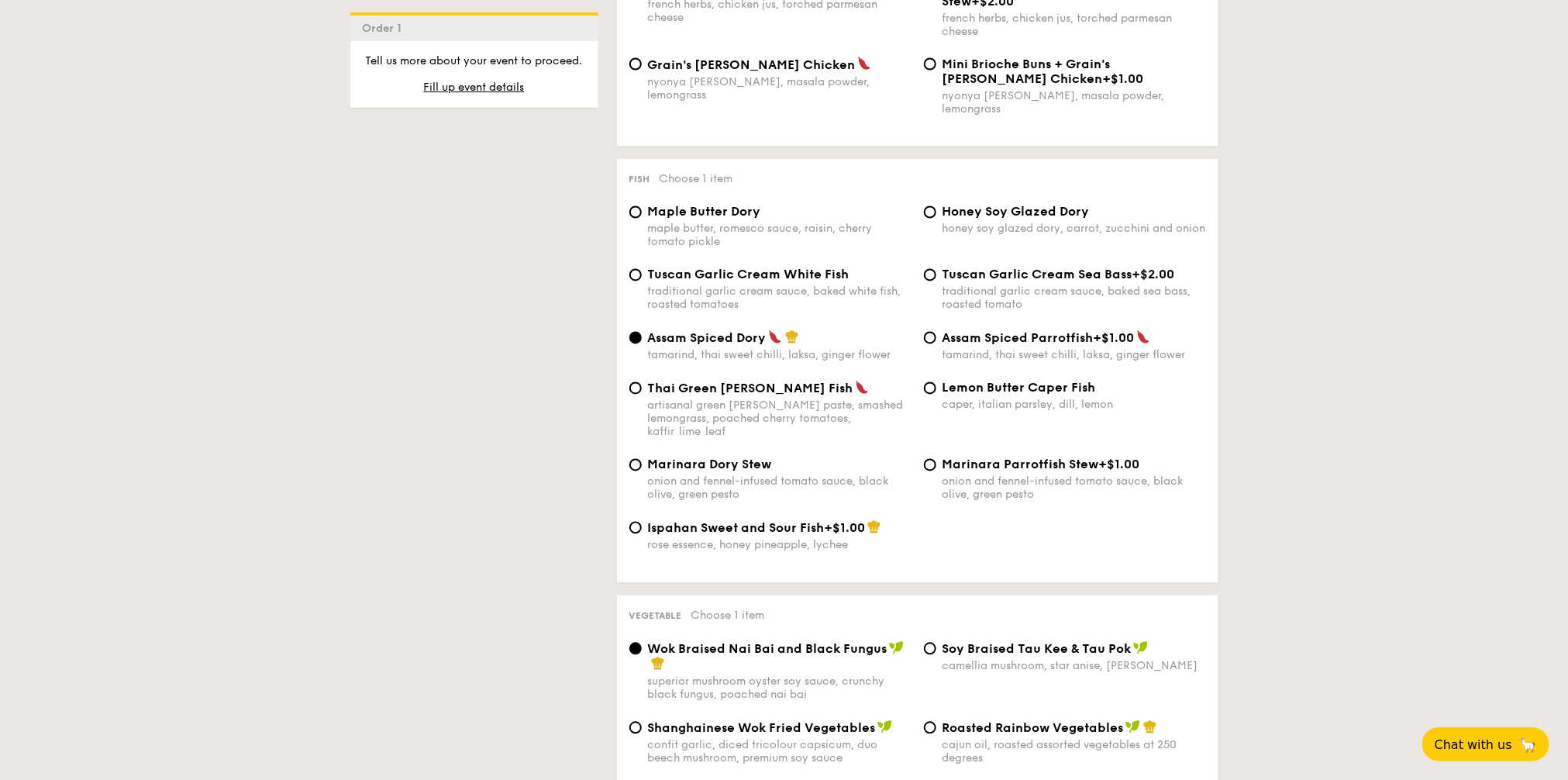
scroll to position [1453, 0]
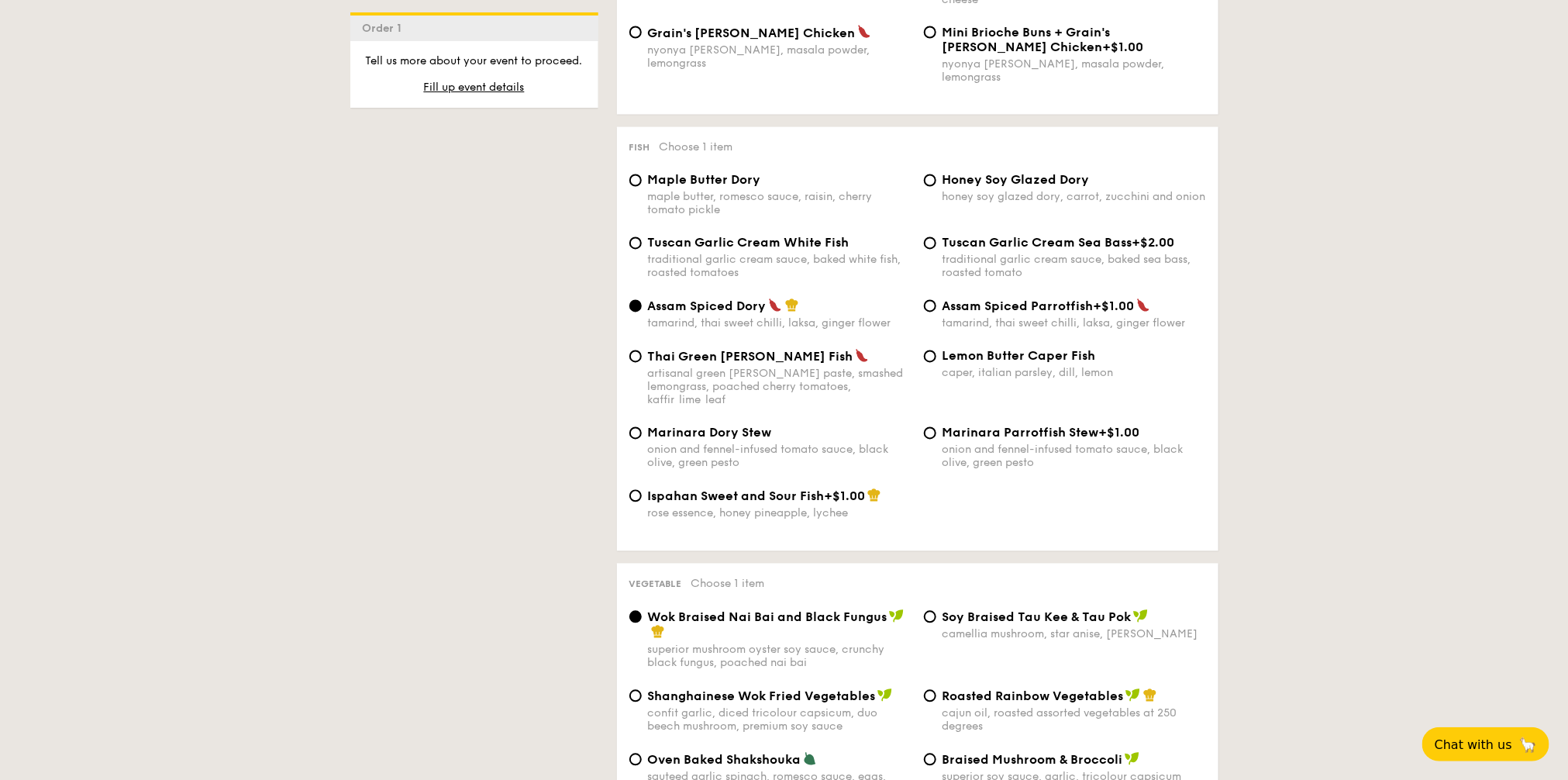
click at [1011, 425] on div "Marinara Parrotfish Stew +$1.00 onion and fennel-infused tomato sauce, black ol…" at bounding box center [1074, 447] width 264 height 44
click at [937, 427] on input "Marinara Parrotfish Stew +$1.00 onion and fennel-infused tomato sauce, black ol…" at bounding box center [930, 433] width 13 height 13
radio input "true"
click at [1082, 254] on div "traditional garlic cream sauce, baked sea bass, roasted tomato" at bounding box center [1074, 266] width 264 height 26
click at [937, 249] on input "Tuscan Garlic Cream Sea Bass +$2.00 traditional garlic cream sauce, baked sea b…" at bounding box center [930, 243] width 13 height 13
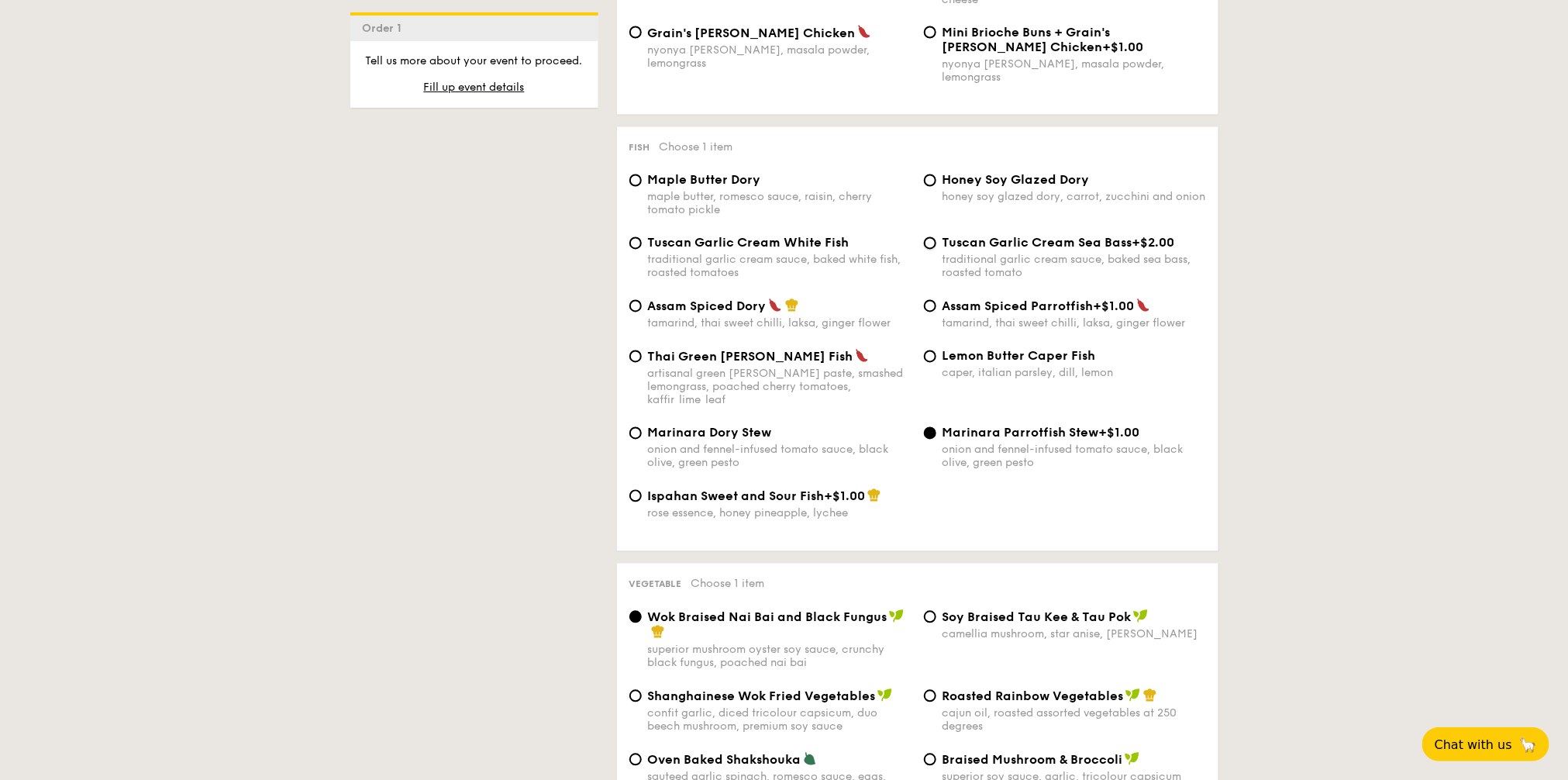
radio input "true"
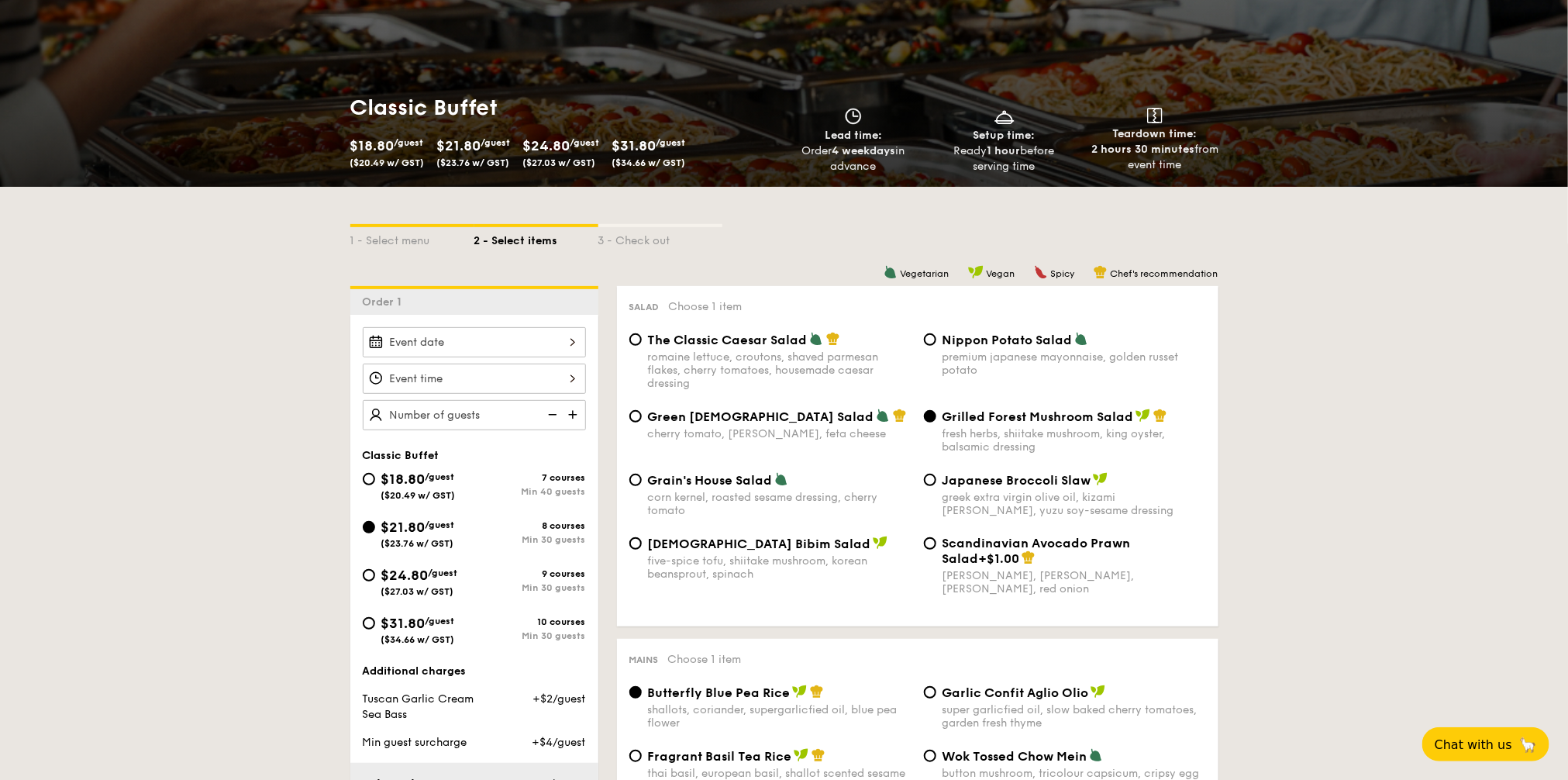
scroll to position [0, 0]
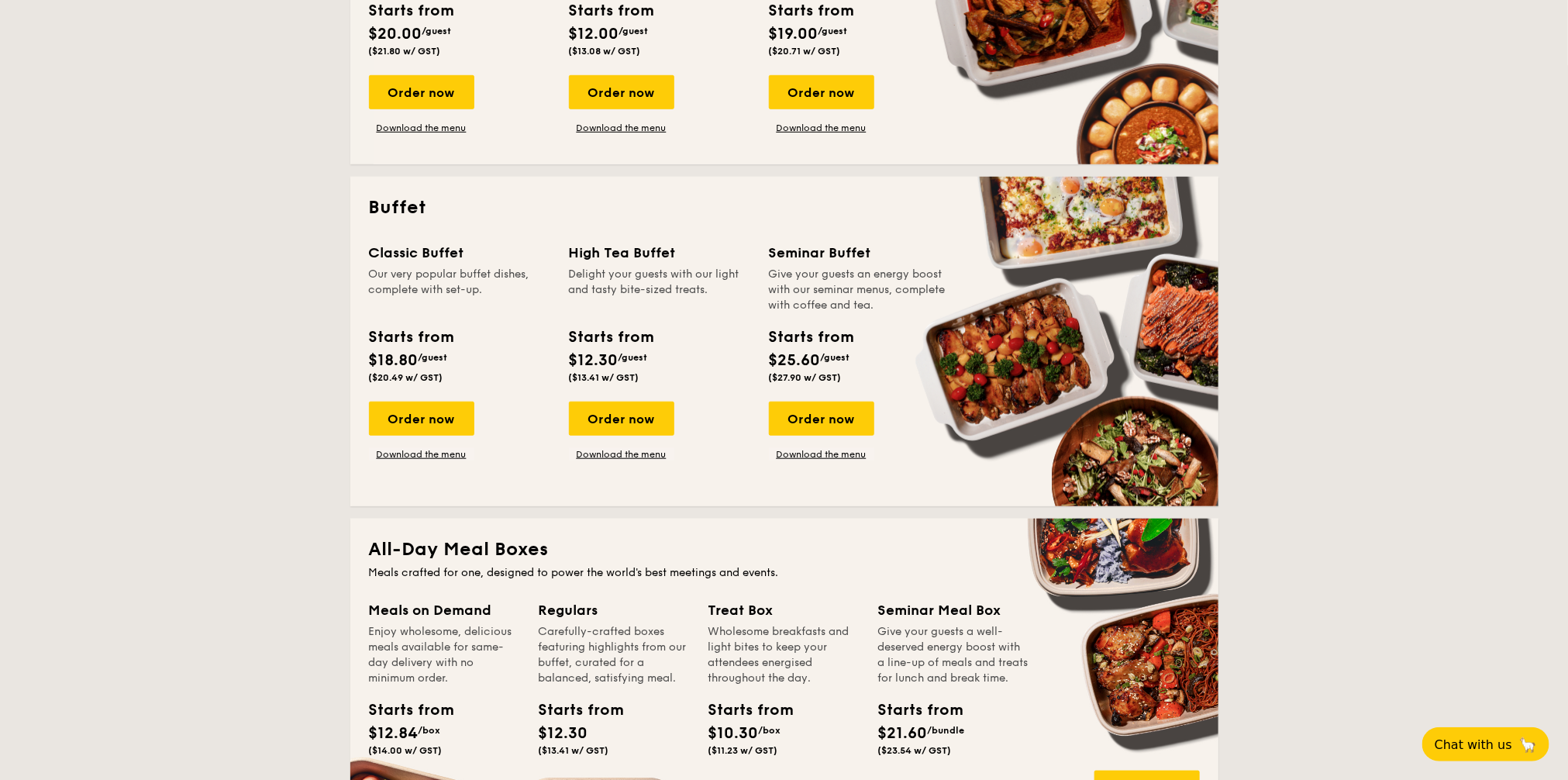
scroll to position [450, 0]
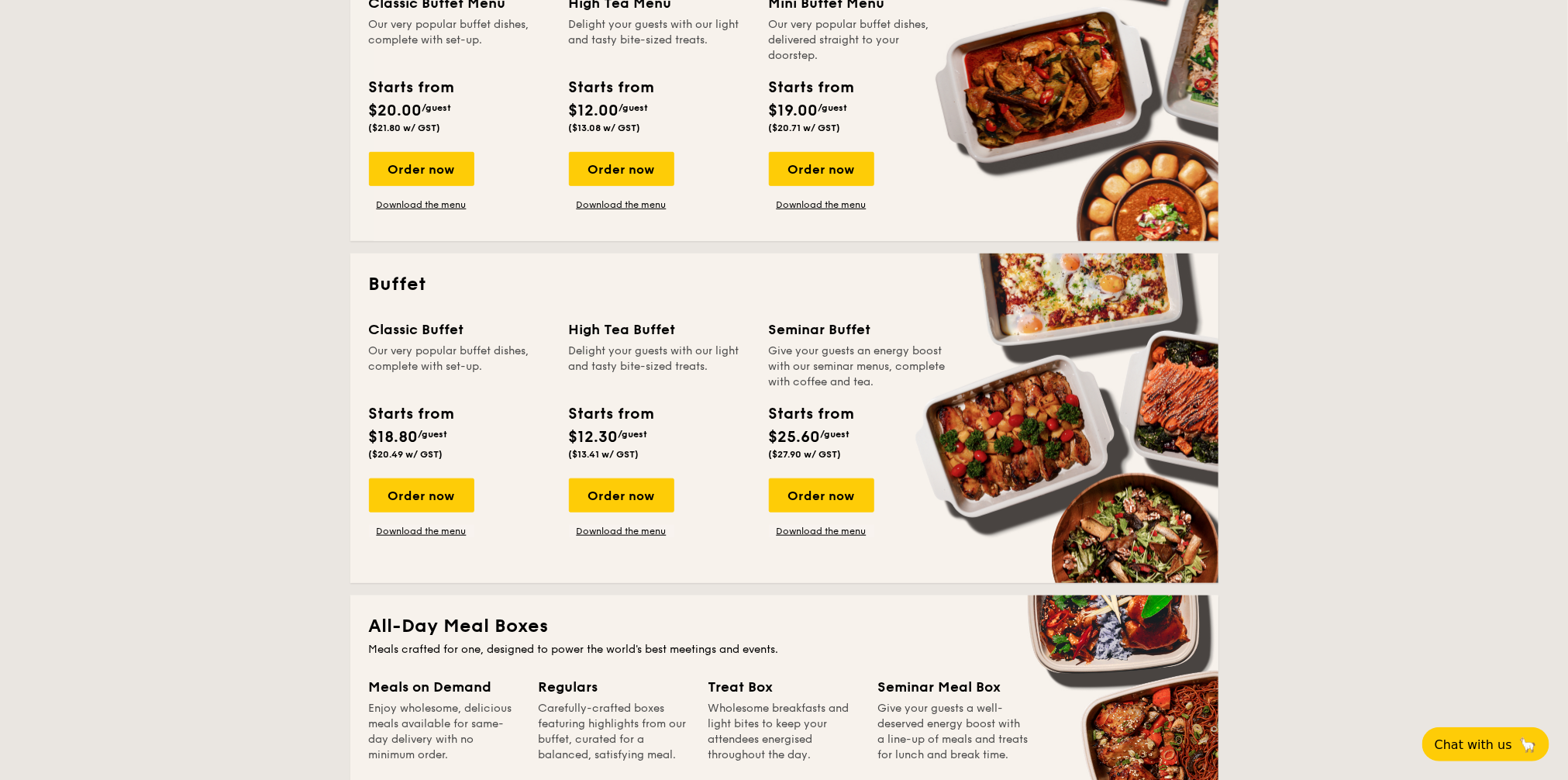
click at [431, 537] on link "Download the menu" at bounding box center [421, 531] width 105 height 13
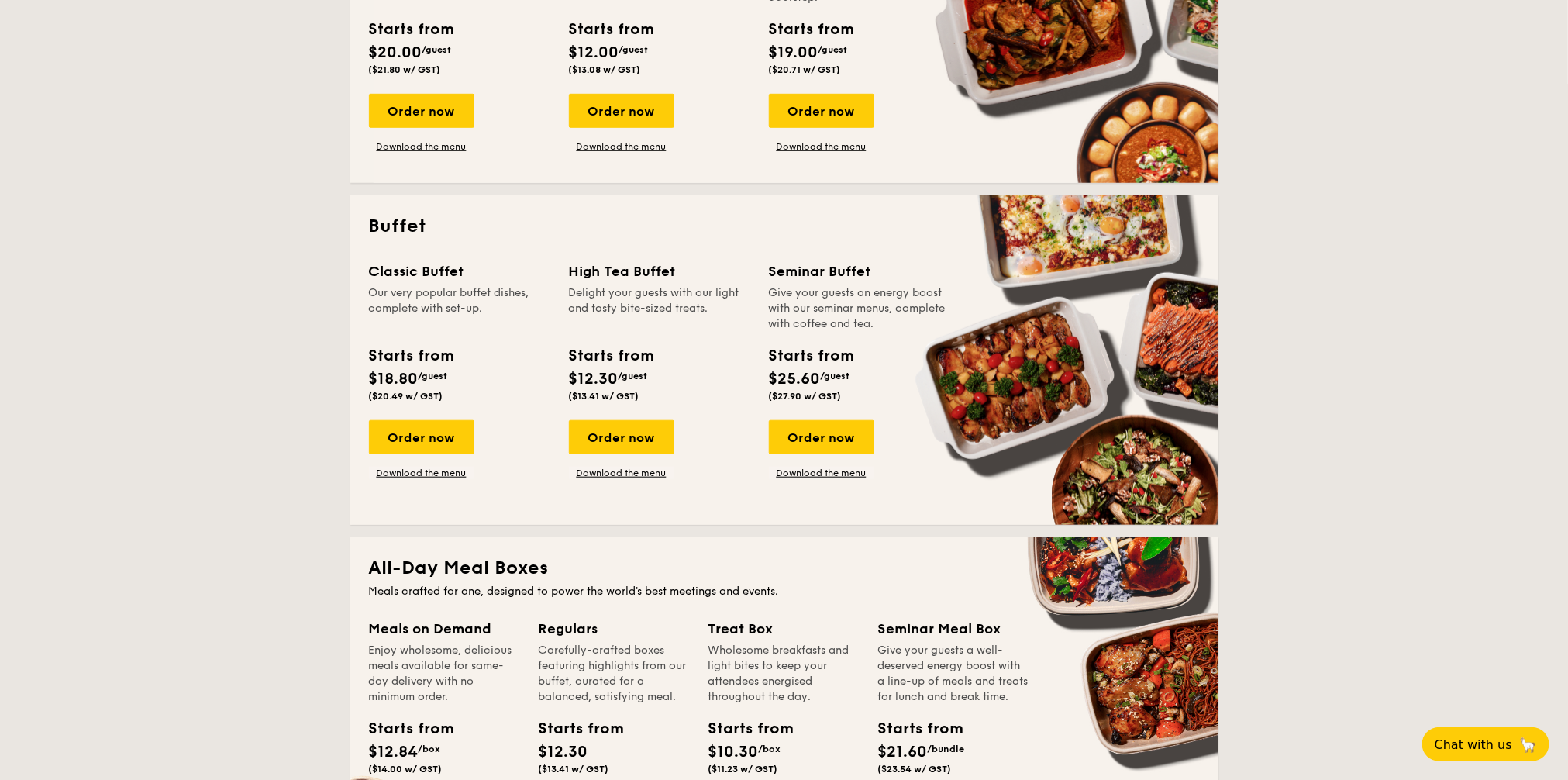
scroll to position [547, 0]
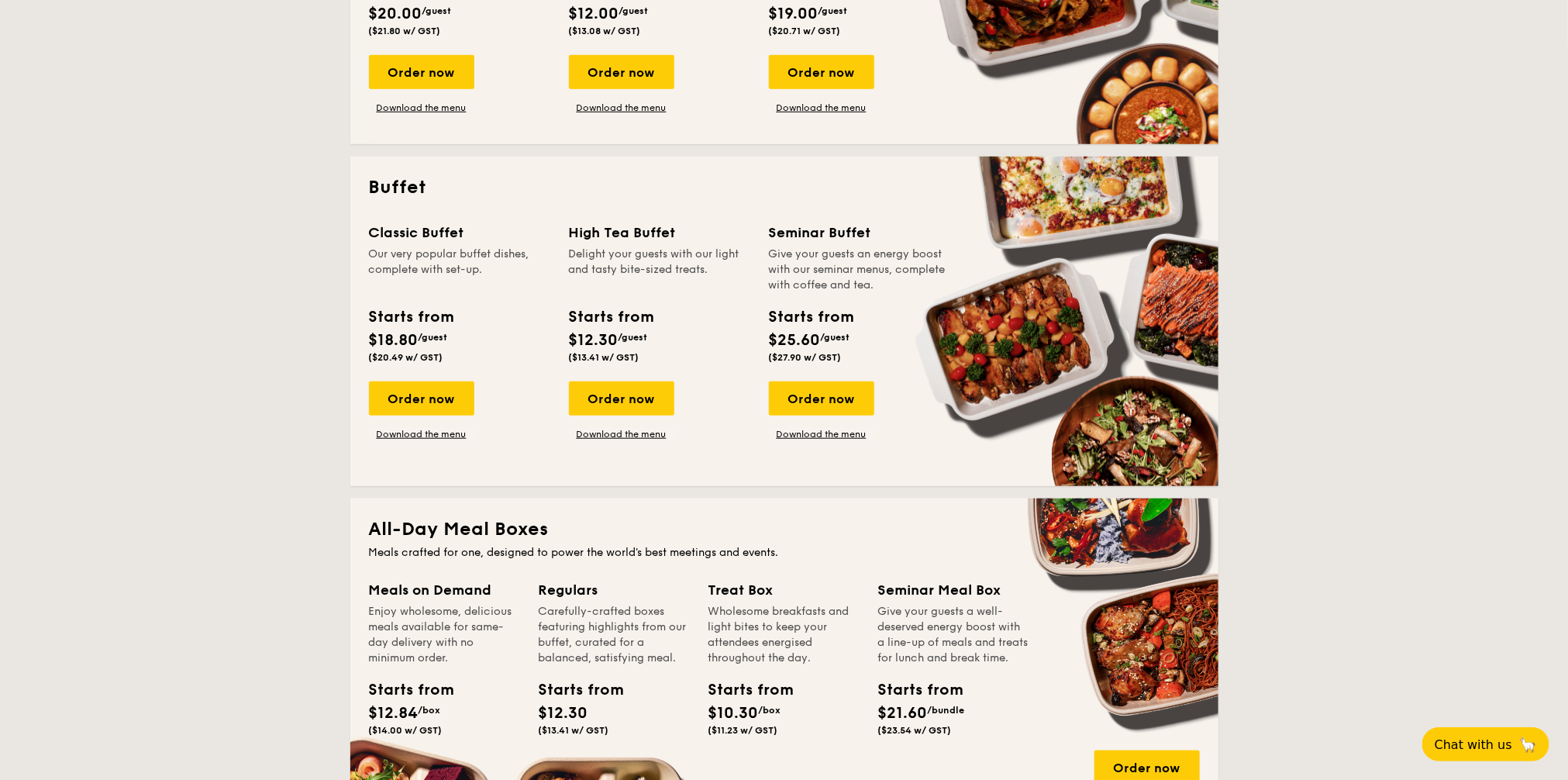
click at [431, 396] on div "Order now" at bounding box center [421, 398] width 105 height 34
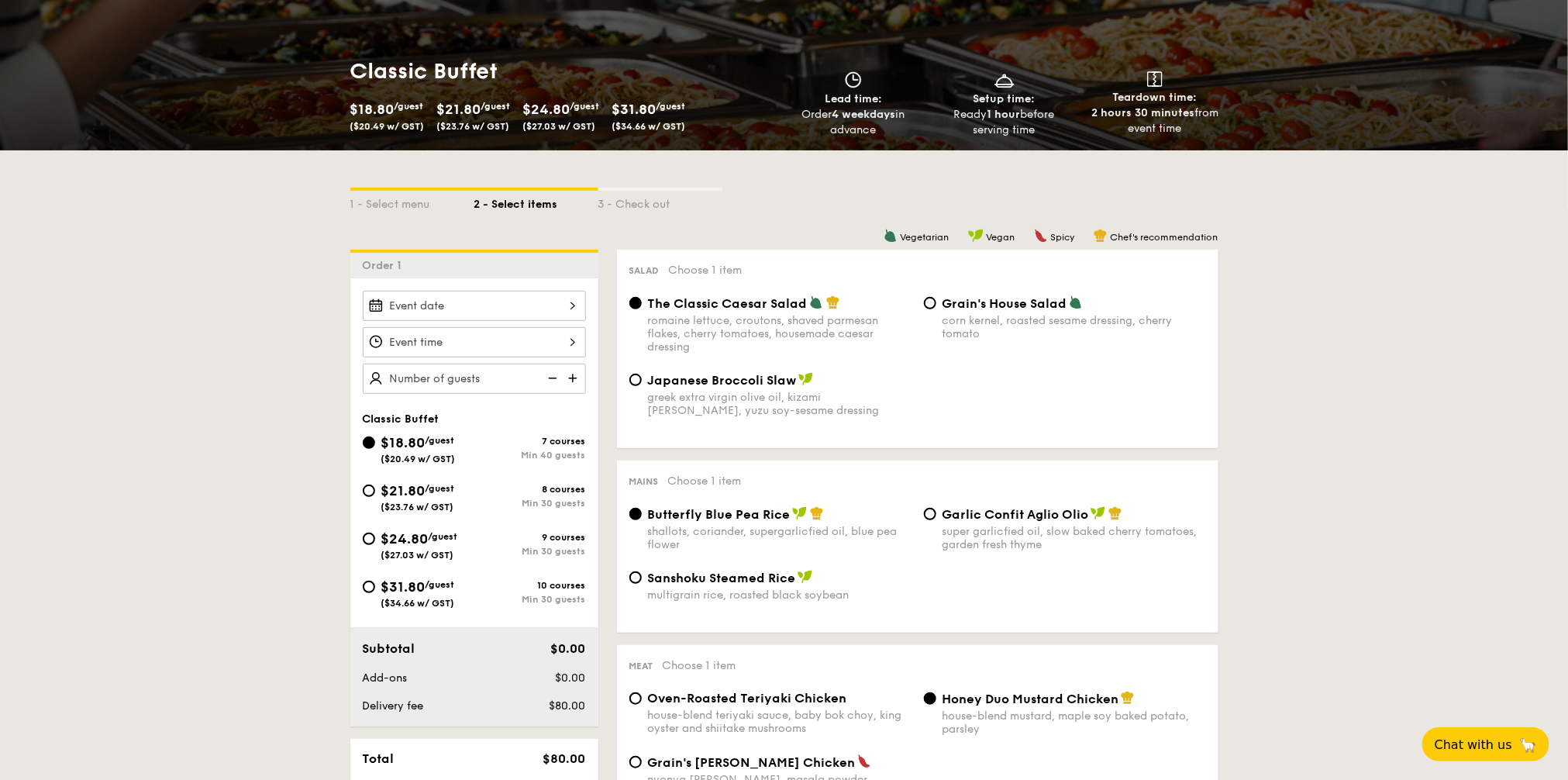
scroll to position [291, 0]
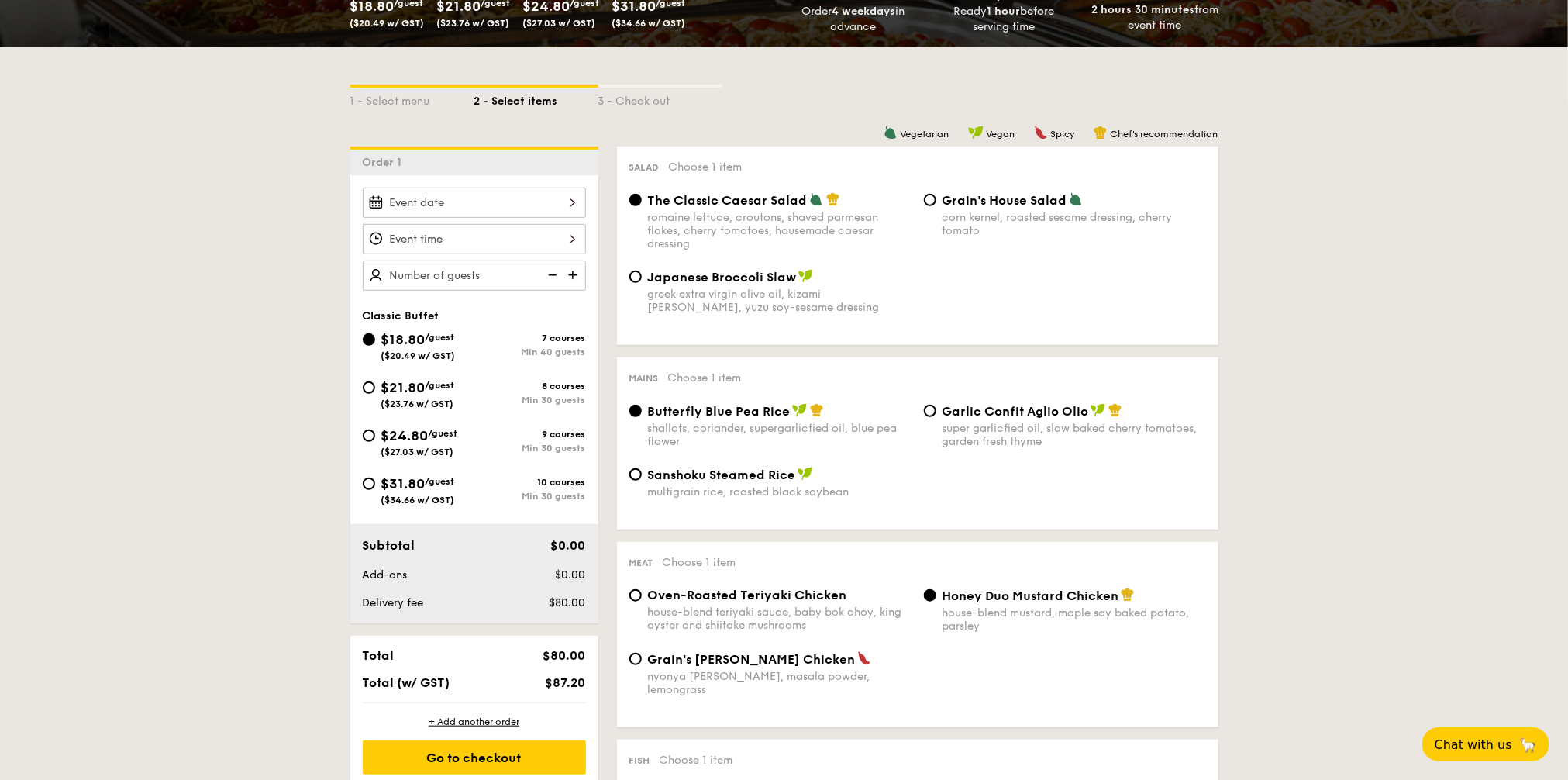
drag, startPoint x: 389, startPoint y: 397, endPoint x: 409, endPoint y: 450, distance: 56.6
click at [389, 397] on div "$21.80 /guest ($23.76 w/ GST)" at bounding box center [418, 393] width 73 height 33
click at [375, 393] on input "$21.80 /guest ($23.76 w/ GST) 8 courses Min 30 guests" at bounding box center [369, 387] width 13 height 13
radio input "true"
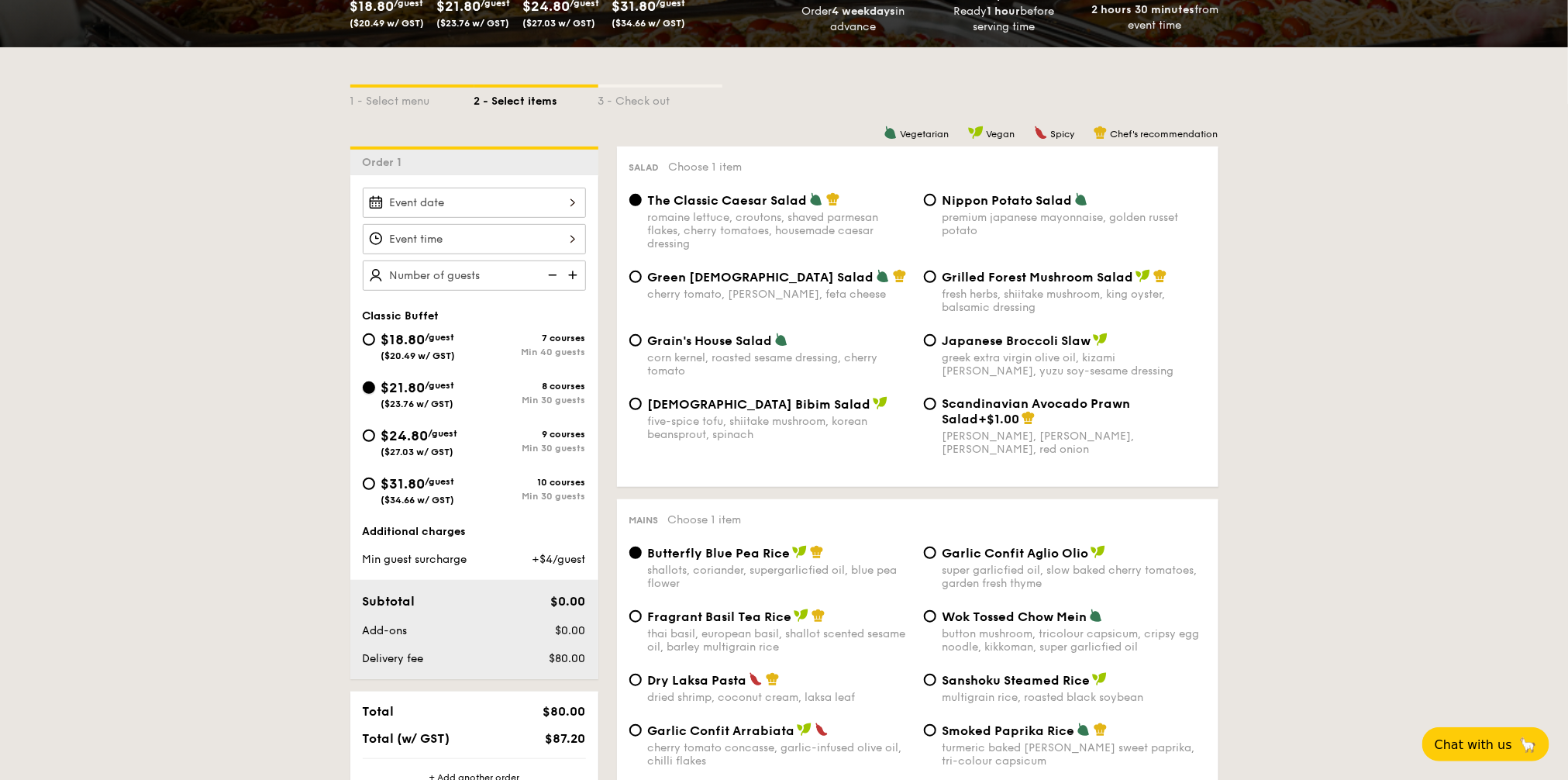
radio input "true"
click at [1030, 287] on div "Grilled Forest Mushroom Salad fresh herbs, shiitake mushroom, king oyster, bals…" at bounding box center [1074, 291] width 264 height 45
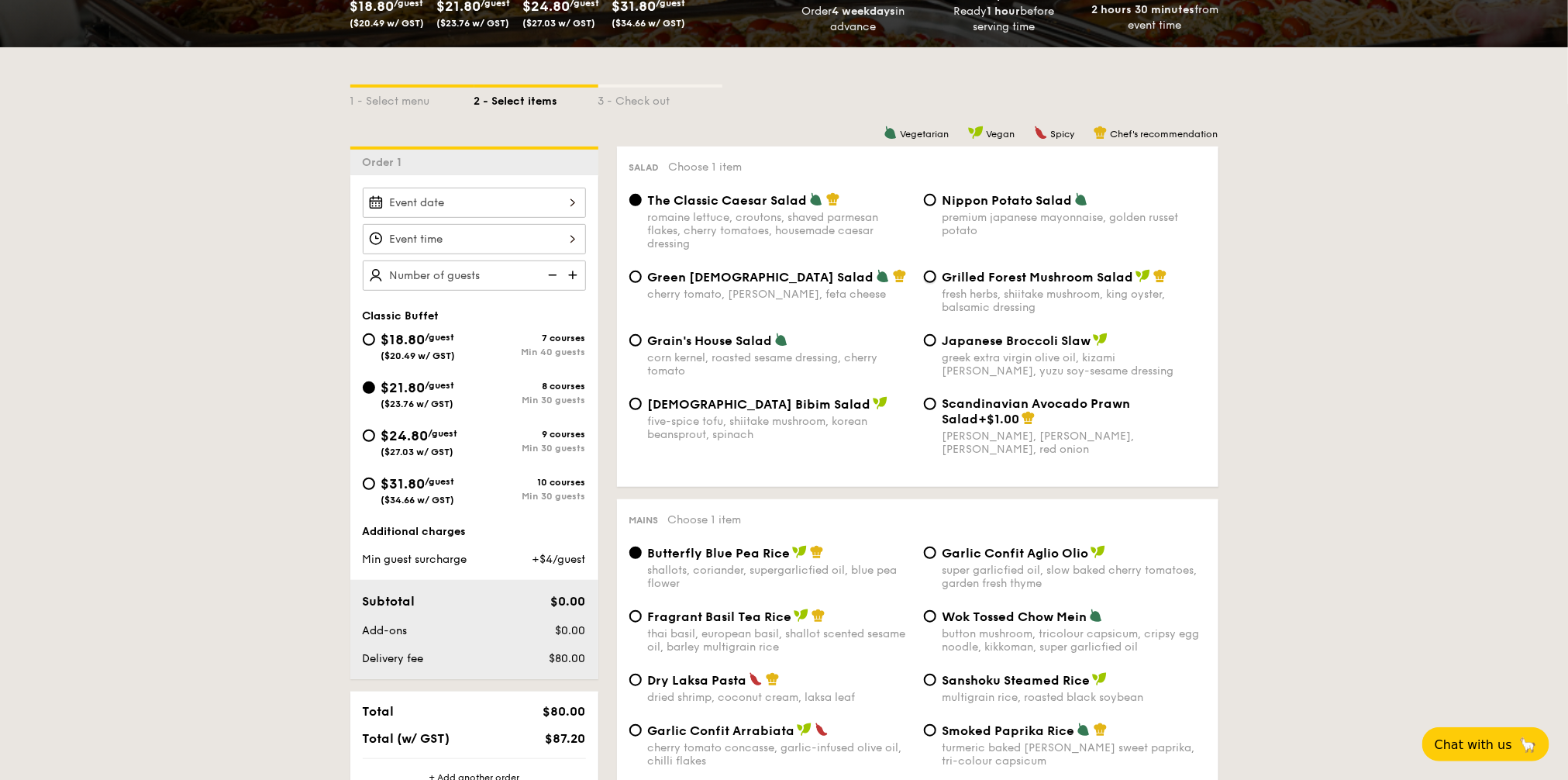
click at [937, 283] on input "Grilled Forest Mushroom Salad fresh herbs, shiitake mushroom, king oyster, bals…" at bounding box center [930, 276] width 13 height 13
radio input "true"
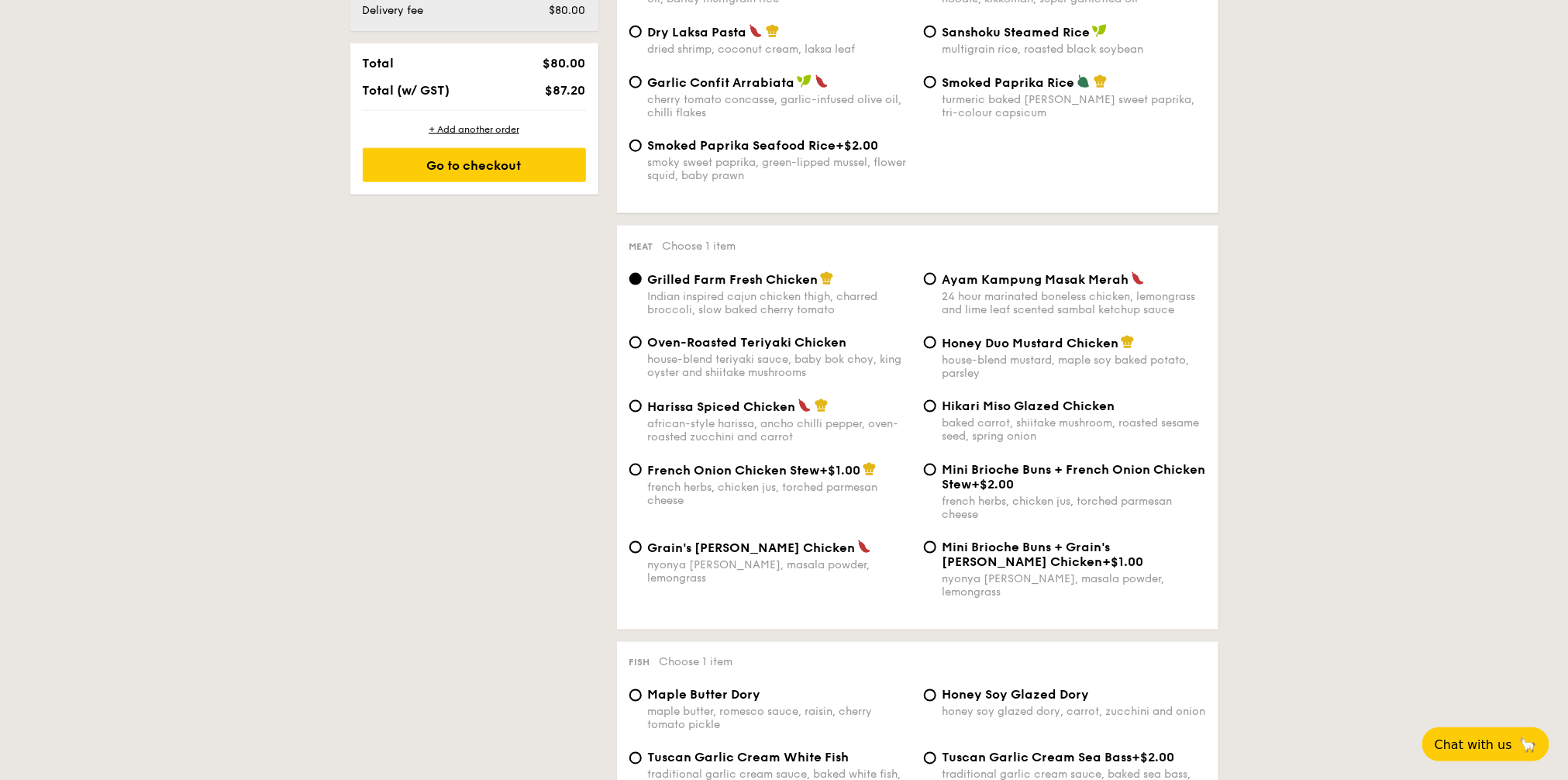
scroll to position [969, 0]
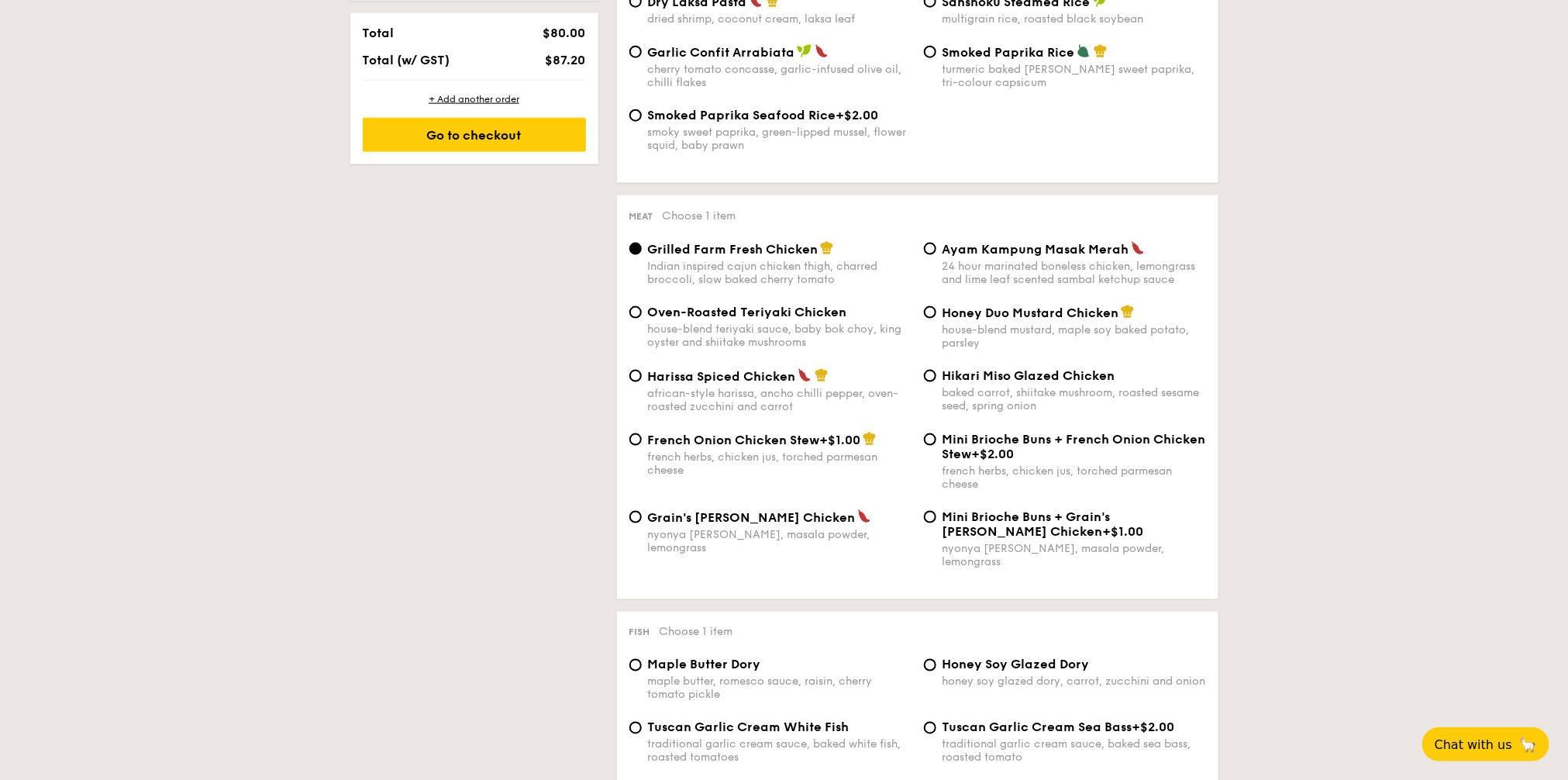
click at [1020, 264] on div "Ayam Kampung Masak Merah 24 hour marinated boneless chicken, lemongrass and lim…" at bounding box center [1074, 263] width 264 height 45
click at [937, 255] on input "Ayam Kampung Masak Merah 24 hour marinated boneless chicken, lemongrass and lim…" at bounding box center [930, 248] width 13 height 13
radio input "true"
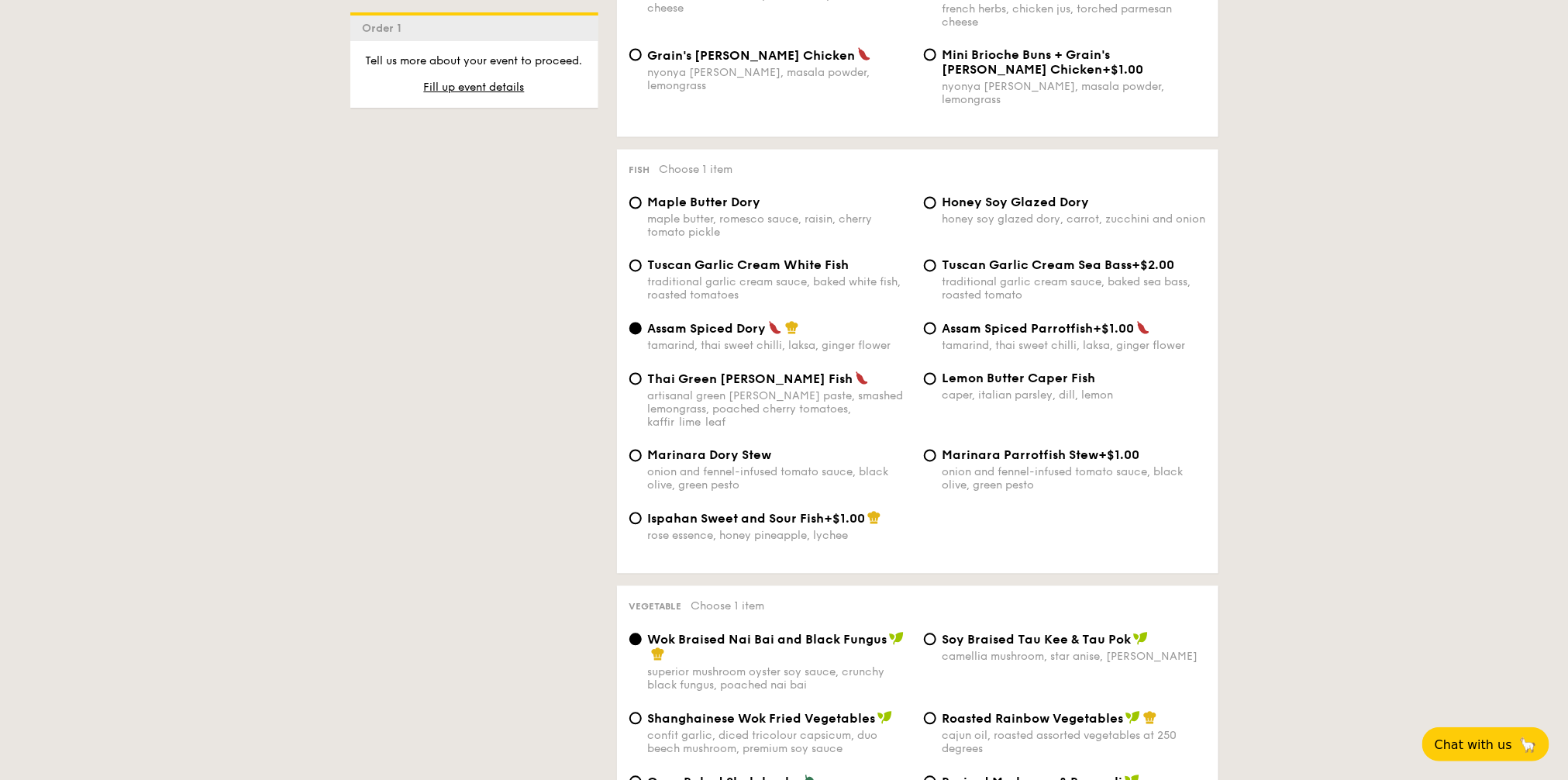
scroll to position [1453, 0]
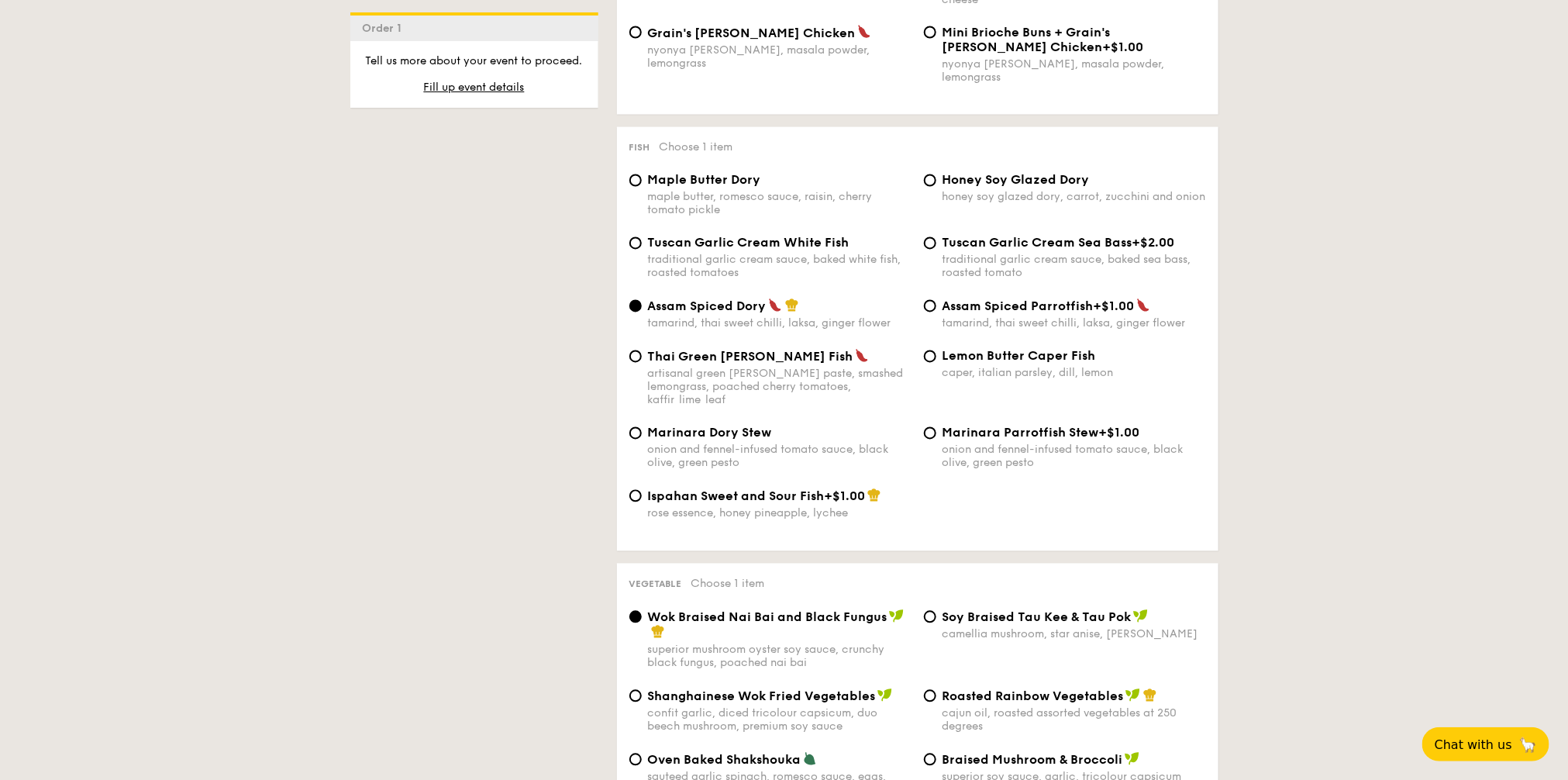
click at [769, 238] on span "Tuscan Garlic Cream White Fish" at bounding box center [748, 243] width 201 height 14
click at [642, 238] on input "Tuscan Garlic Cream White Fish traditional garlic cream sauce, baked white fish…" at bounding box center [635, 243] width 13 height 13
radio input "true"
click at [1305, 474] on div "1 - Select menu 2 - Select items 3 - Check out Order 1 Classic Buffet $18.80 /g…" at bounding box center [784, 624] width 1568 height 3480
click at [1025, 366] on div "caper, italian parsley, dill, lemon" at bounding box center [1074, 373] width 264 height 13
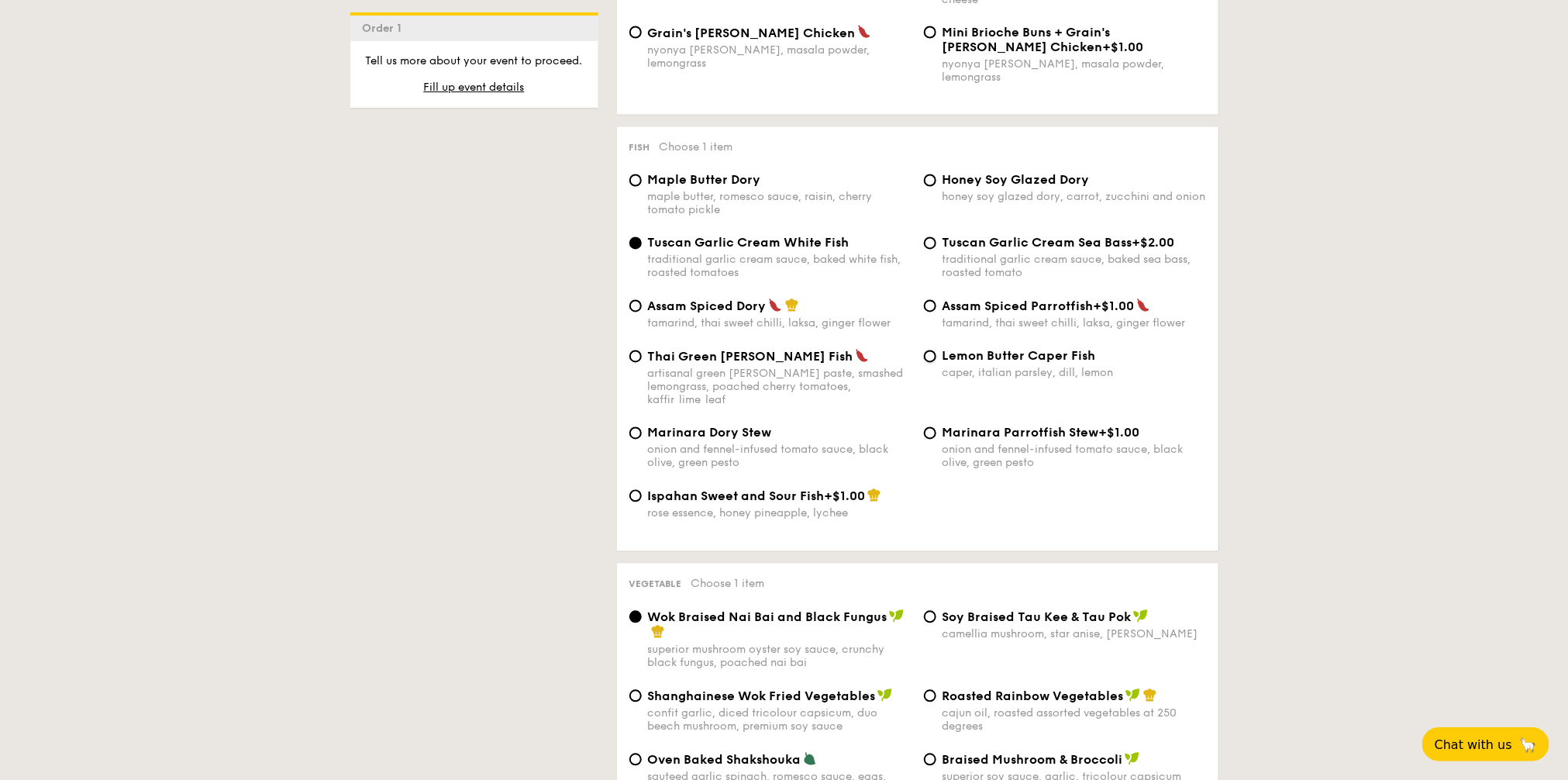
click at [937, 363] on input "Lemon Butter Caper Fish caper, italian parsley, dill, lemon" at bounding box center [930, 356] width 13 height 13
radio input "true"
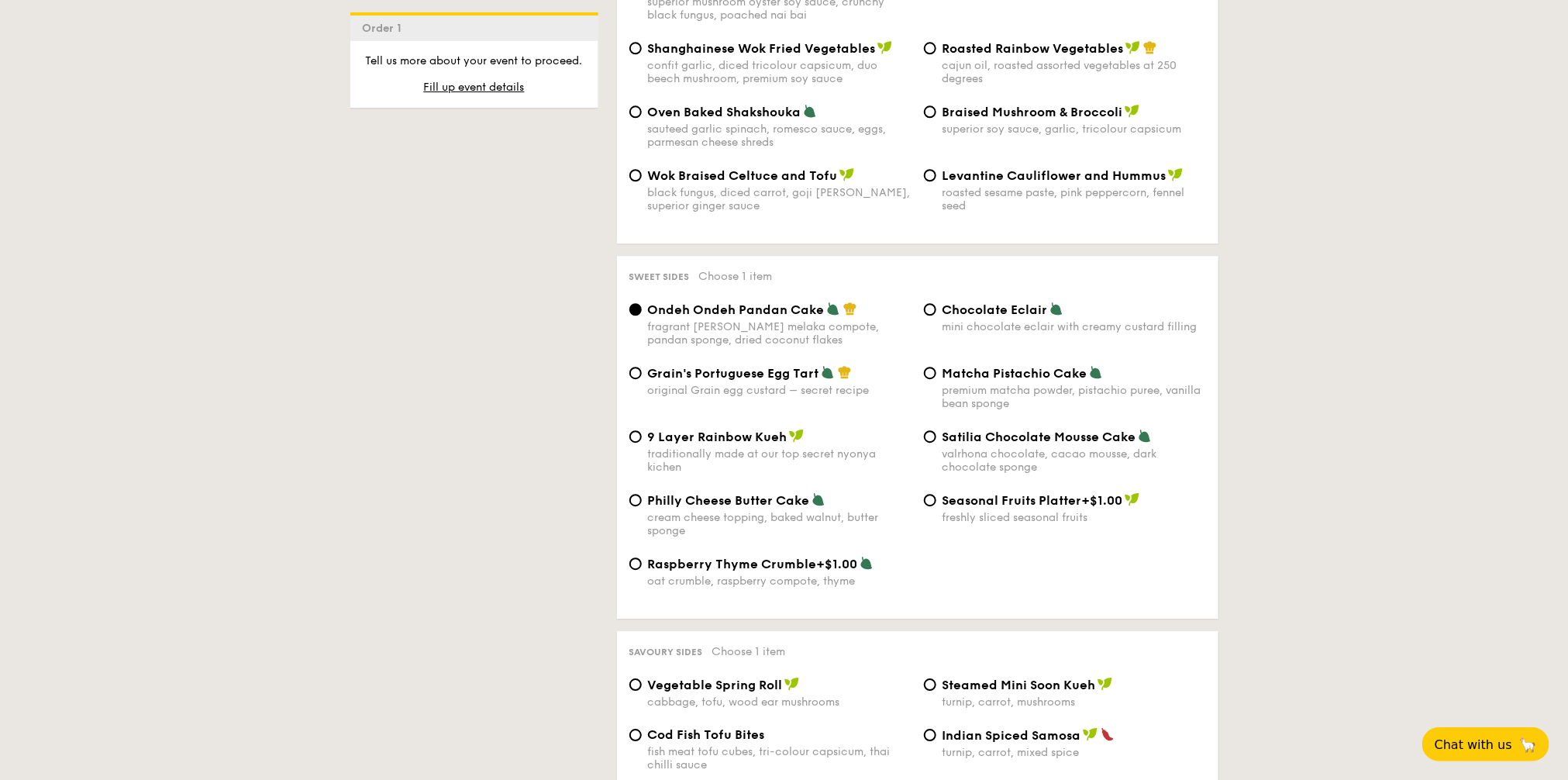
scroll to position [2131, 0]
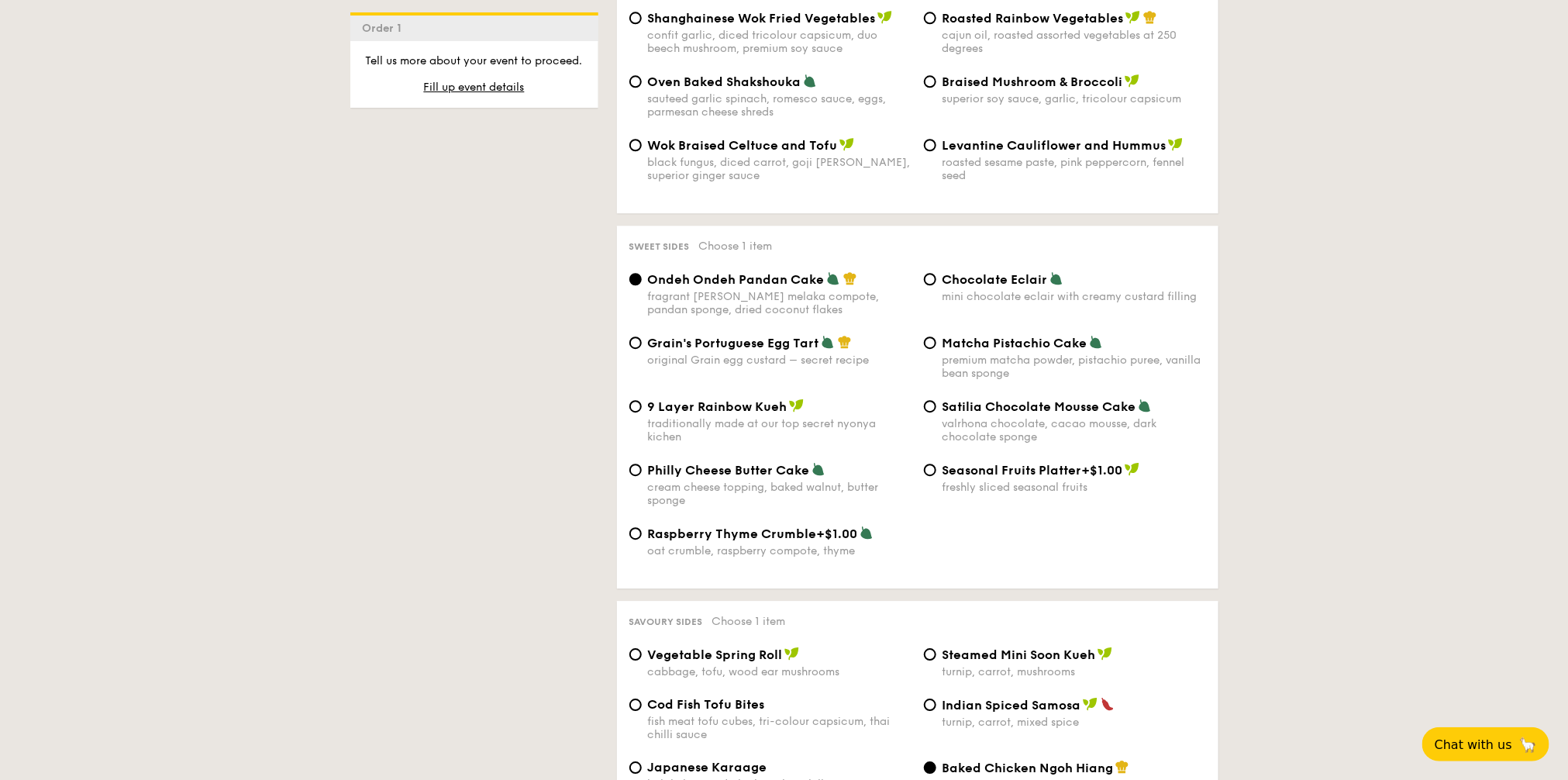
click at [779, 354] on div "original Grain egg custard – secret recipe" at bounding box center [779, 361] width 264 height 13
click at [642, 349] on input "Grain's Portuguese Egg Tart original Grain egg custard – secret recipe" at bounding box center [635, 342] width 13 height 13
radio input "true"
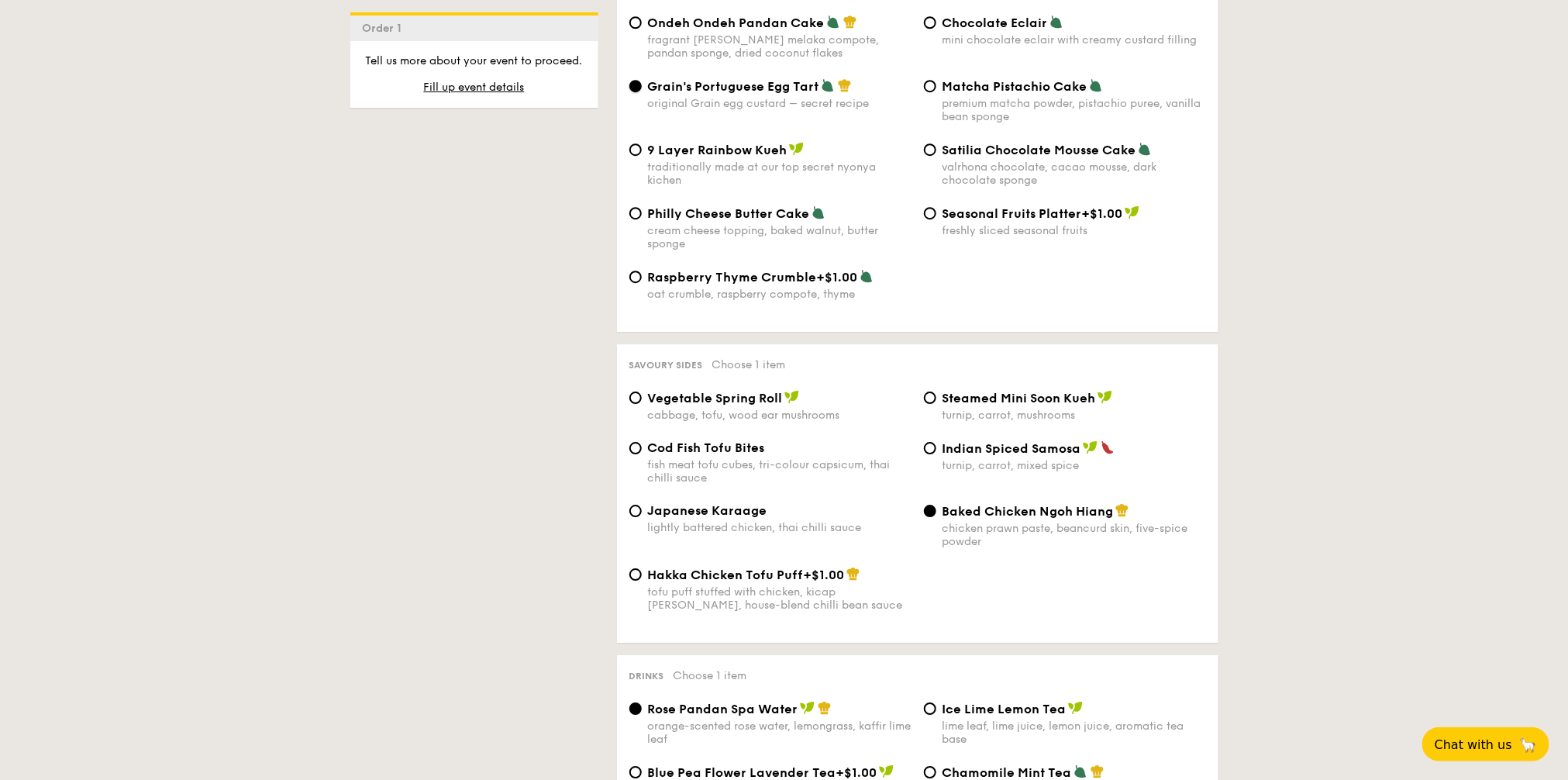
scroll to position [2422, 0]
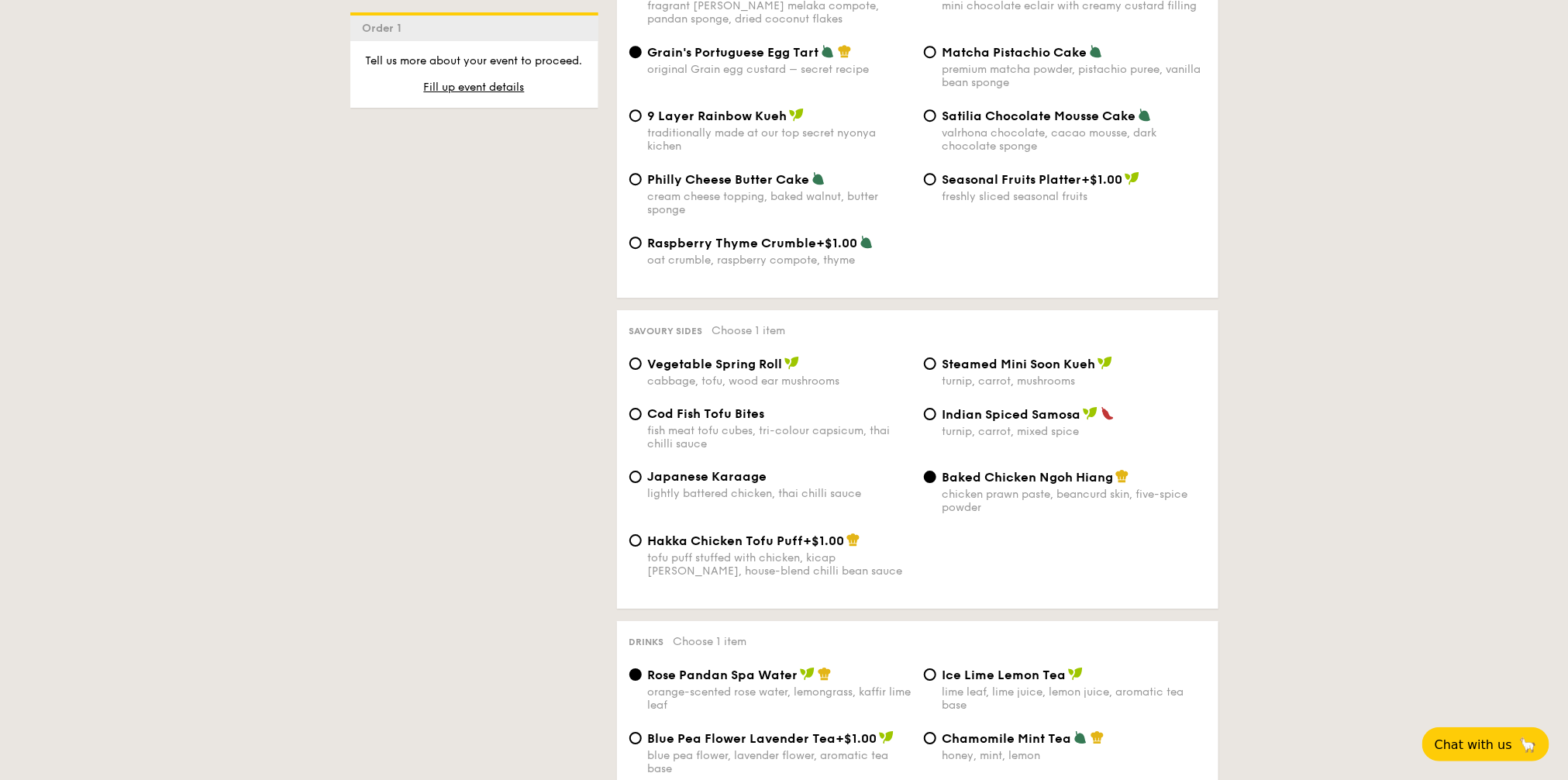
click at [959, 470] on span "Baked Chicken Ngoh Hiang" at bounding box center [1028, 477] width 171 height 14
click at [937, 471] on input "Baked Chicken Ngoh Hiang chicken prawn paste, beancurd skin, five-spice powder" at bounding box center [930, 477] width 13 height 13
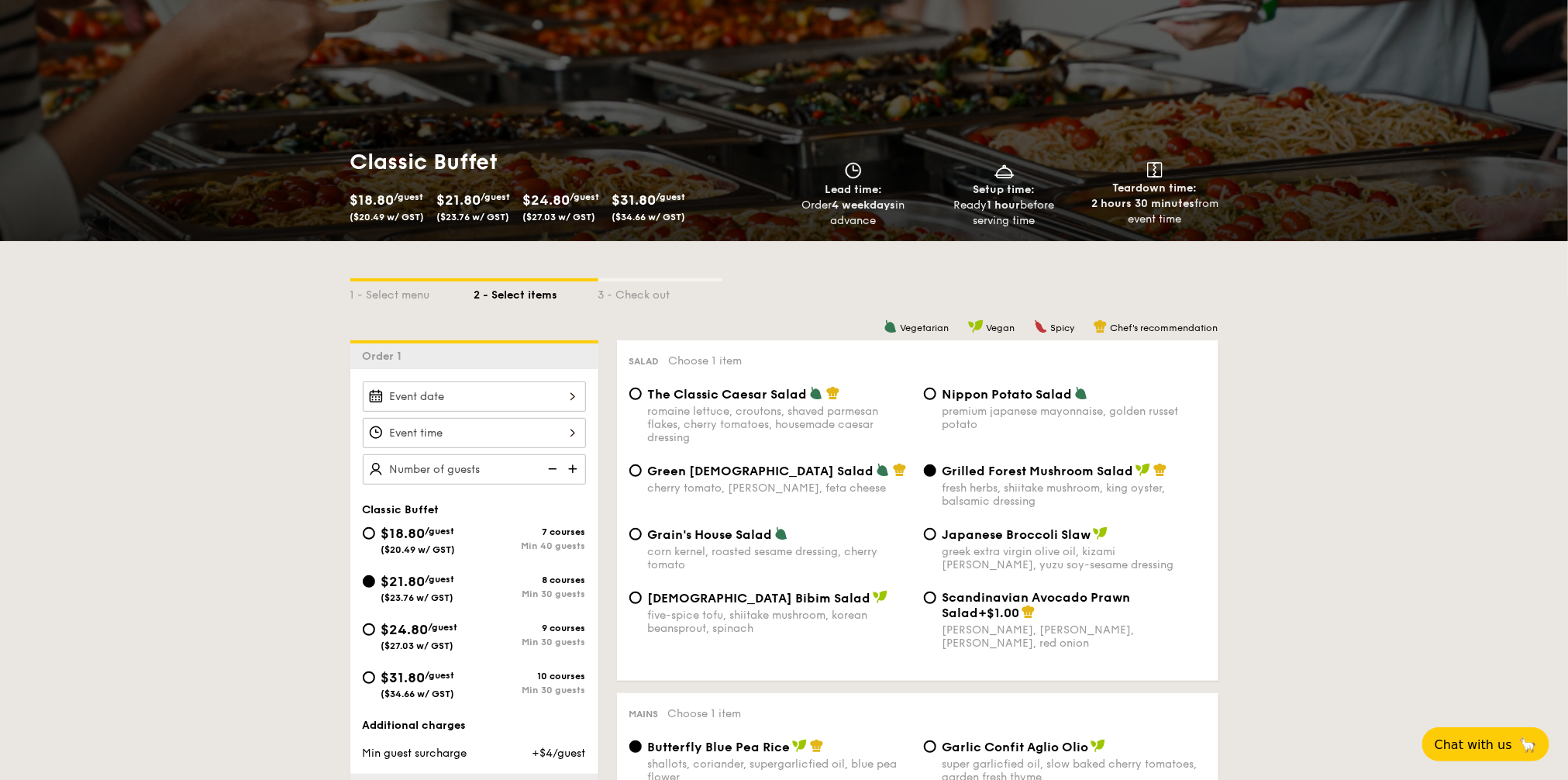
scroll to position [194, 0]
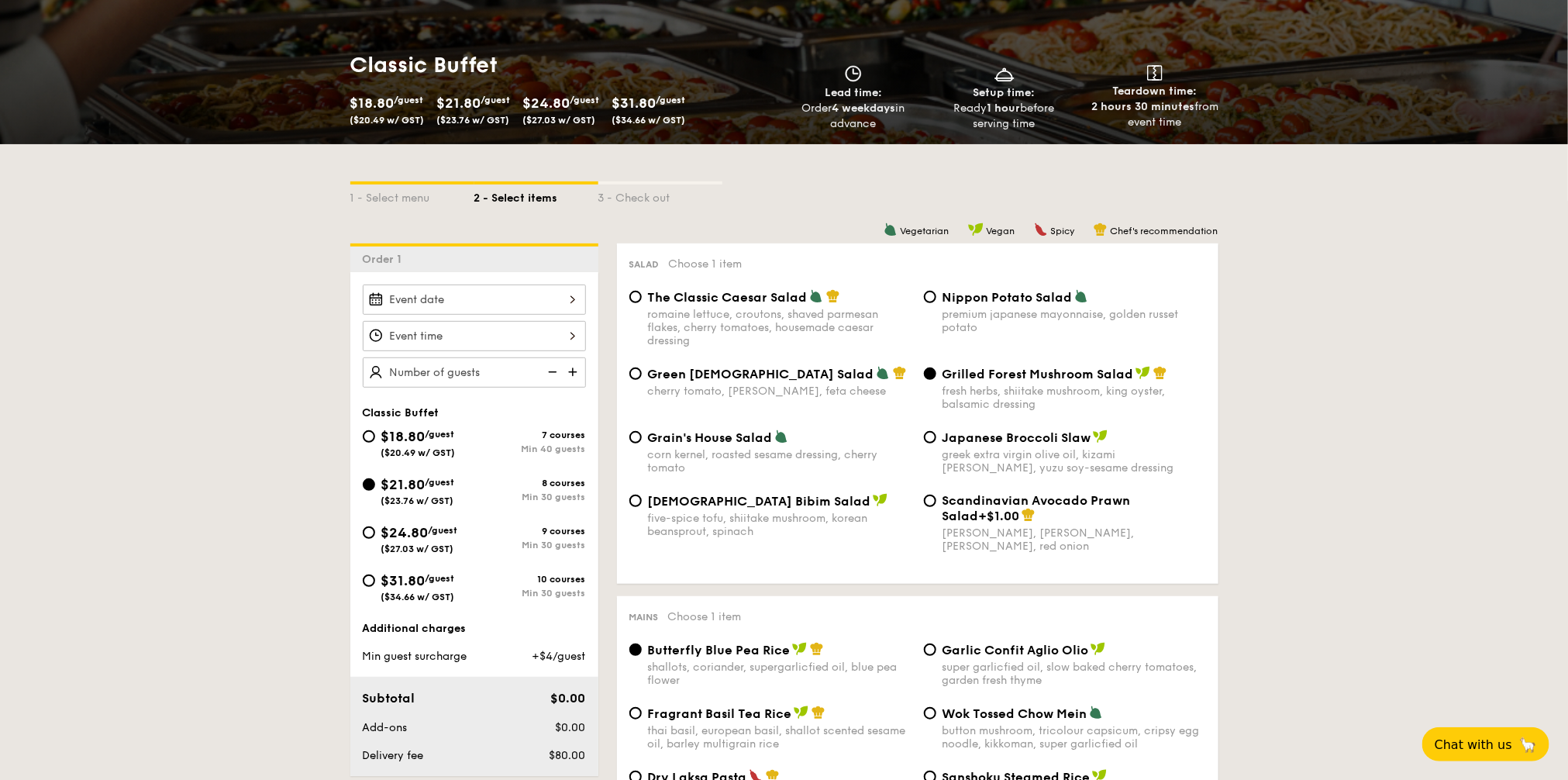
click at [419, 526] on span "$24.80" at bounding box center [405, 532] width 47 height 17
click at [375, 526] on input "$24.80 /guest ($27.03 w/ GST) 9 courses Min 30 guests" at bounding box center [369, 532] width 13 height 13
radio input "true"
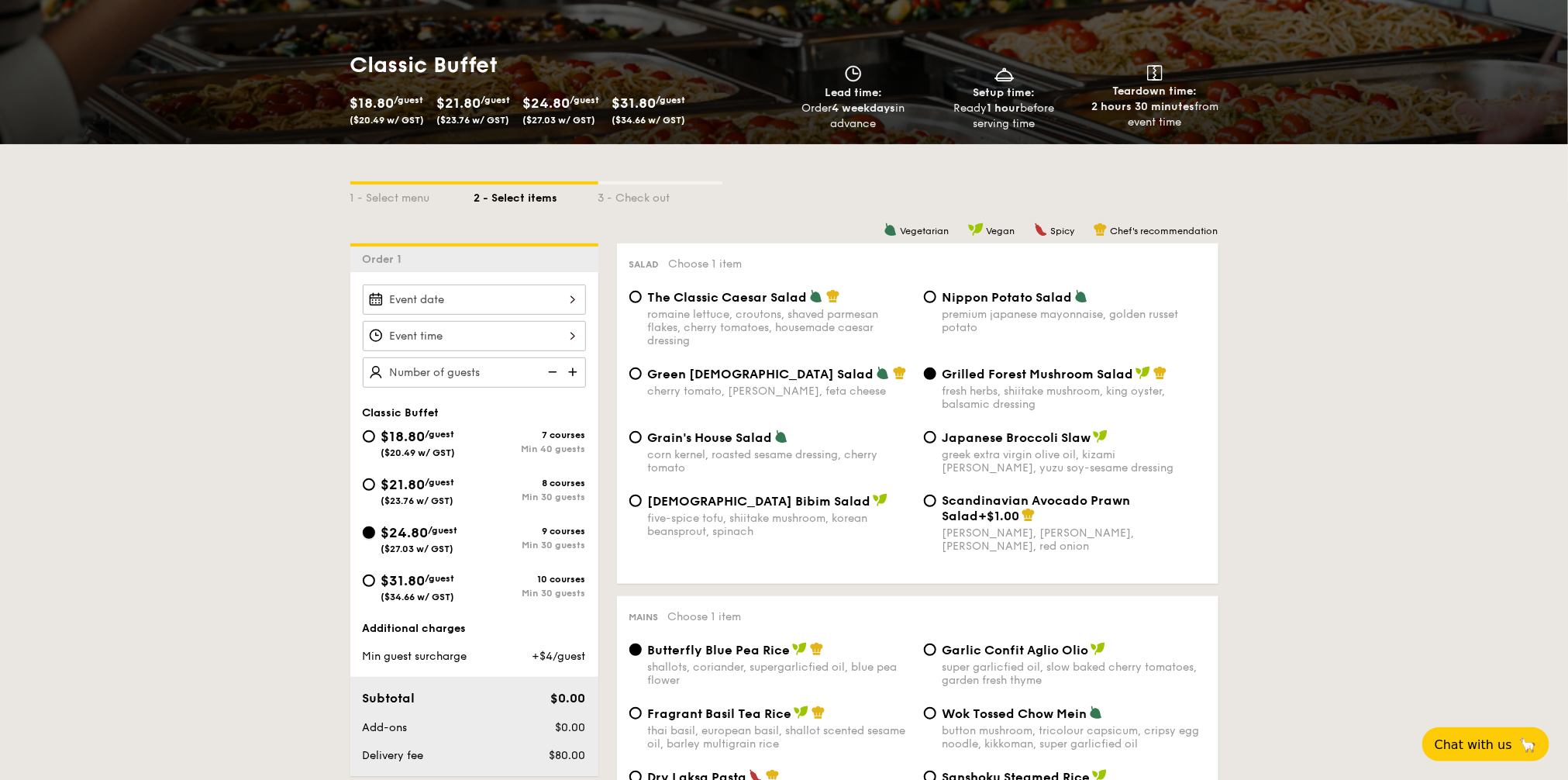
radio input "true"
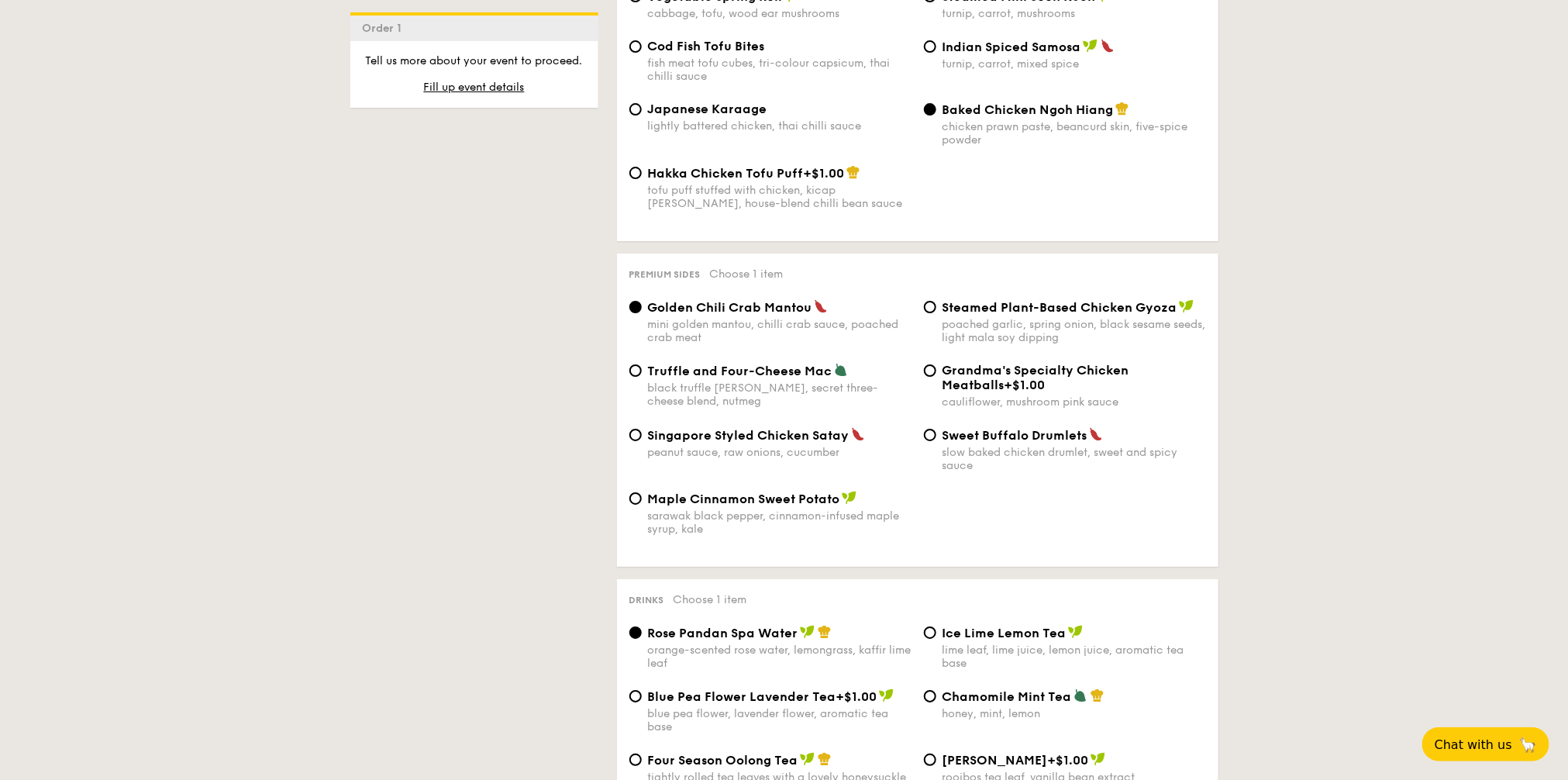
scroll to position [2887, 0]
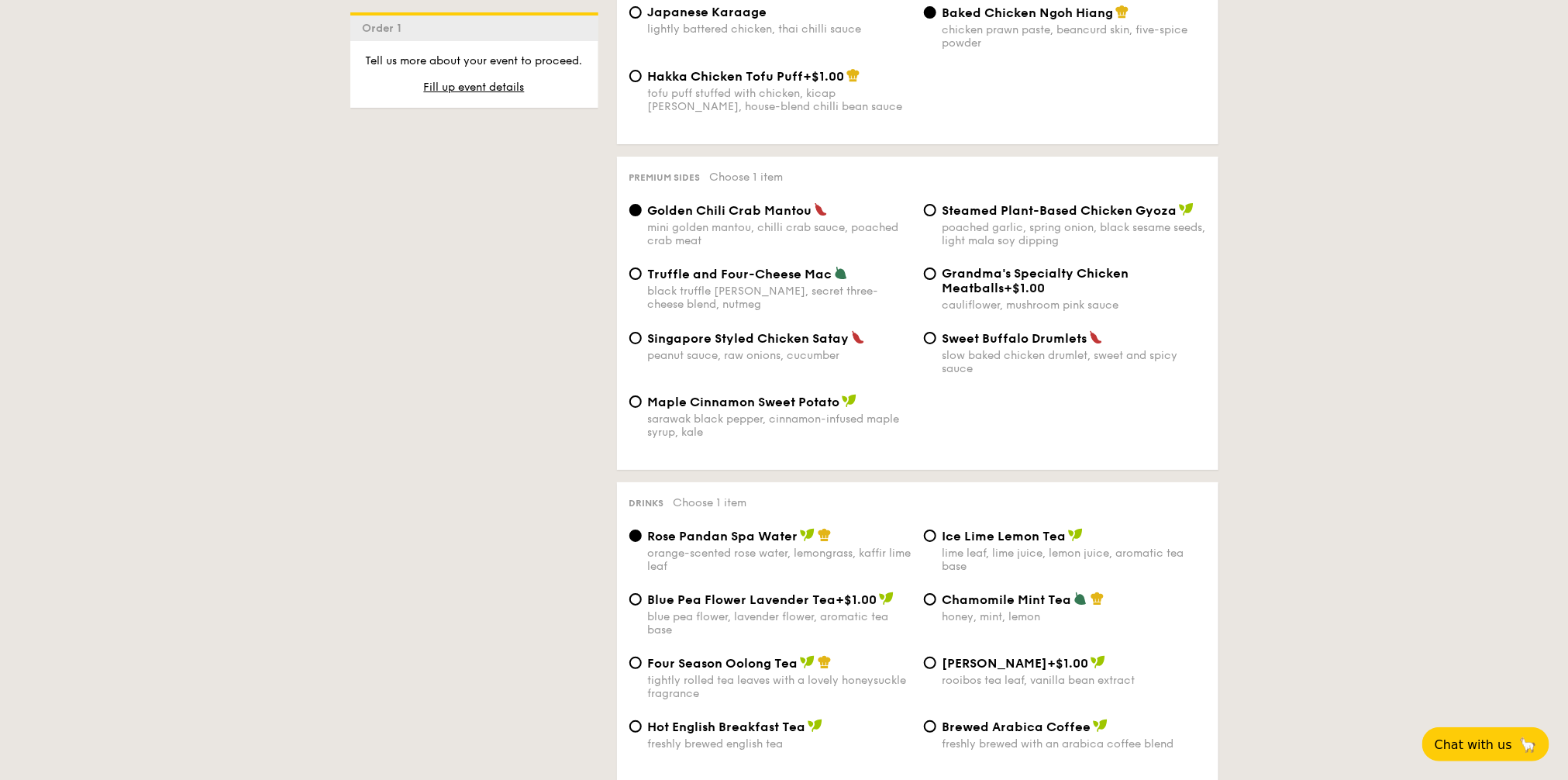
click at [741, 340] on div "Singapore Styled Chicken Satay peanut sauce, raw onions, cucumber" at bounding box center [779, 346] width 264 height 32
click at [642, 340] on input "Singapore Styled Chicken Satay peanut sauce, raw onions, cucumber" at bounding box center [635, 338] width 13 height 13
radio input "true"
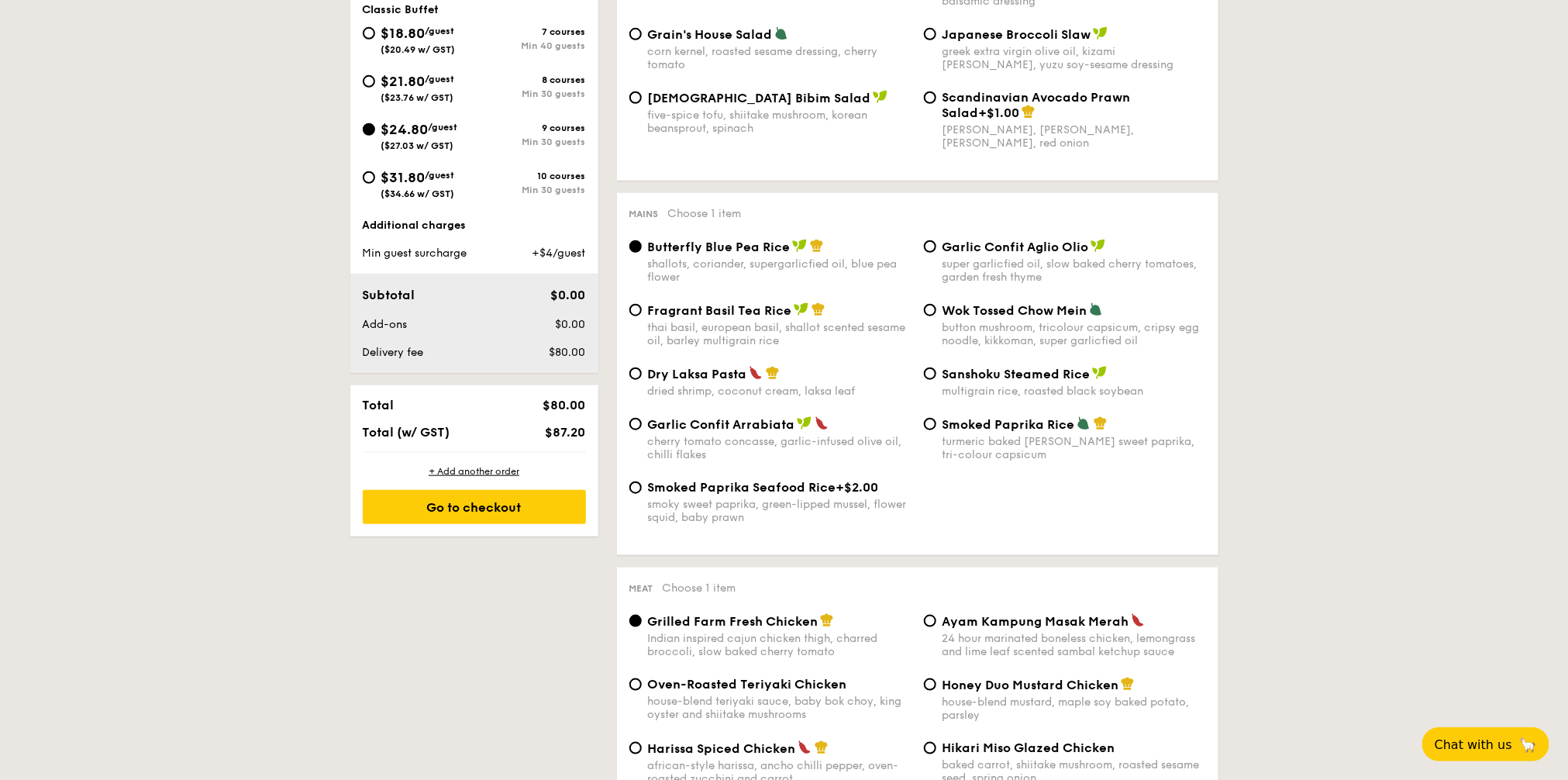
scroll to position [174, 0]
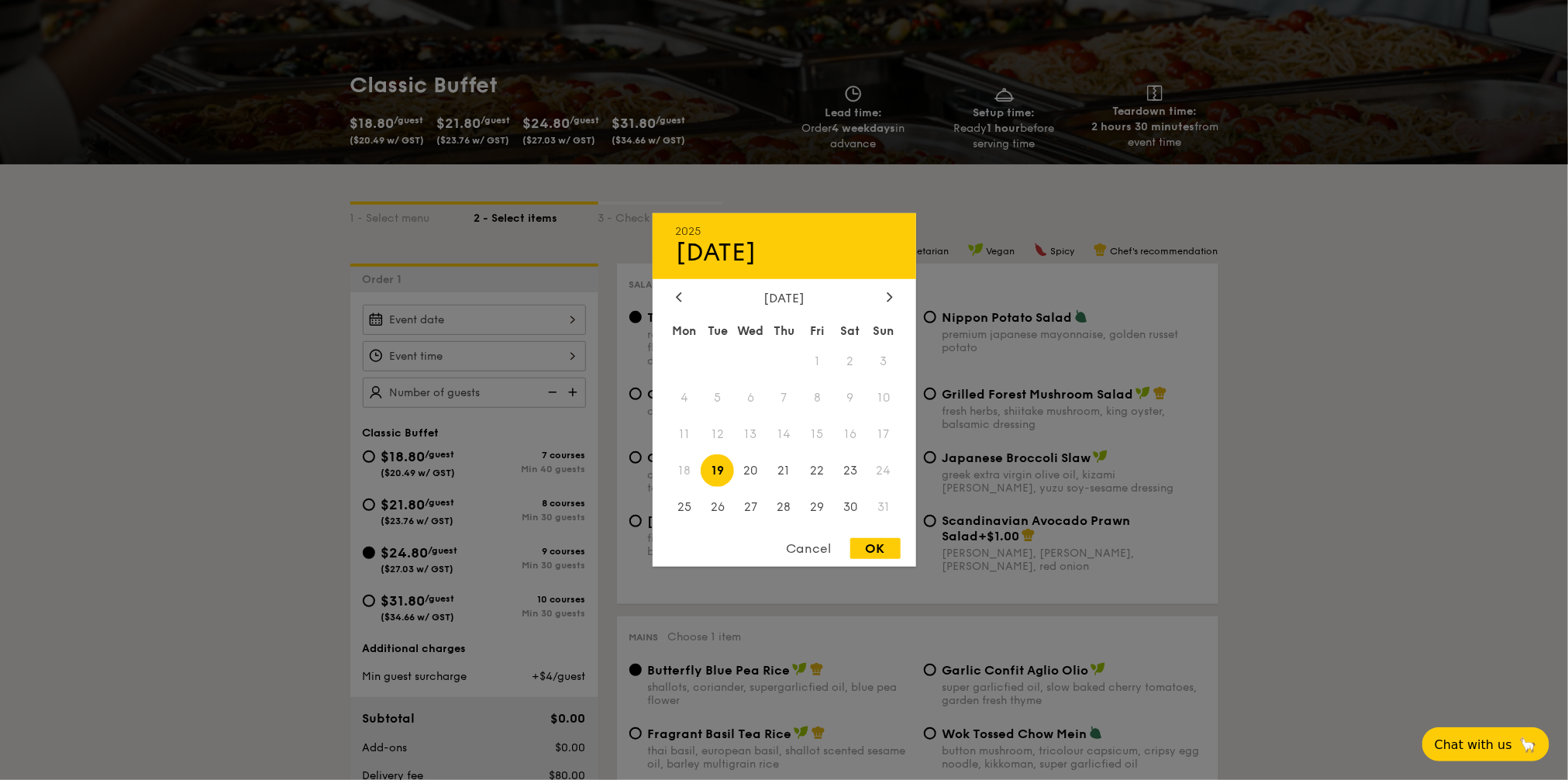
click at [501, 310] on div "2025 Aug [DATE] Tue Wed Thu Fri Sat Sun 1 2 3 4 5 6 7 8 9 10 11 12 13 14 15 16 …" at bounding box center [474, 320] width 223 height 30
click at [893, 296] on div at bounding box center [890, 297] width 14 height 14
click at [720, 365] on span "2" at bounding box center [718, 361] width 34 height 34
drag, startPoint x: 888, startPoint y: 546, endPoint x: 698, endPoint y: 512, distance: 193.0
click at [879, 546] on div "OK" at bounding box center [875, 548] width 51 height 21
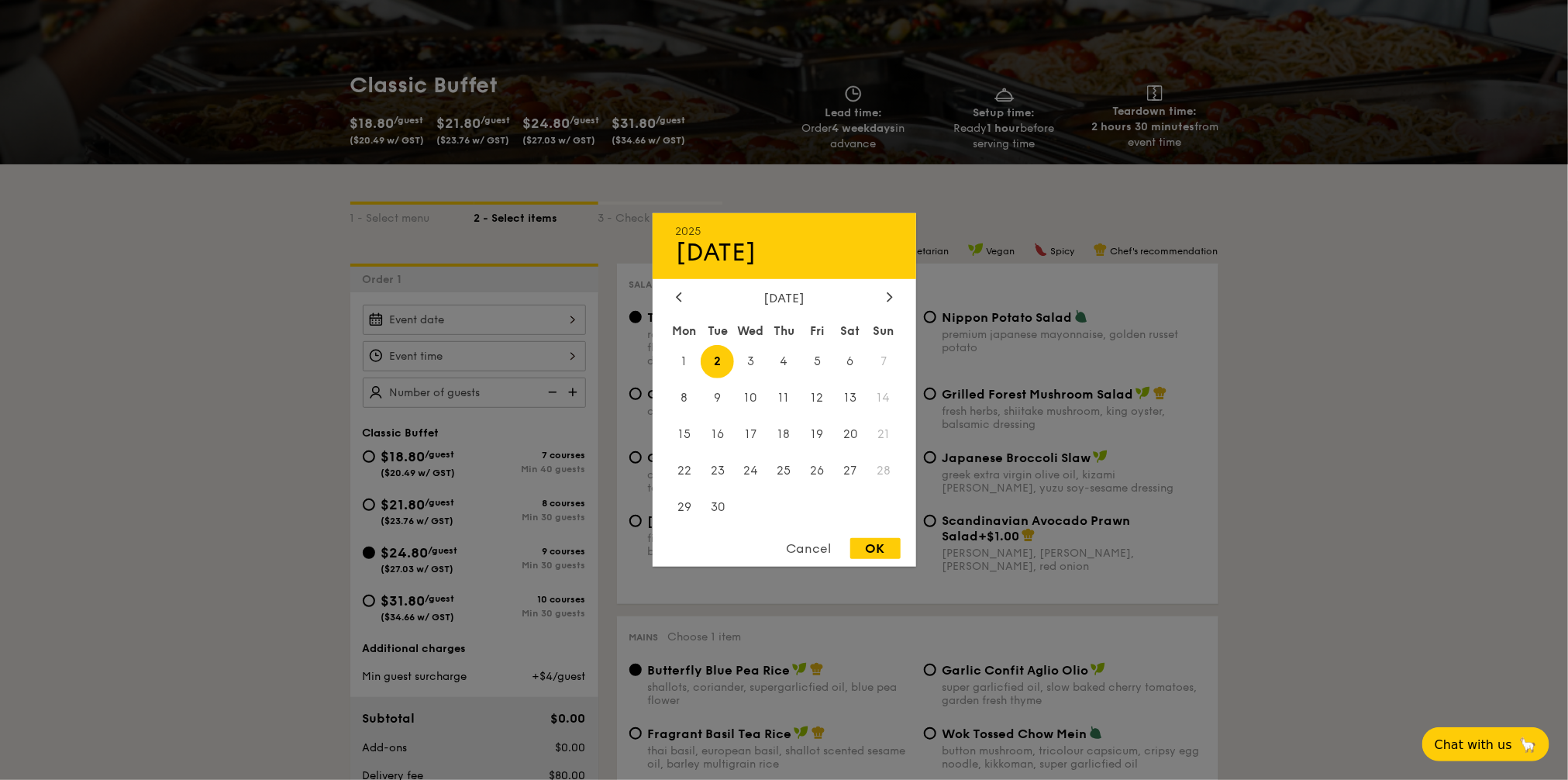
type input "[DATE]"
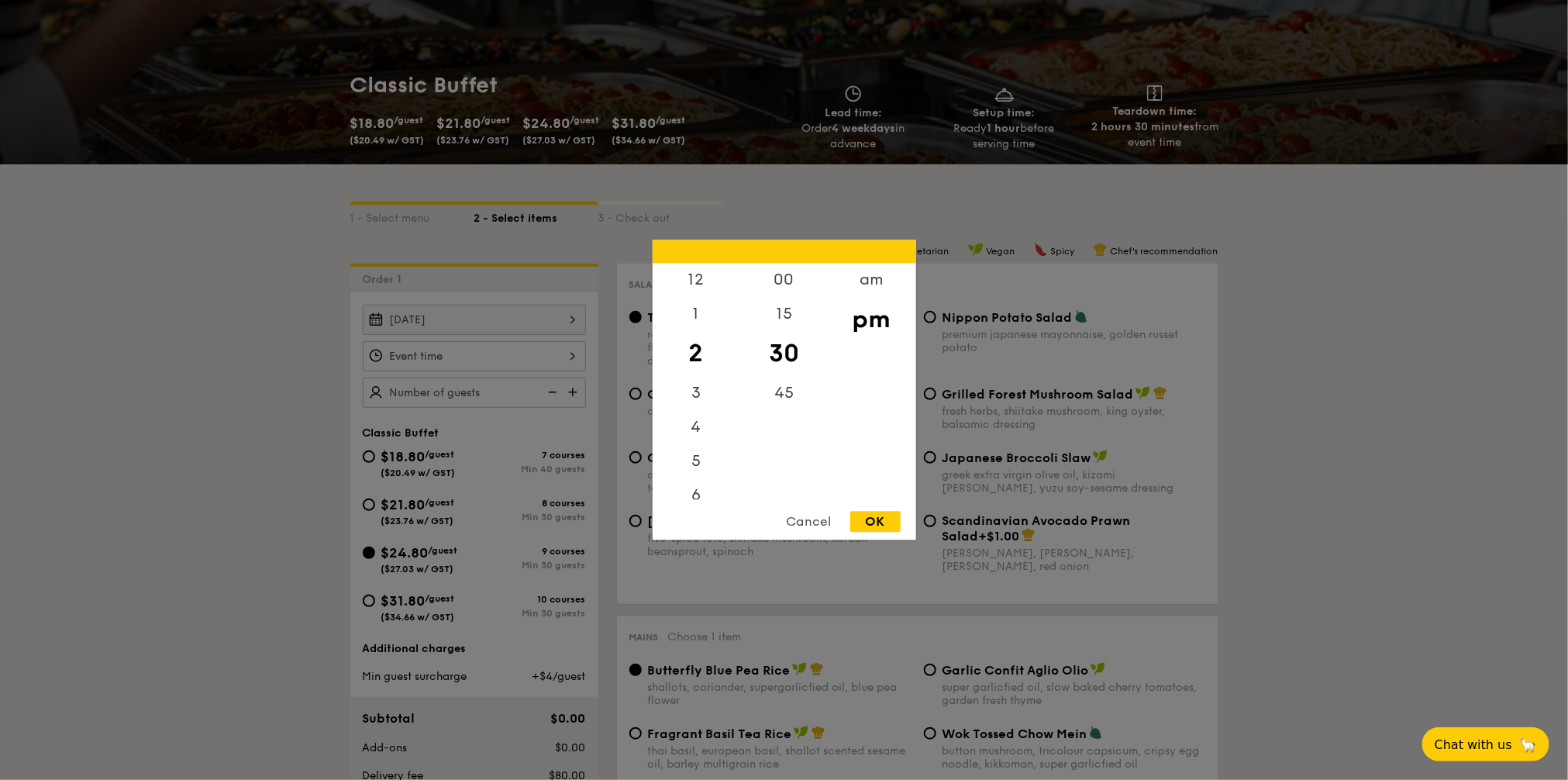
click at [560, 357] on div "12 1 2 3 4 5 6 7 8 9 10 11 00 15 30 45 am pm Cancel OK" at bounding box center [474, 356] width 223 height 30
click at [860, 271] on div "am" at bounding box center [872, 280] width 88 height 34
click at [692, 487] on div "11" at bounding box center [697, 488] width 88 height 34
click at [877, 519] on div "OK" at bounding box center [875, 521] width 51 height 21
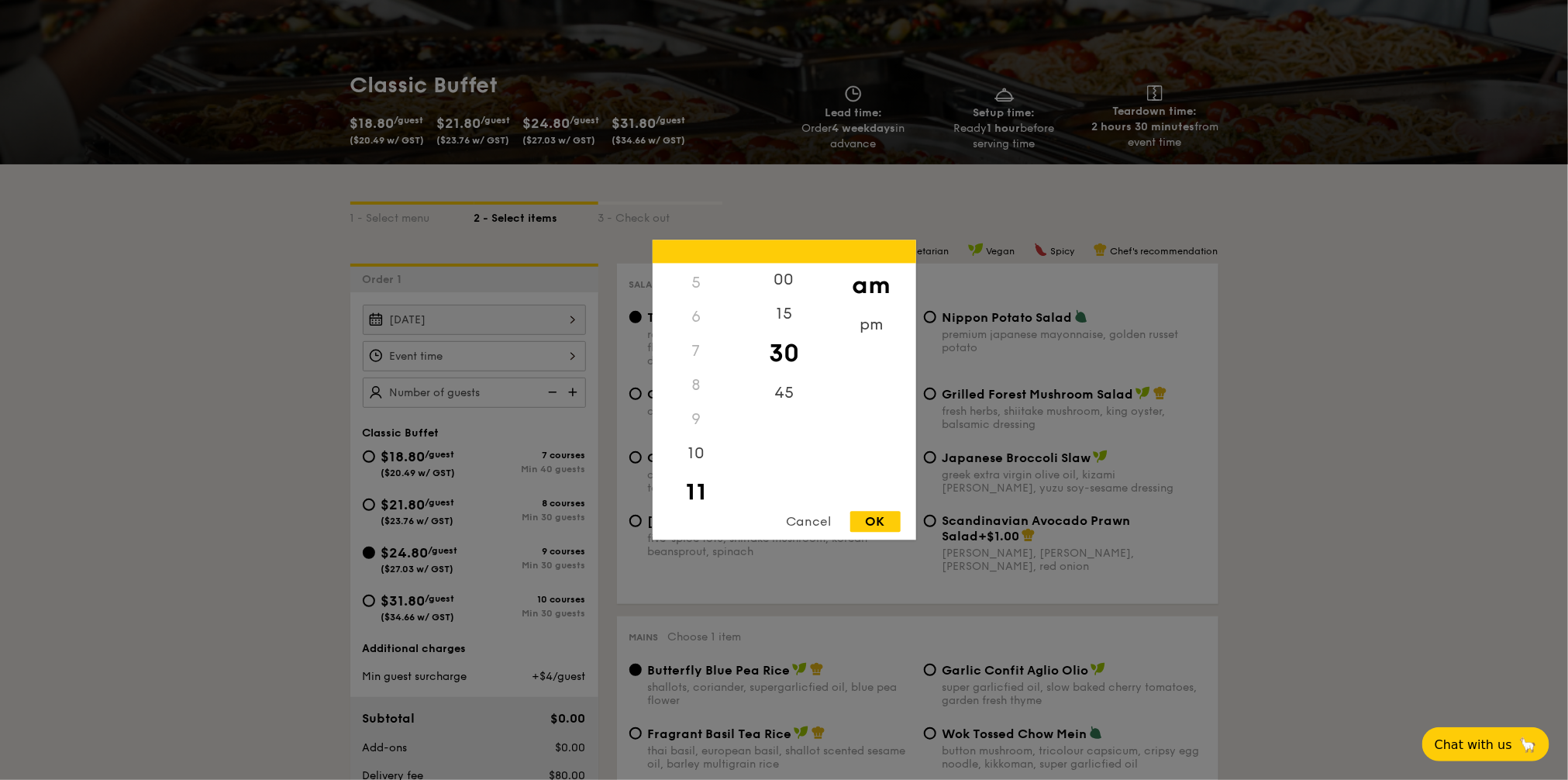
type input "11:30AM"
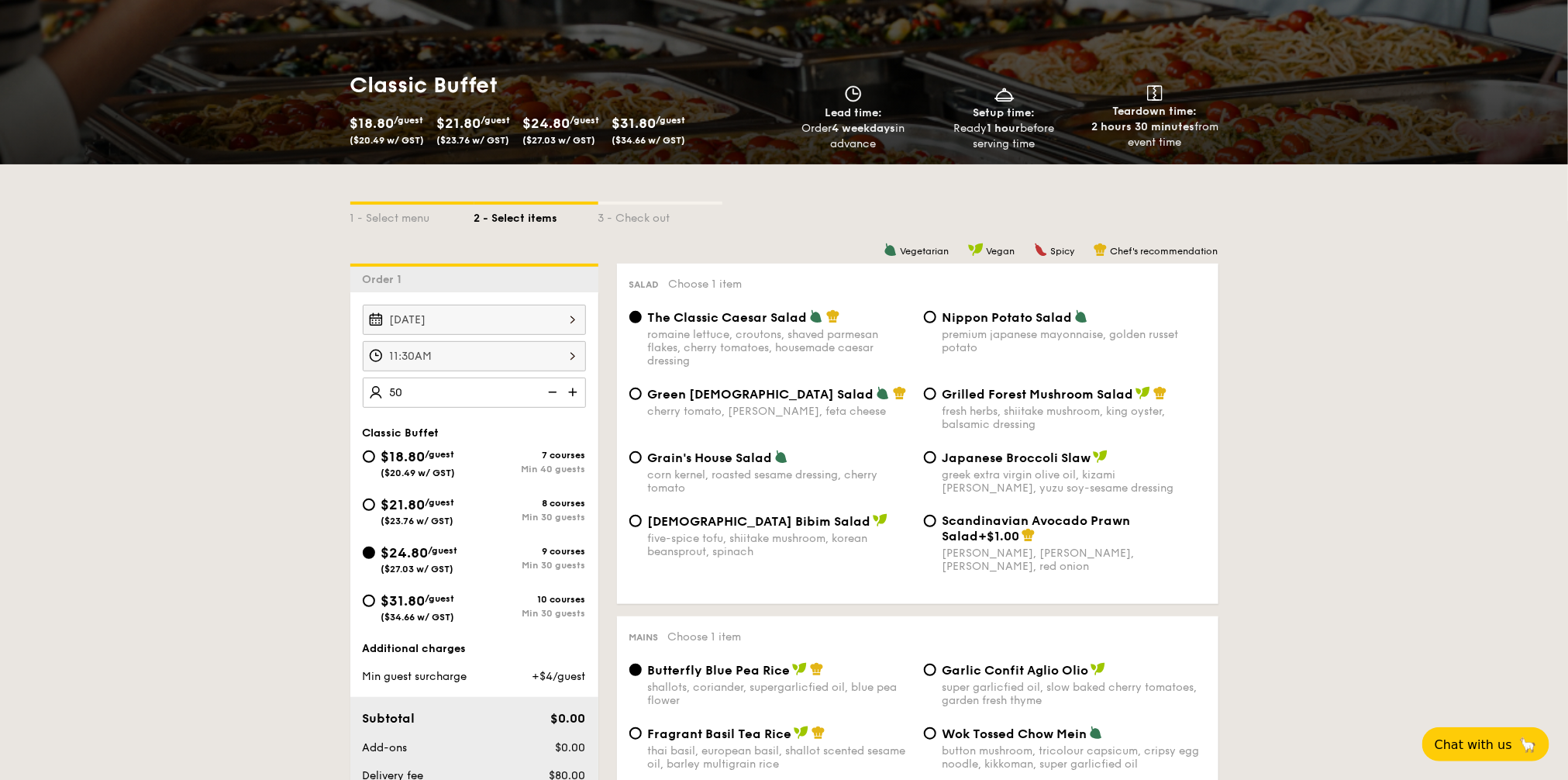
type input "50 guests"
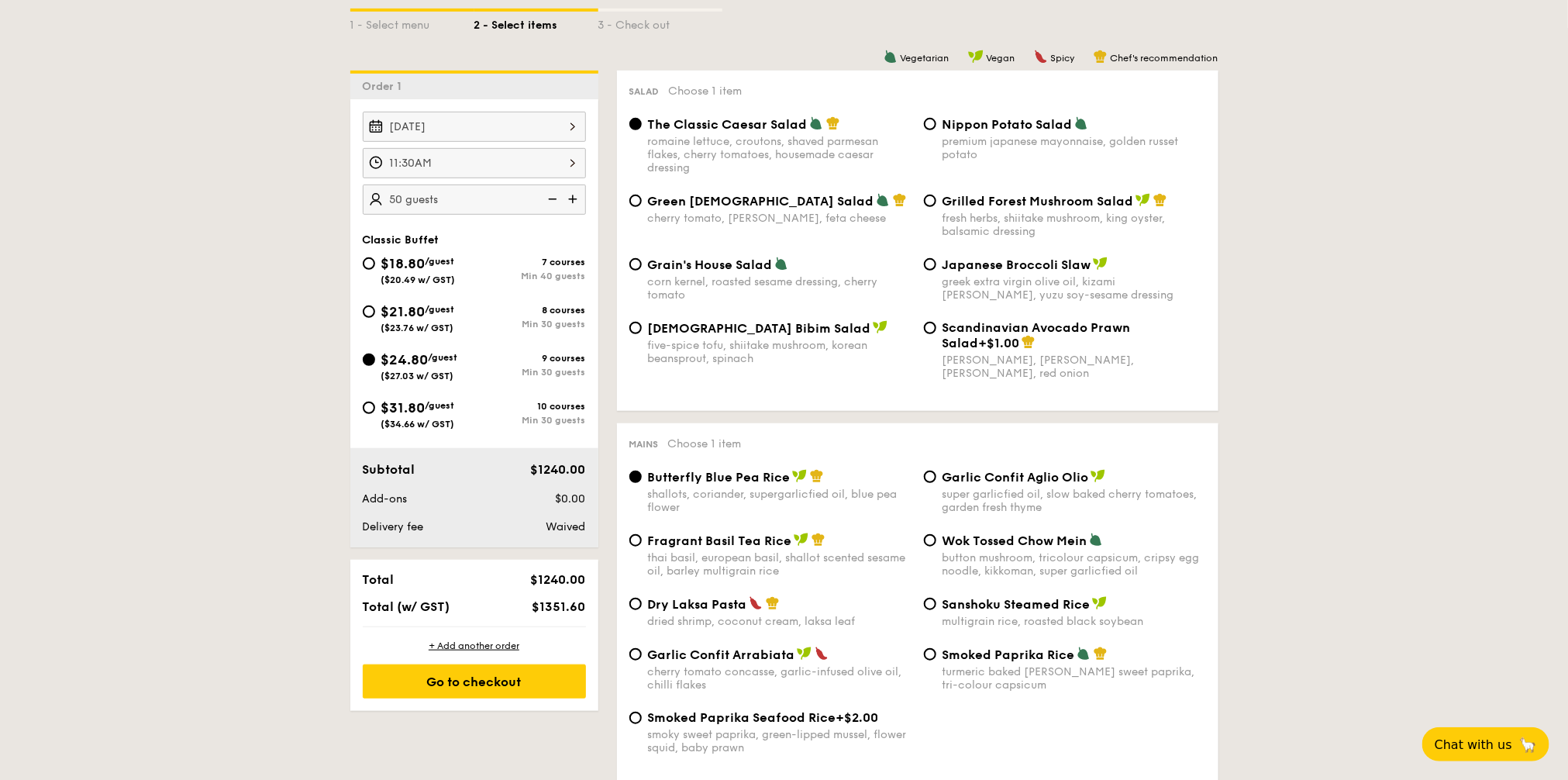
scroll to position [367, 0]
click at [554, 520] on span "Waived" at bounding box center [565, 526] width 40 height 13
click at [454, 684] on div "Go to checkout" at bounding box center [474, 681] width 223 height 34
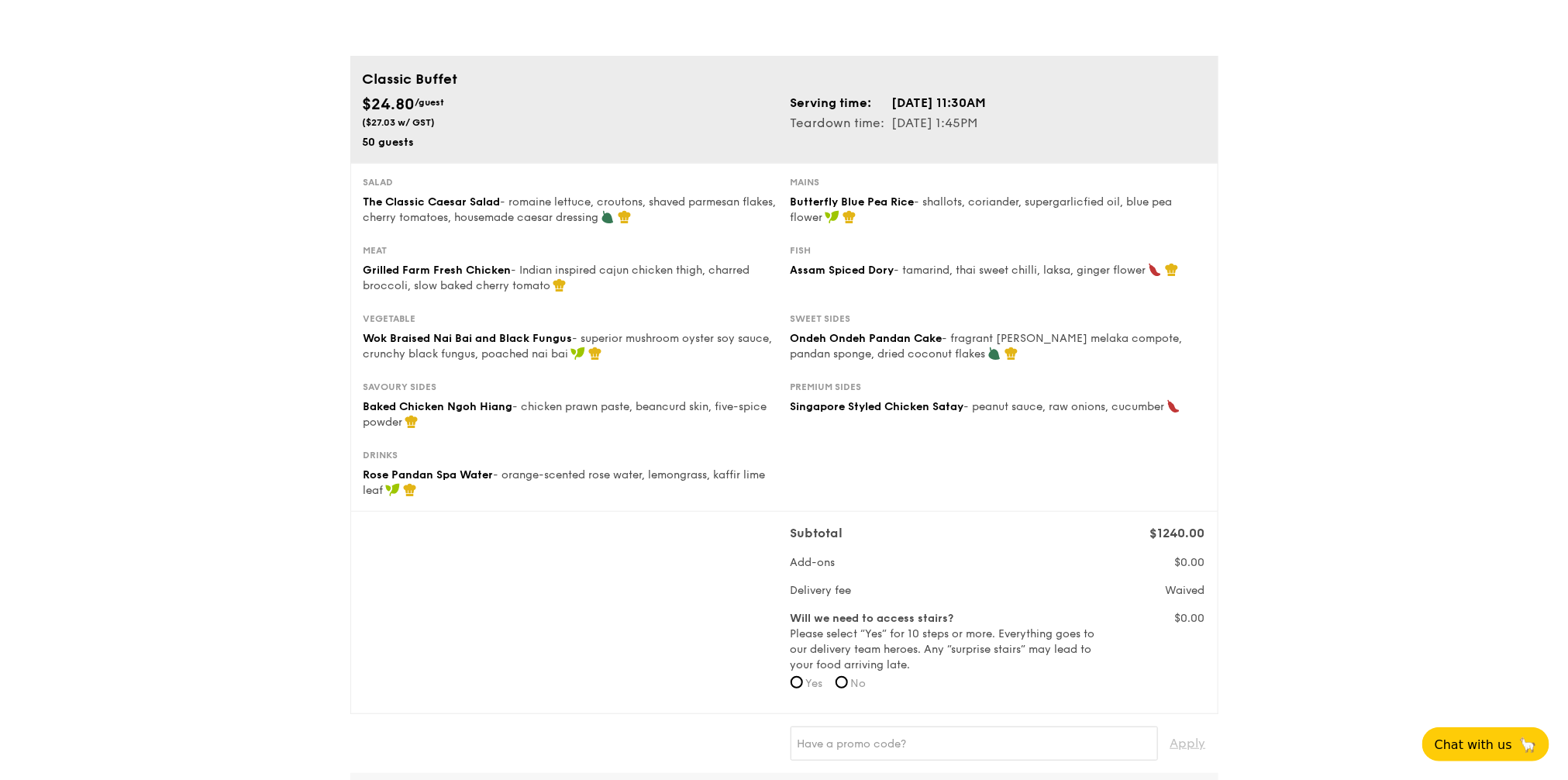
scroll to position [97, 0]
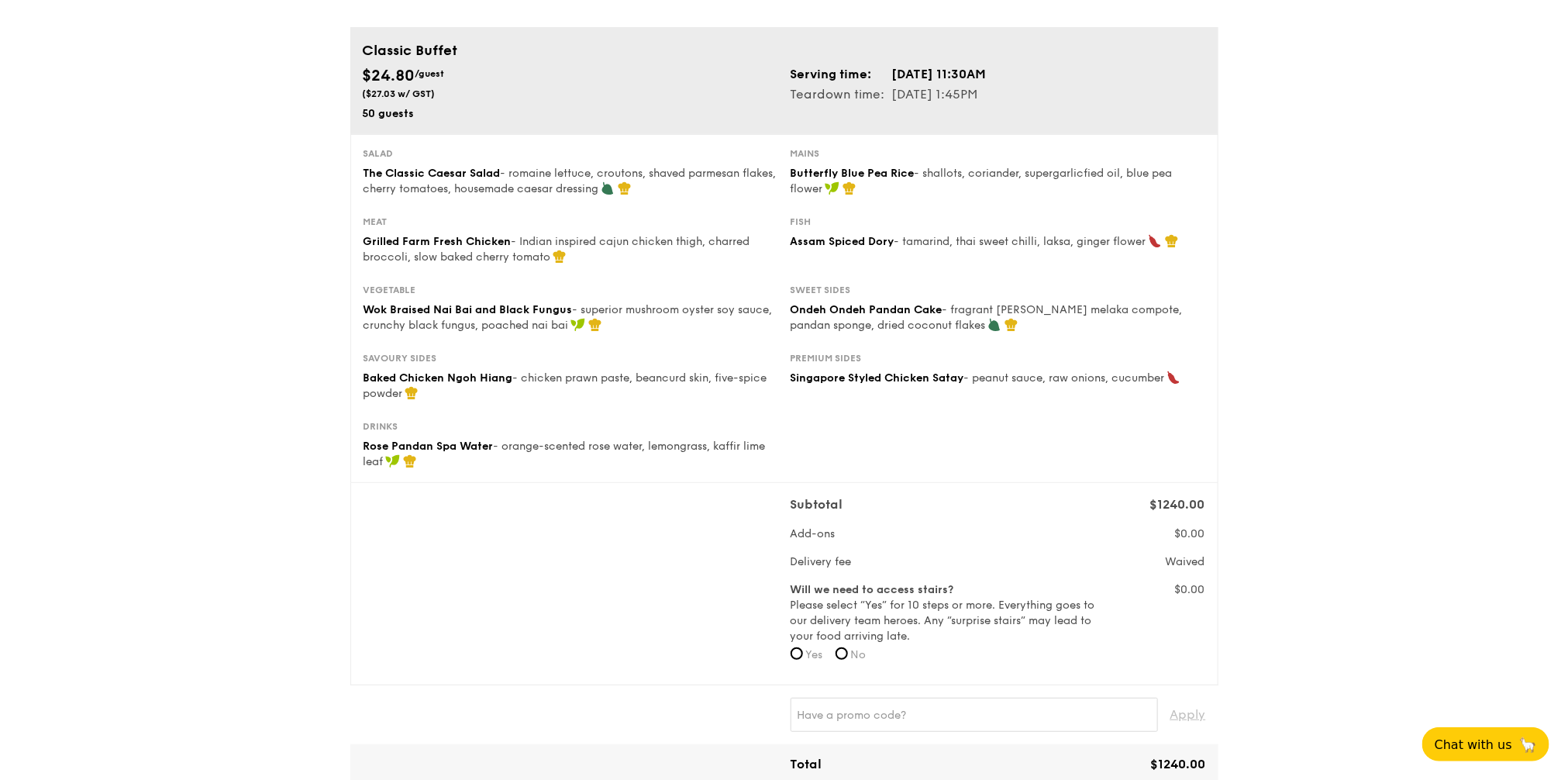
click at [798, 659] on label "Yes" at bounding box center [807, 654] width 33 height 15
click at [798, 659] on input "Yes" at bounding box center [797, 653] width 13 height 13
radio input "true"
click at [848, 655] on input "No" at bounding box center [842, 653] width 13 height 13
radio input "true"
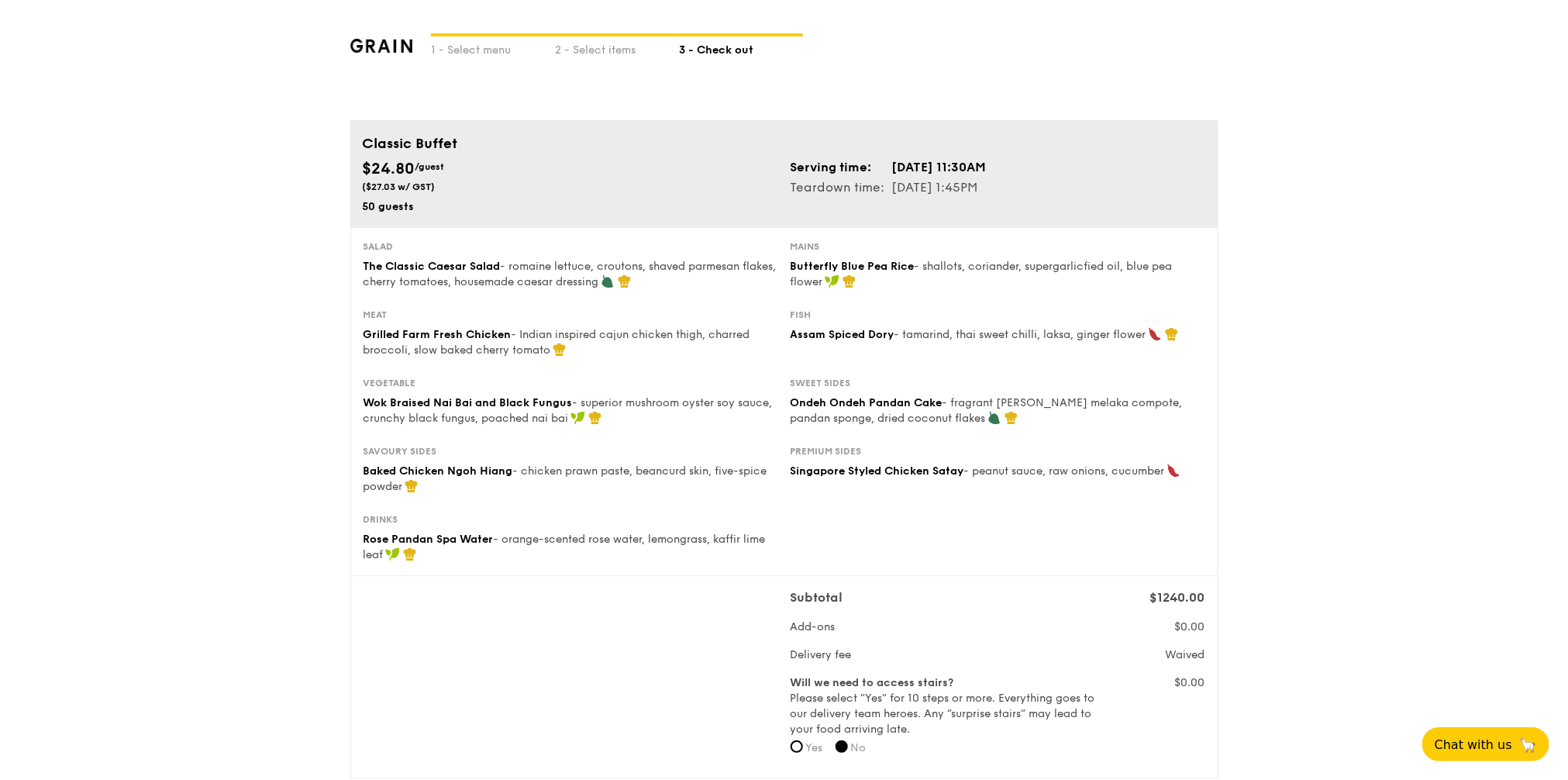
scroll to position [0, 0]
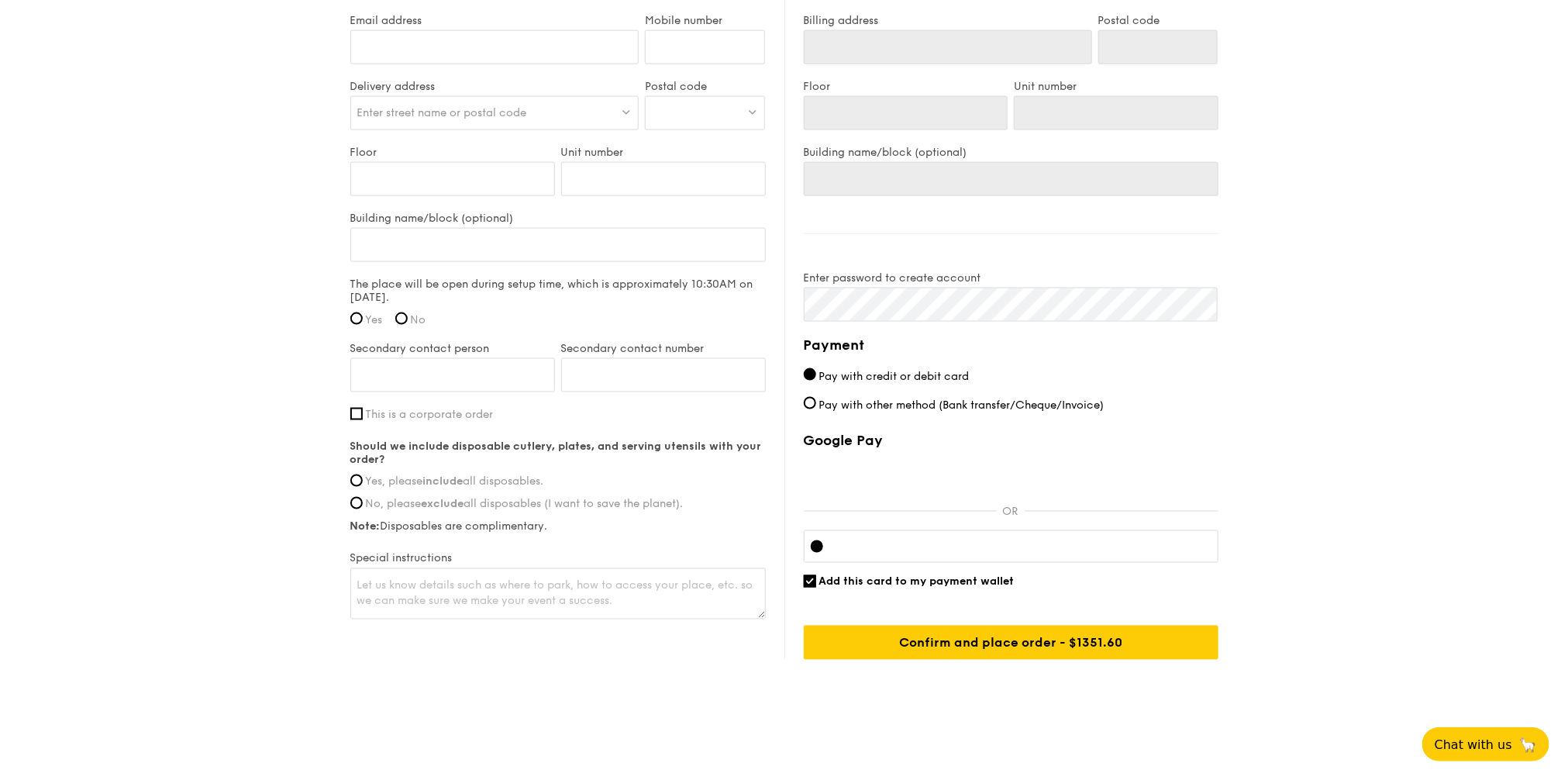
scroll to position [1086, 0]
